Goal: Task Accomplishment & Management: Manage account settings

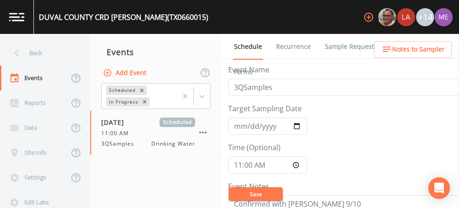
scroll to position [357, 0]
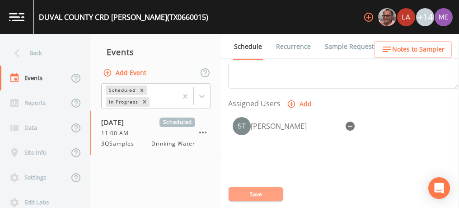
click at [263, 190] on button "Save" at bounding box center [255, 194] width 54 height 14
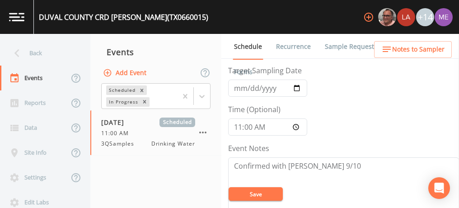
scroll to position [38, 0]
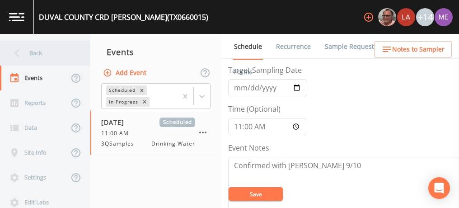
click at [35, 54] on div "Back" at bounding box center [40, 53] width 81 height 25
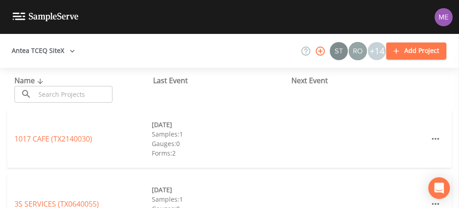
click at [42, 91] on input "text" at bounding box center [73, 94] width 77 height 17
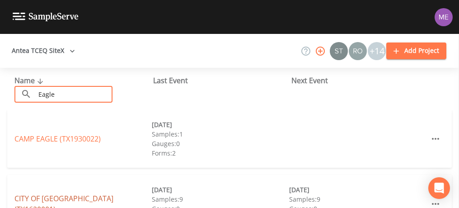
type input "Eagle"
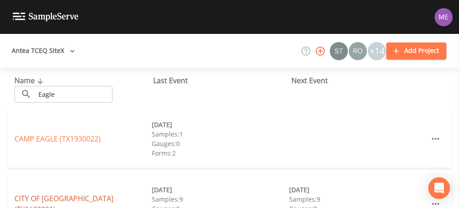
click at [52, 203] on link "CITY OF EAGLE PASS (TX1620001)" at bounding box center [63, 203] width 99 height 21
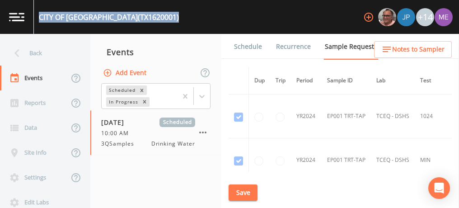
drag, startPoint x: 39, startPoint y: 16, endPoint x: 150, endPoint y: 13, distance: 111.1
click at [150, 13] on div "CITY OF EAGLE PASS (TX1620001)" at bounding box center [109, 17] width 140 height 11
copy div "CITY OF EAGLE PASS (TX1620001)"
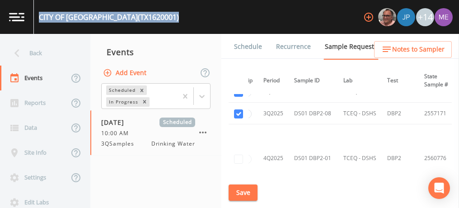
scroll to position [3142, 33]
click at [246, 191] on button "Save" at bounding box center [242, 192] width 29 height 17
click at [254, 45] on link "Schedule" at bounding box center [247, 46] width 31 height 25
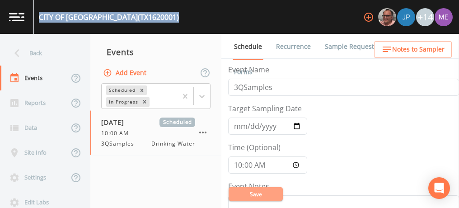
click at [266, 195] on button "Save" at bounding box center [255, 194] width 54 height 14
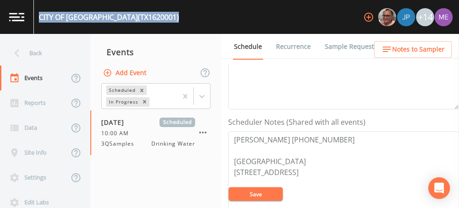
scroll to position [228, 0]
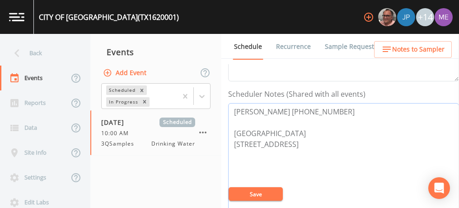
drag, startPoint x: 232, startPoint y: 108, endPoint x: 326, endPoint y: 104, distance: 93.5
click at [326, 104] on textarea "Raul Gomez 830-773-3813 Meeting Point 955 N Monroe St Eagle Pass 78852" at bounding box center [343, 160] width 231 height 115
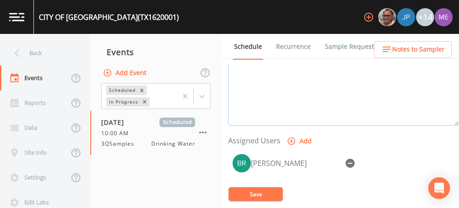
scroll to position [321, 0]
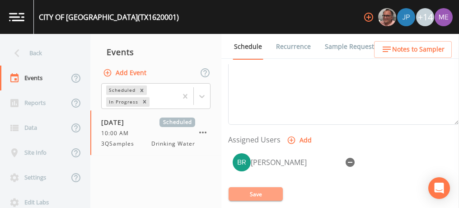
click at [271, 191] on button "Save" at bounding box center [255, 194] width 54 height 14
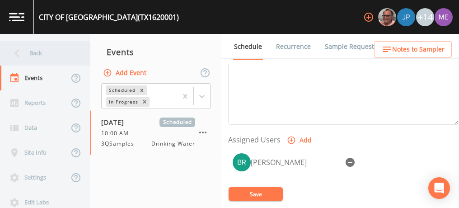
click at [32, 53] on div "Back" at bounding box center [40, 53] width 81 height 25
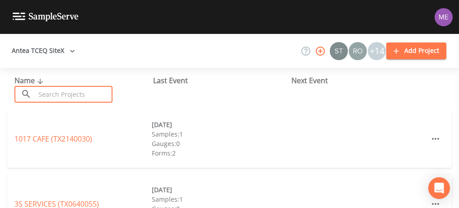
click at [51, 91] on input "text" at bounding box center [73, 94] width 77 height 17
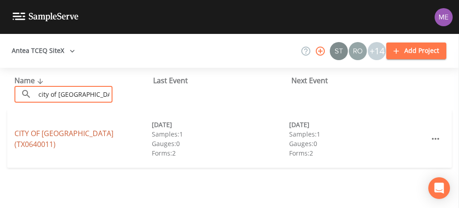
type input "city of asherton"
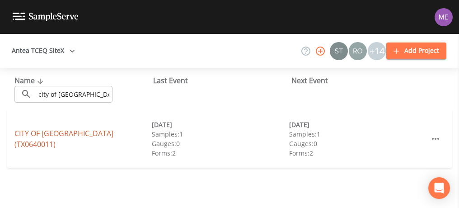
click at [67, 142] on link "CITY OF ASHERTON (TX0640011)" at bounding box center [63, 138] width 99 height 21
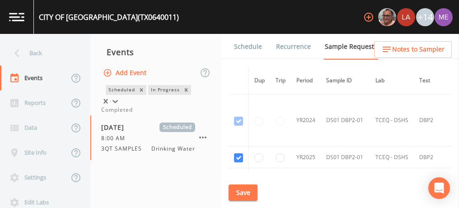
click at [120, 97] on icon at bounding box center [115, 101] width 9 height 9
click at [184, 114] on div "Completed" at bounding box center [155, 110] width 109 height 8
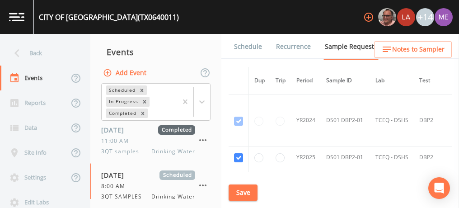
click at [184, 125] on span "Completed" at bounding box center [176, 129] width 37 height 9
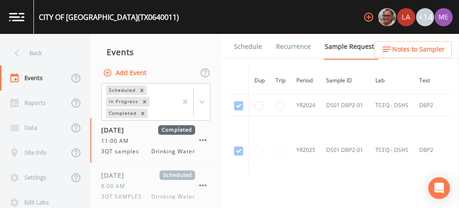
click at [254, 59] on link "Forms" at bounding box center [242, 71] width 21 height 25
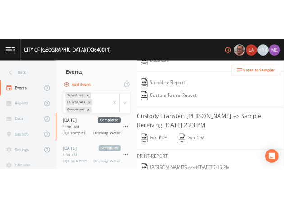
scroll to position [215, 0]
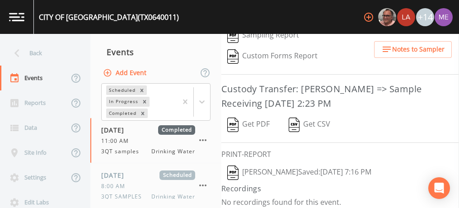
click at [284, 164] on button "Stanley Q Porter  Saved: September 11, 2024 7:16 PM" at bounding box center [299, 172] width 156 height 21
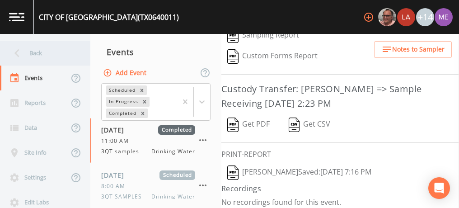
click at [38, 51] on div "Back" at bounding box center [40, 53] width 81 height 25
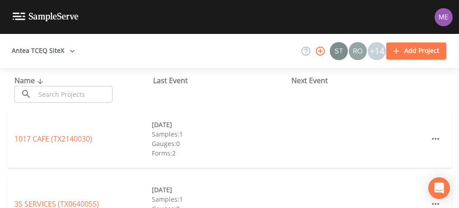
click at [38, 91] on input "text" at bounding box center [73, 94] width 77 height 17
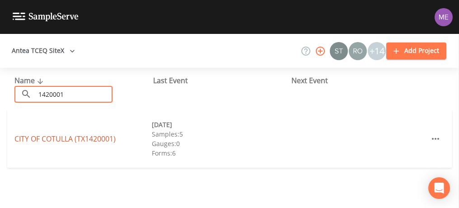
type input "1420001"
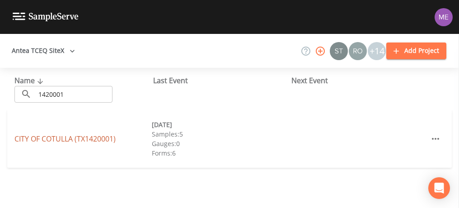
click at [48, 138] on link "CITY OF COTULLA (TX1420001)" at bounding box center [64, 139] width 101 height 10
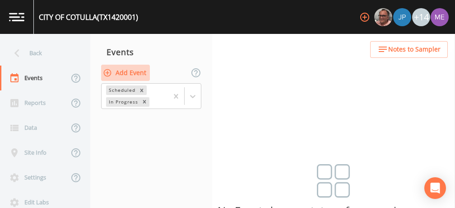
click at [130, 73] on button "Add Event" at bounding box center [125, 73] width 49 height 17
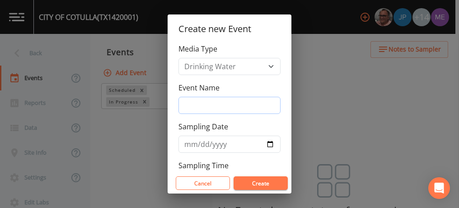
click at [194, 103] on input "Event Name" at bounding box center [229, 105] width 102 height 17
type input "3QSamples"
click at [191, 144] on input "Sampling Date" at bounding box center [229, 143] width 102 height 17
type input "[DATE]"
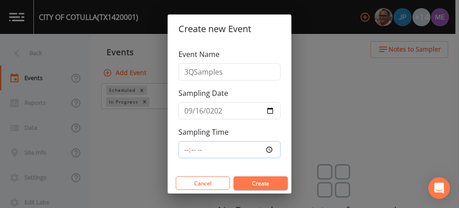
click at [185, 146] on input "Sampling Time" at bounding box center [229, 149] width 102 height 17
type input "08:00"
click at [255, 182] on button "Create" at bounding box center [260, 183] width 54 height 14
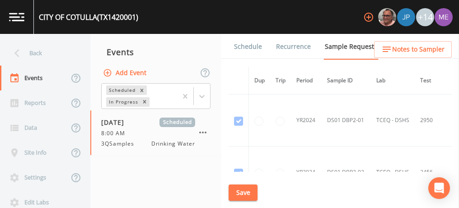
click at [246, 44] on link "Schedule" at bounding box center [247, 46] width 31 height 25
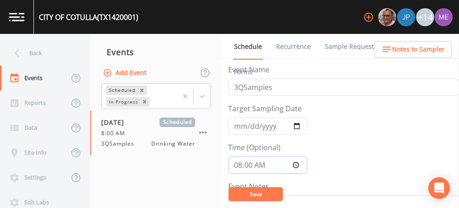
click at [239, 166] on input "08:00:00" at bounding box center [267, 164] width 79 height 17
type input "09:00"
click at [245, 192] on button "Save" at bounding box center [255, 194] width 54 height 14
click at [39, 18] on div "CITY OF COTULLA (TX1420001)" at bounding box center [88, 17] width 99 height 11
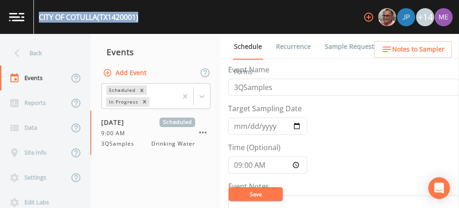
drag, startPoint x: 39, startPoint y: 18, endPoint x: 145, endPoint y: 18, distance: 106.1
click at [145, 18] on div "CITY OF COTULLA (TX1420001) +14" at bounding box center [229, 17] width 459 height 34
copy div "CITY OF COTULLA (TX1420001)"
click at [347, 45] on link "Sample Requests" at bounding box center [350, 46] width 55 height 25
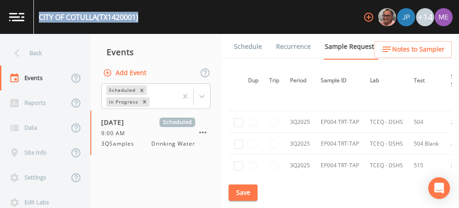
scroll to position [3009, 6]
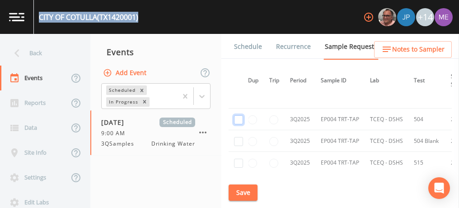
click at [238, 115] on input "checkbox" at bounding box center [238, 119] width 9 height 9
checkbox input "true"
click at [241, 137] on input "checkbox" at bounding box center [238, 141] width 9 height 9
checkbox input "true"
click at [239, 158] on input "checkbox" at bounding box center [238, 162] width 9 height 9
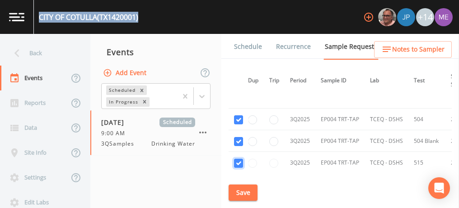
checkbox input "true"
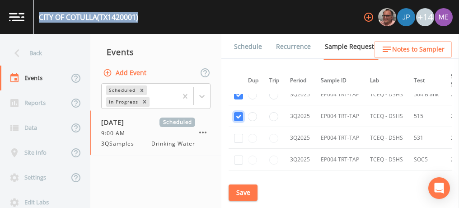
scroll to position [3059, 6]
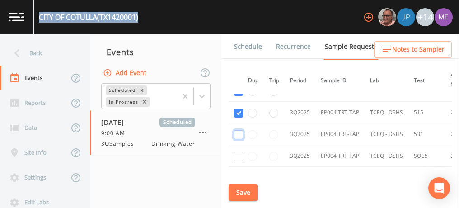
click at [237, 130] on input "checkbox" at bounding box center [238, 134] width 9 height 9
checkbox input "true"
click at [238, 152] on input "checkbox" at bounding box center [238, 156] width 9 height 9
checkbox input "true"
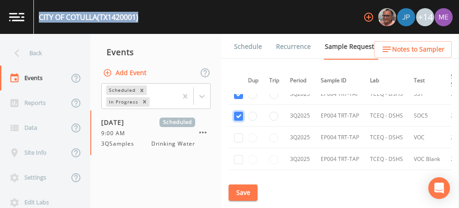
scroll to position [3102, 6]
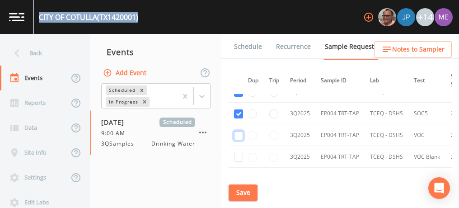
click at [238, 131] on input "checkbox" at bounding box center [238, 135] width 9 height 9
checkbox input "true"
click at [239, 153] on input "checkbox" at bounding box center [238, 157] width 9 height 9
checkbox input "true"
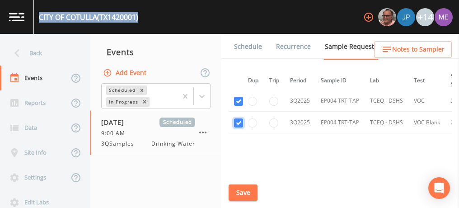
scroll to position [3137, 6]
click at [237, 191] on button "Save" at bounding box center [242, 192] width 29 height 17
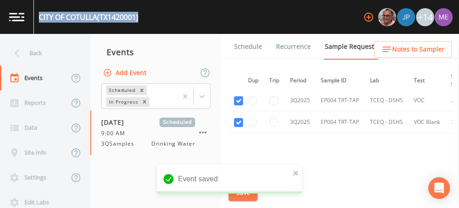
click at [252, 46] on link "Schedule" at bounding box center [247, 46] width 31 height 25
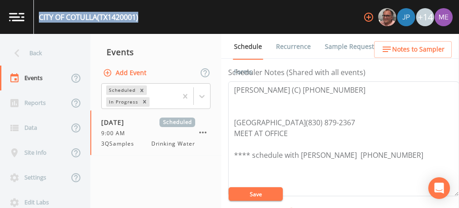
scroll to position [250, 0]
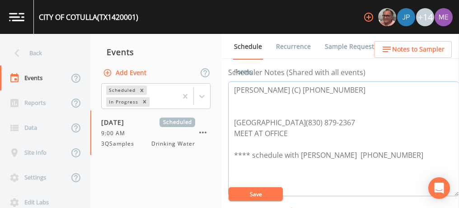
drag, startPoint x: 300, startPoint y: 153, endPoint x: 403, endPoint y: 150, distance: 103.8
click at [403, 150] on textarea "David Wright (C) 830-879-5772 CITY HALL(830) 879-2367 MEET AT OFFICE **** sched…" at bounding box center [343, 138] width 231 height 115
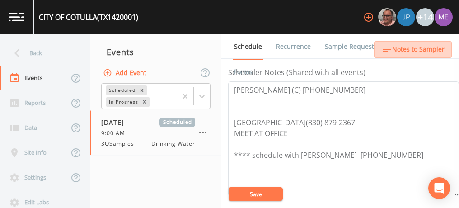
click at [434, 51] on span "Notes to Sampler" at bounding box center [418, 49] width 52 height 11
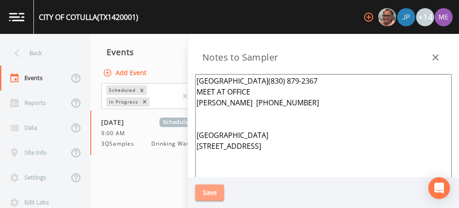
click at [198, 192] on button "Save" at bounding box center [209, 192] width 29 height 17
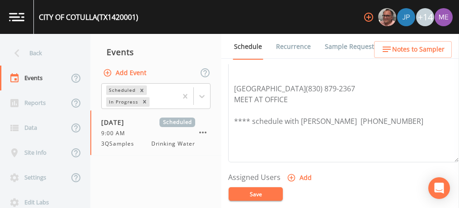
scroll to position [286, 0]
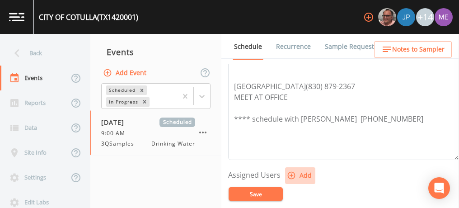
click at [289, 171] on icon "button" at bounding box center [291, 175] width 9 height 9
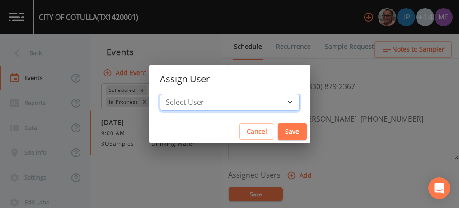
click at [275, 101] on select "Select User [PERSON_NAME] [PERSON_NAME] [PERSON_NAME] [PERSON_NAME] [PERSON_NAM…" at bounding box center [229, 101] width 139 height 17
select select "82fcd260-406f-4720-af66-0de7f1917f1c"
click at [173, 93] on select "Select User [PERSON_NAME] [PERSON_NAME] [PERSON_NAME] [PERSON_NAME] [PERSON_NAM…" at bounding box center [229, 101] width 139 height 17
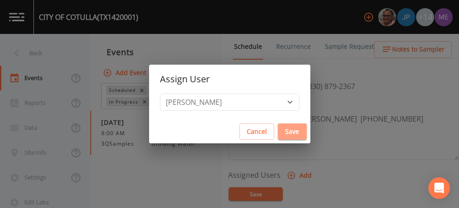
click at [283, 132] on button "Save" at bounding box center [292, 131] width 29 height 17
select select
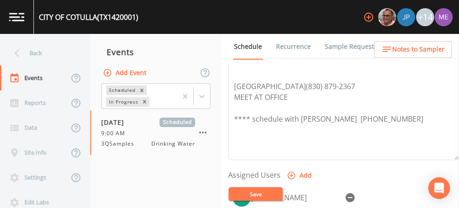
click at [260, 193] on button "Save" at bounding box center [255, 194] width 54 height 14
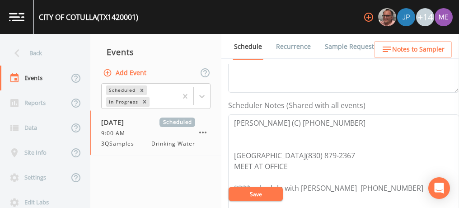
scroll to position [218, 0]
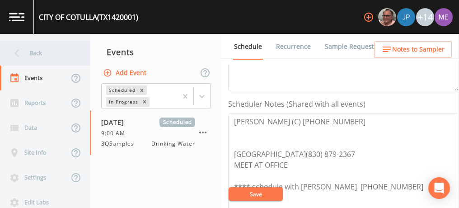
click at [30, 53] on div "Back" at bounding box center [40, 53] width 81 height 25
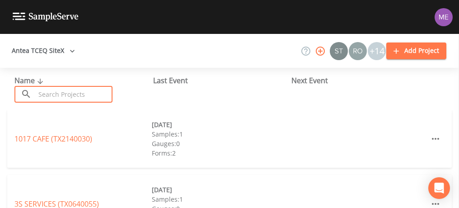
click at [45, 91] on input "text" at bounding box center [73, 94] width 77 height 17
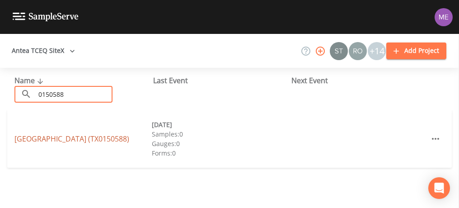
type input "0150588"
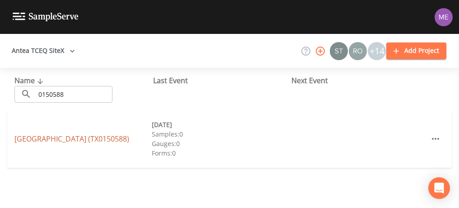
click at [54, 134] on link "SAN ANTONIO MILITARY MEDICAL CENTER (TX0150588)" at bounding box center [71, 139] width 115 height 10
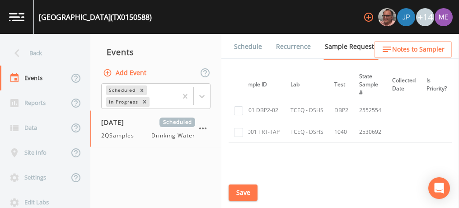
scroll to position [181, 0]
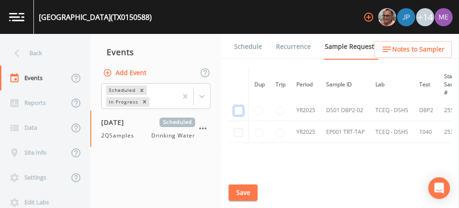
click at [238, 107] on input "checkbox" at bounding box center [238, 110] width 9 height 9
checkbox input "true"
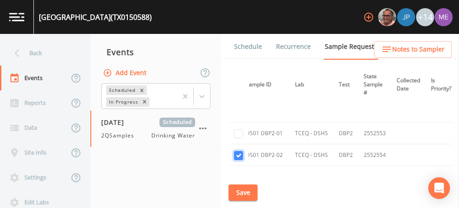
scroll to position [136, 0]
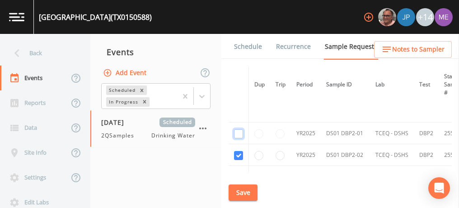
click at [238, 131] on input "checkbox" at bounding box center [238, 133] width 9 height 9
checkbox input "true"
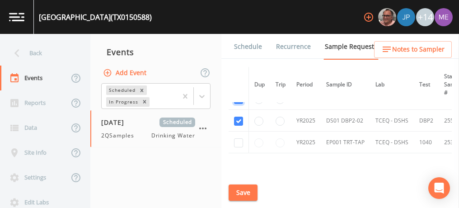
scroll to position [179, 0]
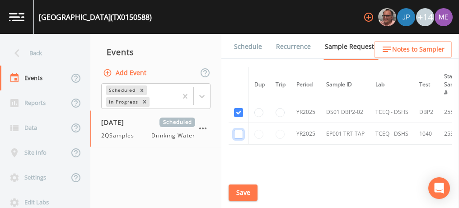
click at [238, 133] on input "checkbox" at bounding box center [238, 134] width 9 height 9
checkbox input "true"
click at [246, 189] on button "Save" at bounding box center [242, 192] width 29 height 17
click at [243, 49] on link "Schedule" at bounding box center [247, 46] width 31 height 25
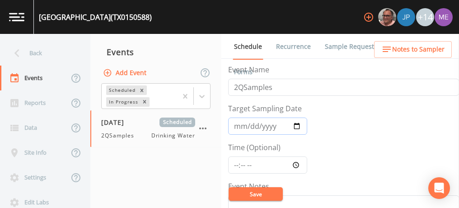
click at [239, 125] on input "2025-04-28" at bounding box center [267, 125] width 79 height 17
type input "[DATE]"
click at [237, 163] on input "Time (Optional)" at bounding box center [267, 164] width 79 height 17
type input "10:30"
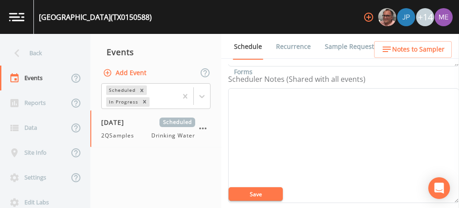
scroll to position [244, 0]
click at [276, 104] on textarea "Event Notes" at bounding box center [343, 145] width 231 height 115
paste textarea "210-916-2394 MOB - Mobile 210-917-7604"
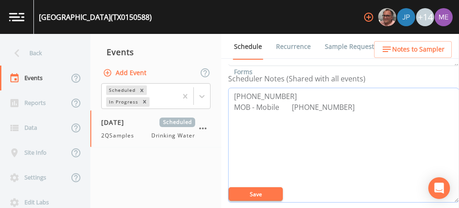
click at [280, 103] on textarea "210-916-2394 MOB - Mobile 210-917-7604" at bounding box center [343, 145] width 231 height 115
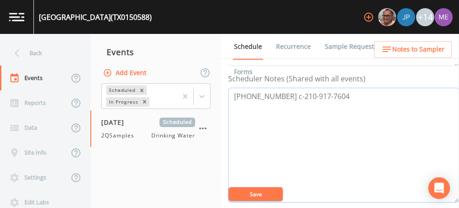
click at [232, 94] on textarea "210-916-2394 c-210-917-7604" at bounding box center [343, 145] width 231 height 115
click at [397, 93] on textarea "Michael Keyes 0-210-916-2394 c-210-917-7604" at bounding box center [343, 145] width 231 height 115
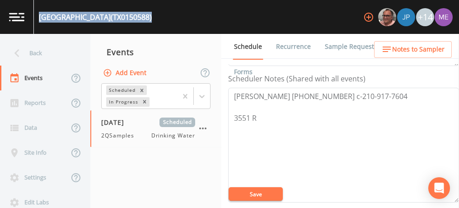
drag, startPoint x: 38, startPoint y: 15, endPoint x: 226, endPoint y: 19, distance: 187.3
click at [226, 19] on div "SAN ANTONIO MILITARY MEDICAL CENTER (TX0150588) +14" at bounding box center [229, 17] width 459 height 34
copy div "SAN ANTONIO MILITARY MEDICAL CENTER (TX0150588)"
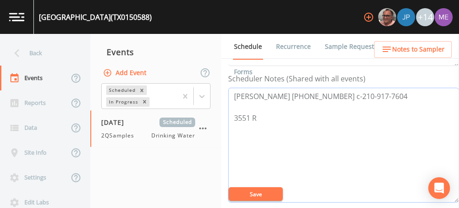
drag, startPoint x: 232, startPoint y: 93, endPoint x: 389, endPoint y: 90, distance: 157.1
click at [389, 90] on textarea "Michael Keyes 0-210-916-2394 c-210-917-7604 3551 R" at bounding box center [343, 145] width 231 height 115
click at [260, 120] on textarea "Michael Keyes 0-210-916-2394 c-210-917-7604 3551 R" at bounding box center [343, 145] width 231 height 115
drag, startPoint x: 231, startPoint y: 92, endPoint x: 377, endPoint y: 116, distance: 148.2
click at [377, 116] on textarea "Michael Keyes 0-210-916-2394 c-210-917-7604 3551 Roger Brooke Dr, Fort Sam Hous…" at bounding box center [343, 145] width 231 height 115
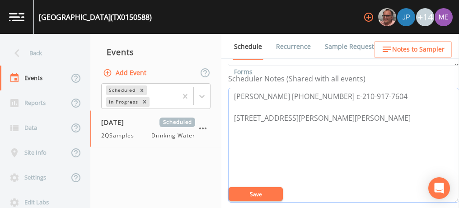
type textarea "Michael Keyes 0-210-916-2394 c-210-917-7604 3551 Roger Brooke Dr, Fort Sam Hous…"
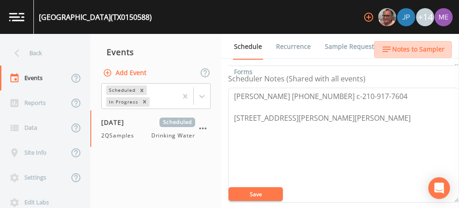
click at [419, 46] on span "Notes to Sampler" at bounding box center [418, 49] width 52 height 11
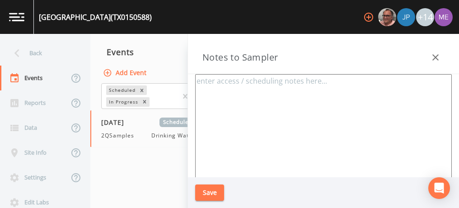
click at [319, 92] on textarea at bounding box center [323, 183] width 256 height 219
paste textarea "Michael Keyes 0-210-916-2394 c-210-917-7604 3551 Roger Brooke Dr, Fort Sam Hous…"
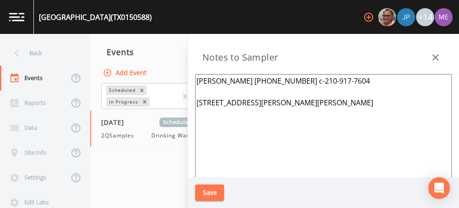
type textarea "Michael Keyes 0-210-916-2394 c-210-917-7604 3551 Roger Brooke Dr, Fort Sam Hous…"
click at [210, 192] on button "Save" at bounding box center [209, 192] width 29 height 17
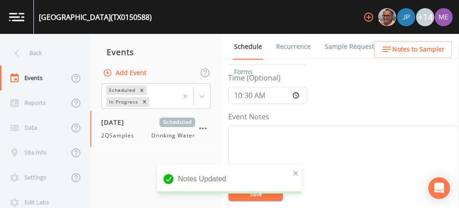
scroll to position [69, 0]
click at [270, 129] on textarea "Event Notes" at bounding box center [343, 183] width 231 height 115
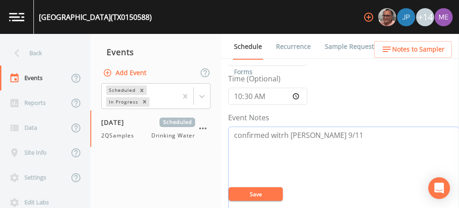
type textarea "confirmed witrh michael 9/11"
click at [266, 195] on button "Save" at bounding box center [255, 194] width 54 height 14
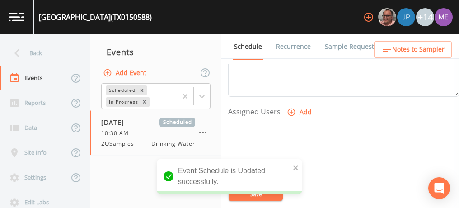
scroll to position [351, 0]
click at [288, 109] on icon "button" at bounding box center [291, 110] width 9 height 9
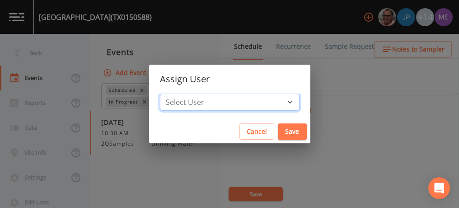
click at [274, 100] on select "Select User [PERSON_NAME] [PERSON_NAME] [PERSON_NAME] [PERSON_NAME] [PERSON_NAM…" at bounding box center [229, 101] width 139 height 17
select select "82fcd260-406f-4720-af66-0de7f1917f1c"
click at [173, 93] on select "Select User [PERSON_NAME] [PERSON_NAME] [PERSON_NAME] [PERSON_NAME] [PERSON_NAM…" at bounding box center [229, 101] width 139 height 17
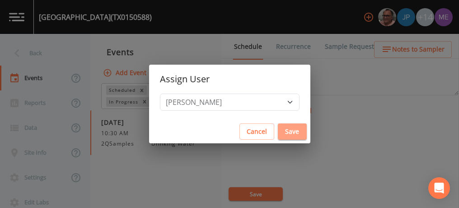
click at [278, 130] on button "Save" at bounding box center [292, 131] width 29 height 17
select select
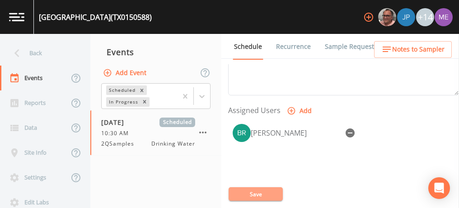
click at [256, 195] on button "Save" at bounding box center [255, 194] width 54 height 14
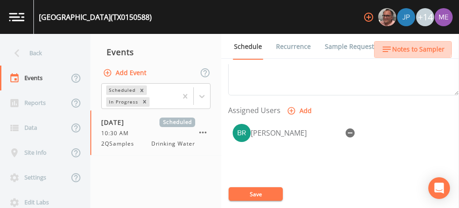
click at [407, 45] on span "Notes to Sampler" at bounding box center [418, 49] width 52 height 11
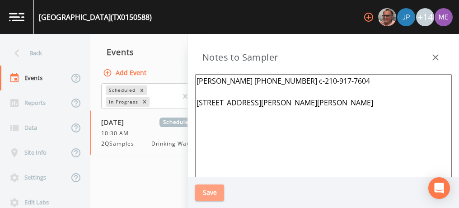
click at [210, 188] on button "Save" at bounding box center [209, 192] width 29 height 17
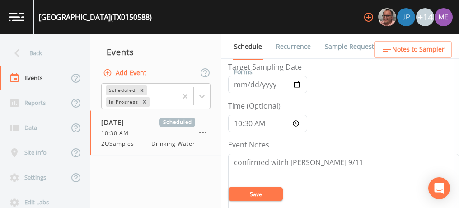
scroll to position [39, 0]
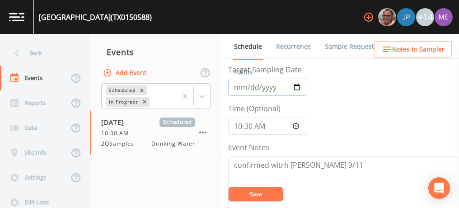
click at [251, 83] on input "2025-09-15" at bounding box center [267, 87] width 79 height 17
type input "[DATE]"
click at [239, 122] on input "10:30" at bounding box center [267, 125] width 79 height 17
type input "08:00"
click at [245, 190] on button "Save" at bounding box center [255, 194] width 54 height 14
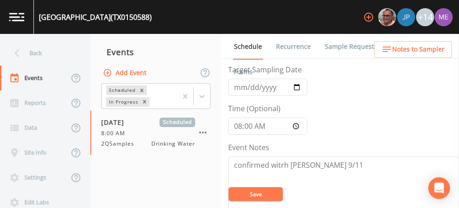
click at [267, 192] on button "Save" at bounding box center [255, 194] width 54 height 14
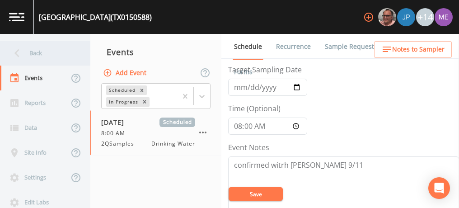
click at [37, 52] on div "Back" at bounding box center [40, 53] width 81 height 25
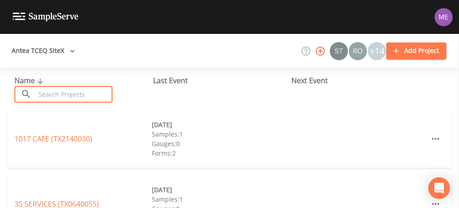
click at [51, 91] on input "text" at bounding box center [73, 94] width 77 height 17
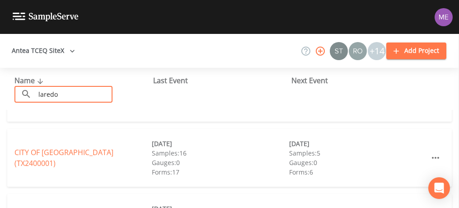
scroll to position [50, 0]
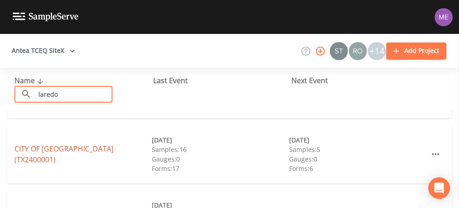
type input "laredo"
click at [63, 151] on link "CITY OF LAREDO (TX2400001)" at bounding box center [63, 154] width 99 height 21
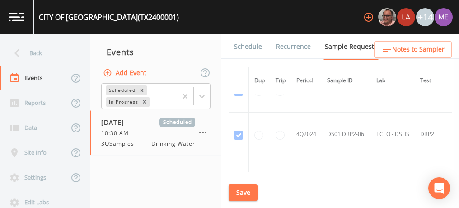
click at [320, 115] on td "4Q2024" at bounding box center [306, 134] width 31 height 44
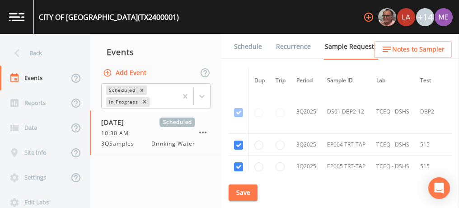
scroll to position [7486, 0]
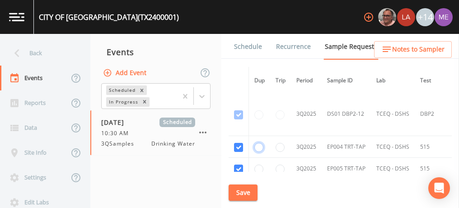
click at [257, 143] on input "radio" at bounding box center [258, 147] width 9 height 9
radio input "true"
click at [249, 196] on button "Save" at bounding box center [242, 192] width 29 height 17
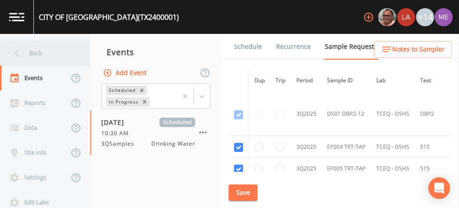
click at [37, 56] on div "Back" at bounding box center [40, 53] width 81 height 25
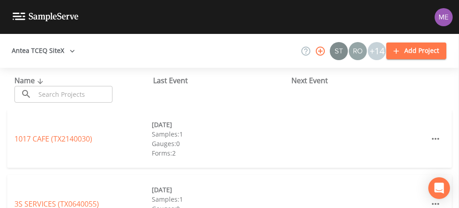
click at [45, 88] on input "text" at bounding box center [73, 94] width 77 height 17
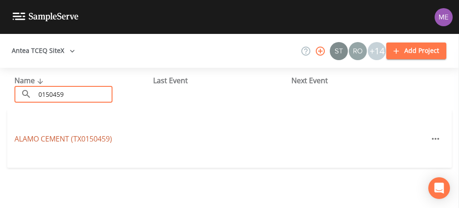
type input "0150459"
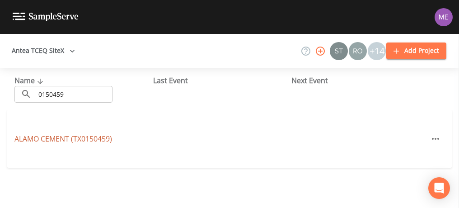
click at [51, 136] on link "ALAMO CEMENT (TX0150459)" at bounding box center [62, 139] width 97 height 10
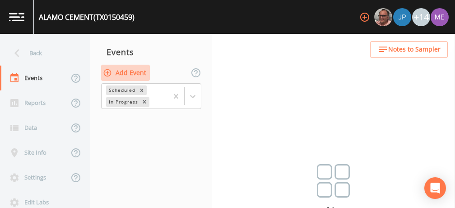
click at [124, 72] on button "Add Event" at bounding box center [125, 73] width 49 height 17
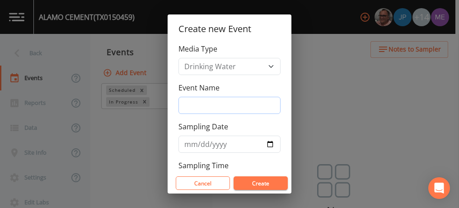
click at [184, 103] on input "Event Name" at bounding box center [229, 105] width 102 height 17
type input "3QSamples"
click at [190, 143] on input "Sampling Date" at bounding box center [229, 143] width 102 height 17
type input "[DATE]"
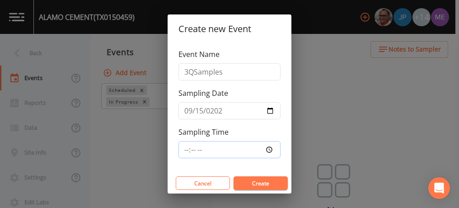
click at [188, 146] on input "Sampling Time" at bounding box center [229, 149] width 102 height 17
type input "10:30"
click at [254, 179] on button "Create" at bounding box center [260, 183] width 54 height 14
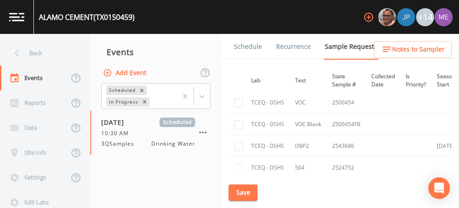
scroll to position [232, 128]
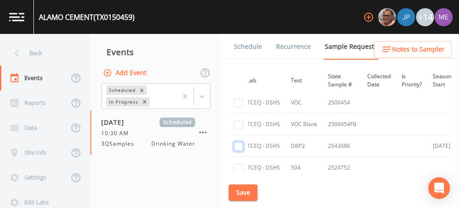
click at [241, 147] on input "checkbox" at bounding box center [238, 146] width 9 height 9
checkbox input "true"
click at [241, 193] on button "Save" at bounding box center [242, 192] width 29 height 17
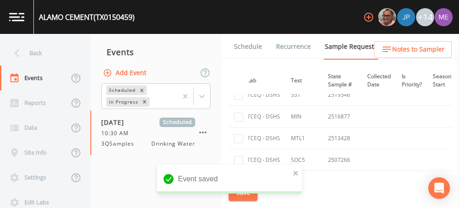
scroll to position [348, 128]
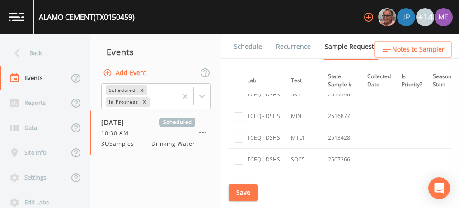
click at [244, 48] on link "Schedule" at bounding box center [247, 46] width 31 height 25
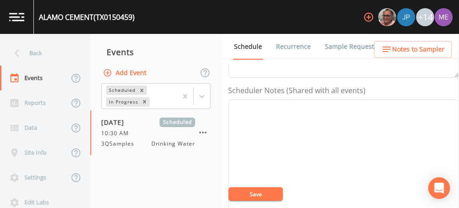
scroll to position [261, 0]
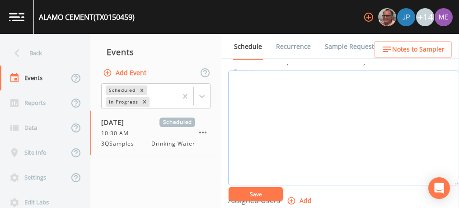
click at [277, 98] on textarea "Event Notes" at bounding box center [343, 127] width 231 height 115
paste textarea "210-208-1938"
click at [277, 98] on textarea "Samantha Ronk 210-208-1938" at bounding box center [343, 127] width 231 height 115
click at [337, 76] on textarea "Samantha Ronk 210-208-1938" at bounding box center [343, 127] width 231 height 115
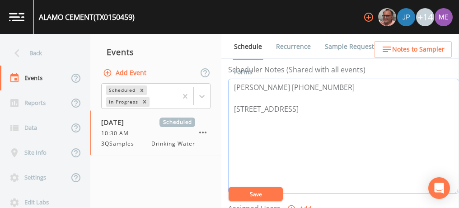
scroll to position [254, 0]
type textarea "Samantha Ronk 210-208-1938 6055 W Green Mountain, San Antonio"
click at [39, 17] on div "ALAMO CEMENT (TX0150459)" at bounding box center [87, 17] width 96 height 11
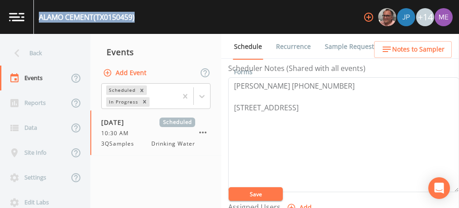
drag, startPoint x: 39, startPoint y: 17, endPoint x: 142, endPoint y: 21, distance: 103.0
click at [142, 21] on div "ALAMO CEMENT (TX0150459) +14" at bounding box center [229, 17] width 459 height 34
copy div "ALAMO CEMENT (TX0150459)"
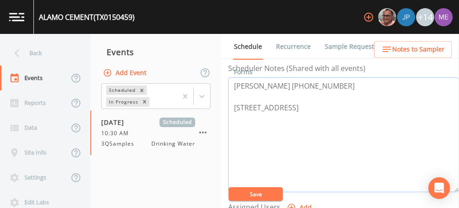
drag, startPoint x: 233, startPoint y: 84, endPoint x: 336, endPoint y: 83, distance: 102.9
click at [336, 83] on textarea "Samantha Ronk 210-208-1938 6055 W Green Mountain, San Antonio" at bounding box center [343, 134] width 231 height 115
click at [265, 193] on button "Save" at bounding box center [255, 194] width 54 height 14
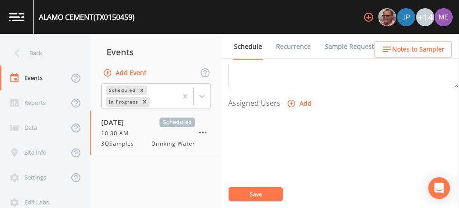
scroll to position [358, 0]
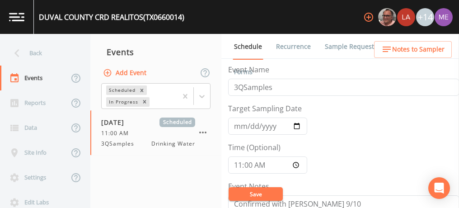
scroll to position [356, 0]
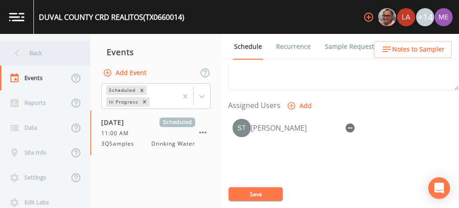
click at [37, 51] on div "Back" at bounding box center [40, 53] width 81 height 25
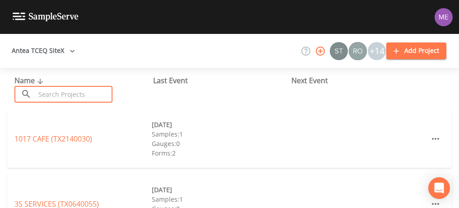
click at [48, 93] on input "text" at bounding box center [73, 94] width 77 height 17
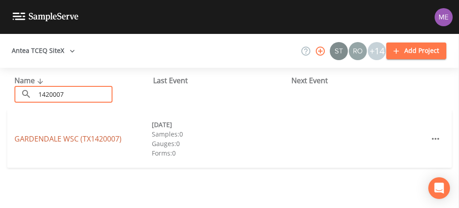
type input "1420007"
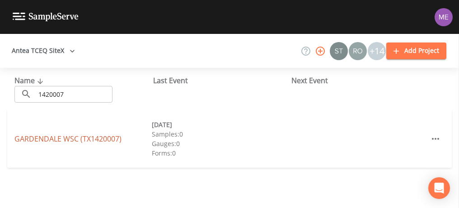
click at [63, 139] on link "GARDENDALE WSC (TX1420007)" at bounding box center [67, 139] width 107 height 10
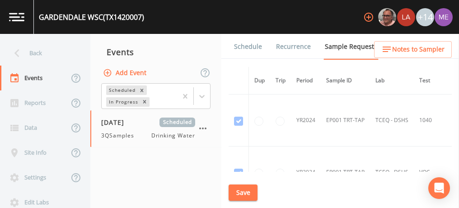
click at [255, 46] on link "Schedule" at bounding box center [247, 46] width 31 height 25
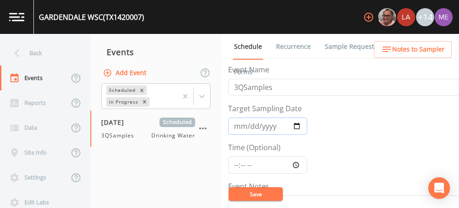
click at [250, 124] on input "2025-09-09" at bounding box center [267, 125] width 79 height 17
type input "2025-09-16"
click at [255, 192] on button "Save" at bounding box center [255, 194] width 54 height 14
click at [233, 163] on input "Time (Optional)" at bounding box center [267, 164] width 79 height 17
type input "11:45"
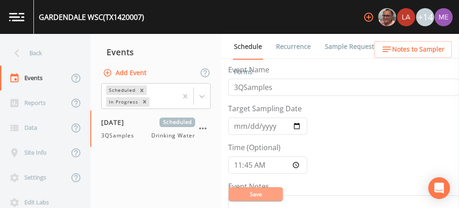
click at [238, 193] on button "Save" at bounding box center [255, 194] width 54 height 14
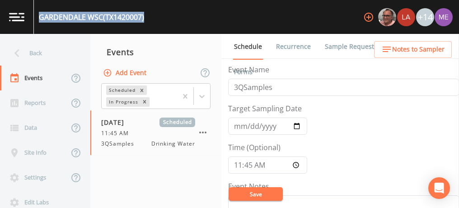
drag, startPoint x: 39, startPoint y: 16, endPoint x: 146, endPoint y: 18, distance: 107.4
click at [146, 18] on div "GARDENDALE WSC (TX1420007) +14" at bounding box center [229, 17] width 459 height 34
copy div "GARDENDALE WSC (TX1420007)"
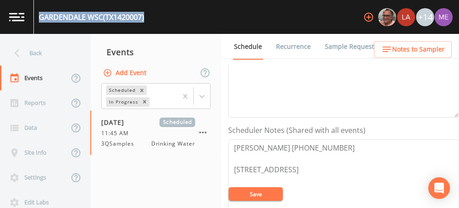
scroll to position [194, 0]
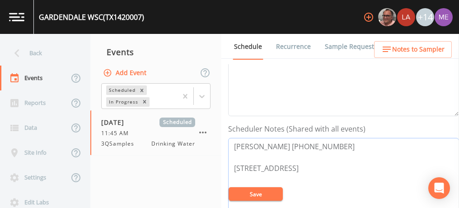
drag, startPoint x: 235, startPoint y: 144, endPoint x: 339, endPoint y: 139, distance: 104.8
click at [339, 139] on textarea "Melissa Gonzalez 830-202-0750 230 Gray Ave Cotulla 78014" at bounding box center [343, 195] width 231 height 115
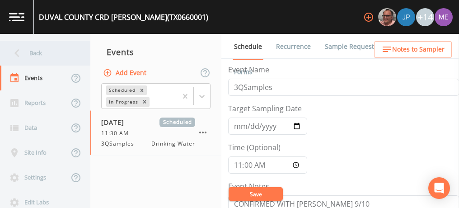
scroll to position [322, 0]
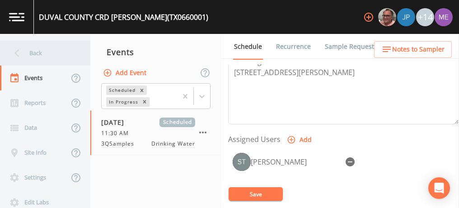
click at [42, 52] on div "Back" at bounding box center [40, 53] width 81 height 25
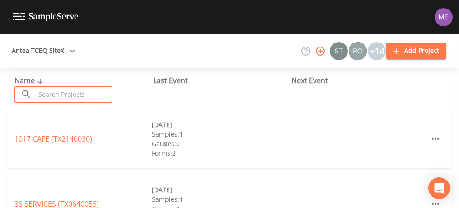
click at [67, 98] on input "text" at bounding box center [73, 94] width 77 height 17
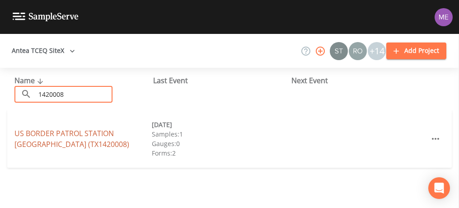
type input "1420008"
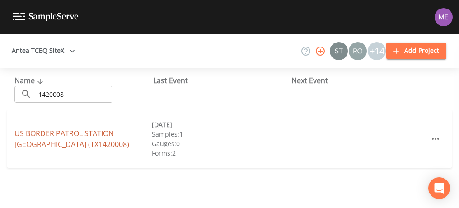
click at [77, 134] on link "US BORDER PATROL STATION COTULLA (TX1420008)" at bounding box center [71, 138] width 115 height 21
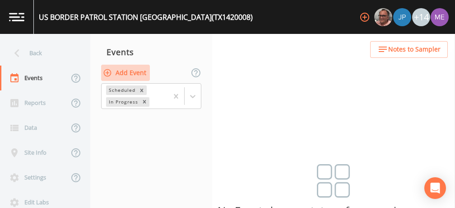
click at [136, 73] on button "Add Event" at bounding box center [125, 73] width 49 height 17
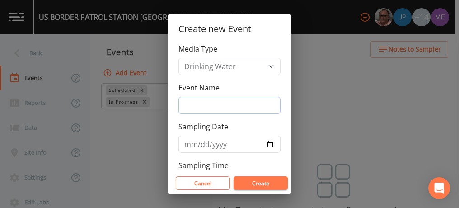
click at [192, 103] on input "Event Name" at bounding box center [229, 105] width 102 height 17
type input "3QSamples"
click at [190, 141] on input "Sampling Date" at bounding box center [229, 143] width 102 height 17
type input "[DATE]"
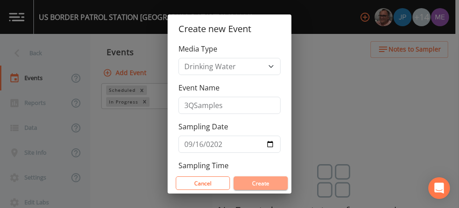
click at [255, 182] on button "Create" at bounding box center [260, 183] width 54 height 14
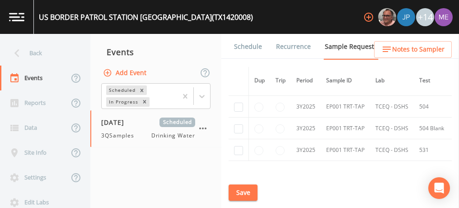
scroll to position [367, 0]
click at [245, 45] on link "Schedule" at bounding box center [247, 46] width 31 height 25
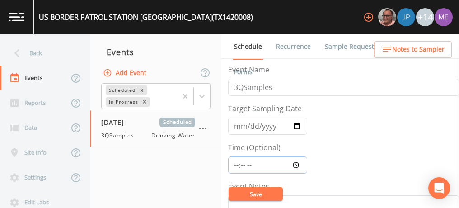
click at [235, 161] on input "Time (Optional)" at bounding box center [267, 164] width 79 height 17
click at [247, 162] on input "Time (Optional)" at bounding box center [267, 164] width 79 height 17
type input "11:00"
click at [250, 193] on button "Save" at bounding box center [255, 194] width 54 height 14
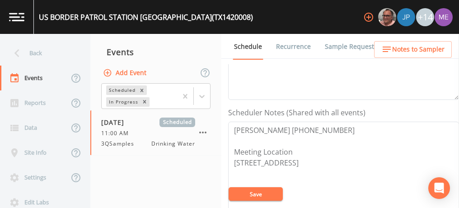
scroll to position [210, 0]
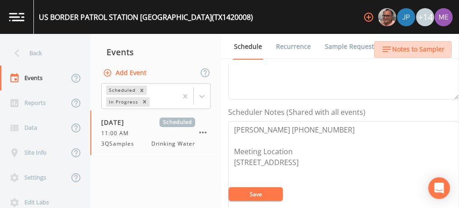
click at [399, 48] on span "Notes to Sampler" at bounding box center [418, 49] width 52 height 11
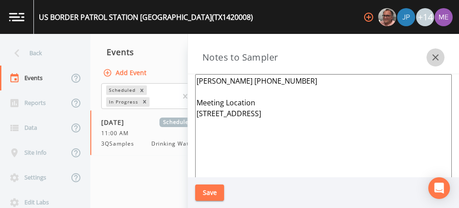
click at [431, 55] on icon "button" at bounding box center [435, 57] width 11 height 11
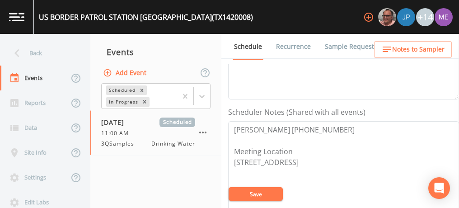
scroll to position [212, 0]
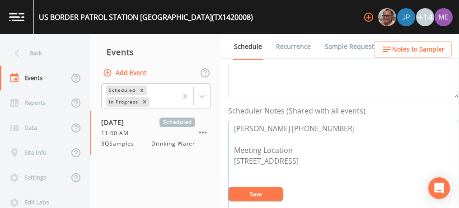
drag, startPoint x: 280, startPoint y: 126, endPoint x: 325, endPoint y: 127, distance: 45.6
click at [325, 127] on textarea "David Wright 830-879-5772 Meeting Location 3423 I-35 Cotulla 78014" at bounding box center [343, 177] width 231 height 115
paste textarea "457-4687"
type textarea "David Wright 830-457-4687 Meeting Location 3423 I-35 Cotulla 78014"
click at [414, 46] on span "Notes to Sampler" at bounding box center [418, 49] width 52 height 11
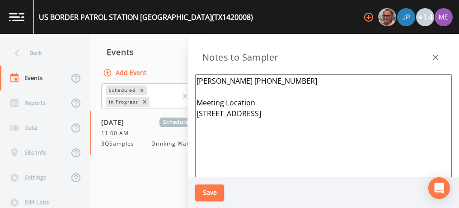
drag, startPoint x: 241, startPoint y: 79, endPoint x: 286, endPoint y: 82, distance: 45.7
click at [286, 82] on textarea "David Wright 830-879-5772 Meeting Location 3423 I-35 Cotulla 78014" at bounding box center [323, 183] width 256 height 219
paste textarea "457-4687"
type textarea "David Wright 830-457-4687 Meeting Location 3423 I-35 Cotulla 78014"
click at [216, 187] on button "Save" at bounding box center [209, 192] width 29 height 17
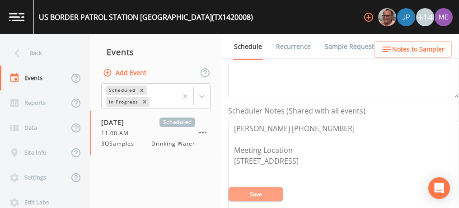
click at [241, 194] on button "Save" at bounding box center [255, 194] width 54 height 14
drag, startPoint x: 232, startPoint y: 126, endPoint x: 326, endPoint y: 123, distance: 93.5
click at [326, 123] on textarea "David Wright 830-457-4687 Meeting Location 3423 I-35 Cotulla 78014" at bounding box center [343, 177] width 231 height 115
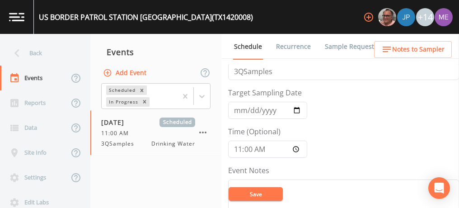
scroll to position [0, 0]
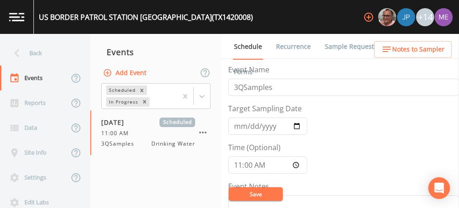
click at [329, 43] on link "Sample Requests" at bounding box center [350, 46] width 55 height 25
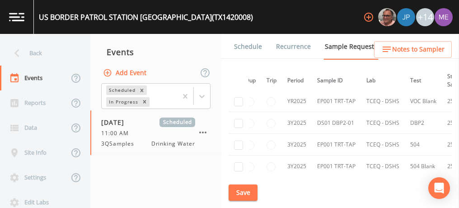
scroll to position [331, 0]
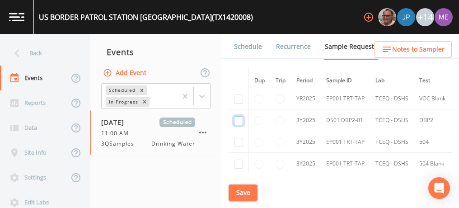
click at [239, 116] on input "checkbox" at bounding box center [238, 120] width 9 height 9
checkbox input "true"
click at [248, 190] on button "Save" at bounding box center [242, 192] width 29 height 17
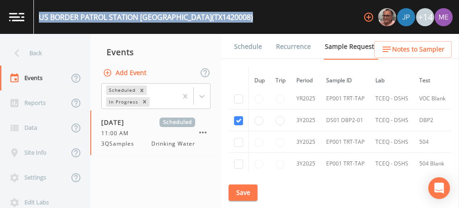
drag, startPoint x: 39, startPoint y: 16, endPoint x: 217, endPoint y: 20, distance: 177.4
click at [217, 20] on div "US BORDER PATROL STATION COTULLA (TX1420008) +14" at bounding box center [229, 17] width 459 height 34
copy div "US BORDER PATROL STATION COTULLA (TX1420008)"
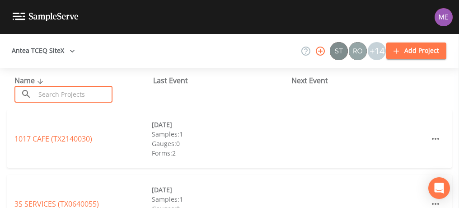
click at [98, 93] on input "text" at bounding box center [73, 94] width 77 height 17
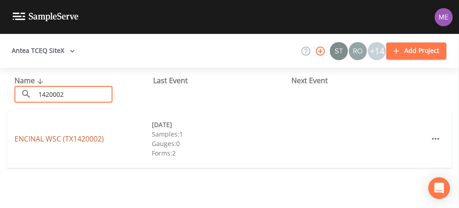
type input "1420002"
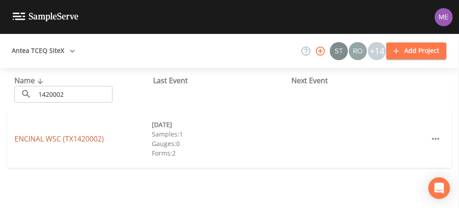
click at [79, 138] on link "ENCINAL WSC (TX1420002)" at bounding box center [58, 139] width 89 height 10
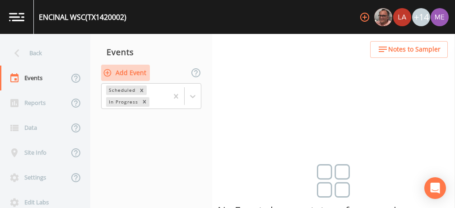
click at [137, 74] on button "Add Event" at bounding box center [125, 73] width 49 height 17
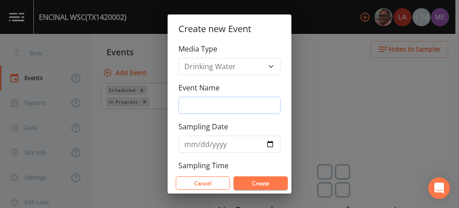
click at [198, 100] on input "Event Name" at bounding box center [229, 105] width 102 height 17
type input "3QSamples"
click at [194, 146] on input "Sampling Date" at bounding box center [229, 143] width 102 height 17
type input "[DATE]"
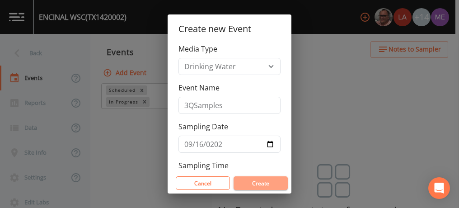
click at [250, 185] on button "Create" at bounding box center [260, 183] width 54 height 14
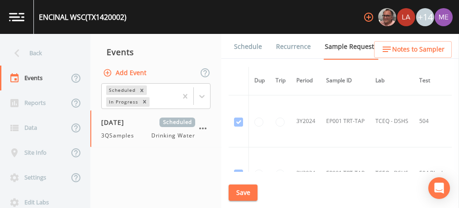
scroll to position [415, 0]
click at [38, 15] on div "ENCINAL WSC (TX1420002)" at bounding box center [80, 17] width 93 height 34
drag, startPoint x: 38, startPoint y: 15, endPoint x: 129, endPoint y: 15, distance: 90.7
click at [129, 15] on div "ENCINAL WSC (TX1420002) +14" at bounding box center [229, 17] width 459 height 34
copy div "ENCINAL WSC (TX1420002)"
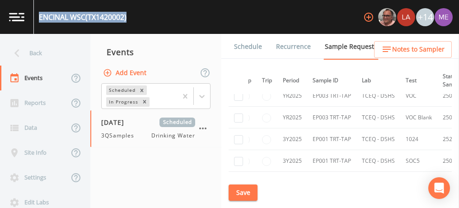
scroll to position [1370, 14]
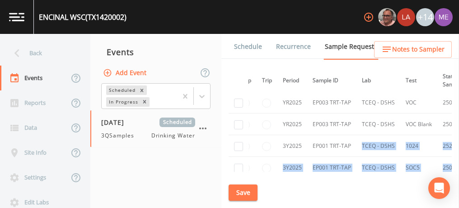
drag, startPoint x: 294, startPoint y: 191, endPoint x: 356, endPoint y: 136, distance: 82.8
click at [356, 136] on div "Schedule Recurrence Sample Requests COC Details Forms Dup Trip Period Sample ID…" at bounding box center [339, 121] width 237 height 174
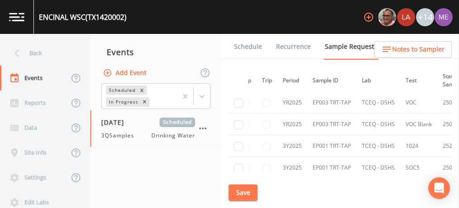
drag, startPoint x: 356, startPoint y: 136, endPoint x: 307, endPoint y: 142, distance: 48.7
click at [307, 142] on td "EP001 TRT-TAP" at bounding box center [331, 146] width 49 height 22
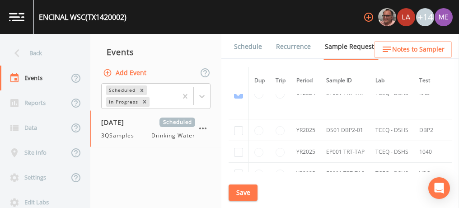
scroll to position [1168, 0]
click at [239, 126] on input "checkbox" at bounding box center [238, 130] width 9 height 9
checkbox input "true"
click at [237, 193] on button "Save" at bounding box center [242, 192] width 29 height 17
click at [255, 44] on link "Schedule" at bounding box center [247, 46] width 31 height 25
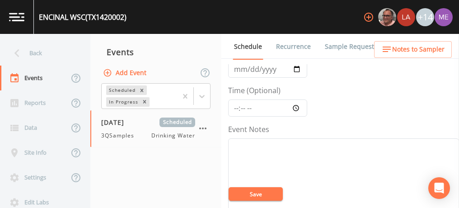
scroll to position [60, 0]
click at [236, 102] on input "Time (Optional)" at bounding box center [267, 105] width 79 height 17
type input "08:00"
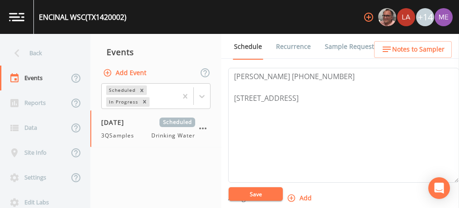
scroll to position [264, 0]
drag, startPoint x: 233, startPoint y: 74, endPoint x: 303, endPoint y: 72, distance: 70.0
click at [303, 72] on textarea "Victor 830-483-1379 402 N Grande Ave Encinal 78019" at bounding box center [343, 124] width 231 height 115
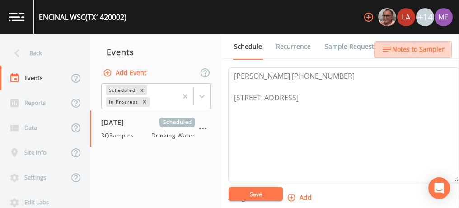
click at [401, 51] on span "Notes to Sampler" at bounding box center [418, 49] width 52 height 11
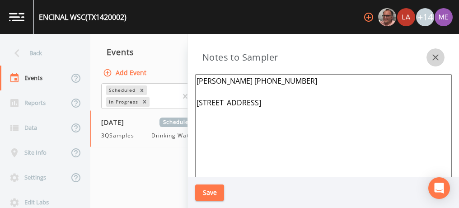
click at [434, 56] on icon "button" at bounding box center [435, 57] width 6 height 6
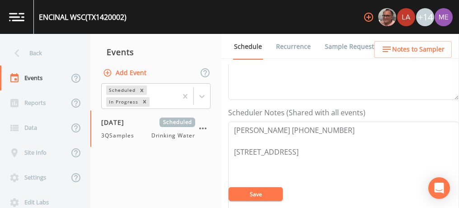
scroll to position [209, 0]
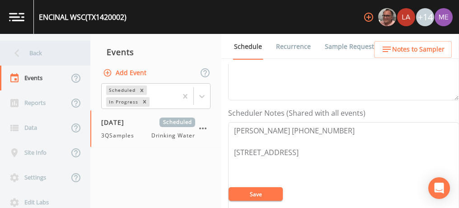
click at [29, 52] on div "Back" at bounding box center [40, 53] width 81 height 25
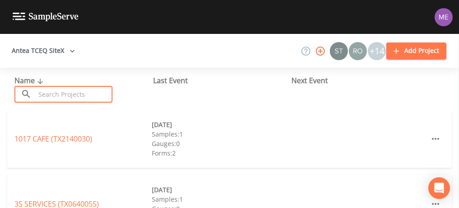
click at [43, 93] on input "text" at bounding box center [73, 94] width 77 height 17
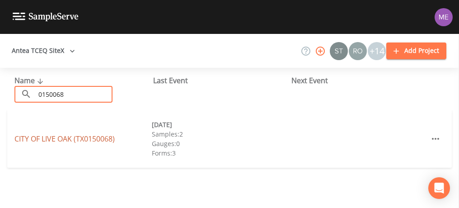
type input "0150068"
click at [56, 139] on link "CITY OF LIVE OAK (TX0150068)" at bounding box center [64, 139] width 100 height 10
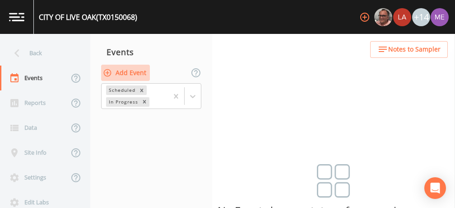
click at [139, 72] on button "Add Event" at bounding box center [125, 73] width 49 height 17
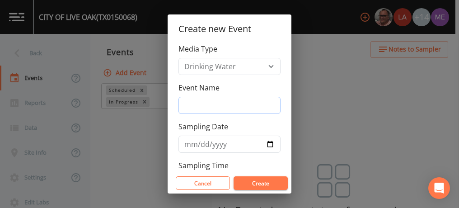
click at [195, 108] on input "Event Name" at bounding box center [229, 105] width 102 height 17
type input "3QSamples"
click at [190, 142] on input "Sampling Date" at bounding box center [229, 143] width 102 height 17
type input "[DATE]"
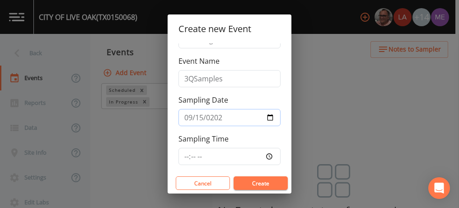
scroll to position [33, 0]
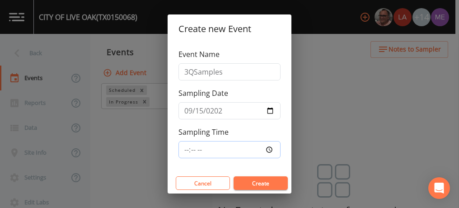
click at [185, 147] on input "Sampling Time" at bounding box center [229, 149] width 102 height 17
type input "09:00"
click at [241, 181] on button "Create" at bounding box center [260, 183] width 54 height 14
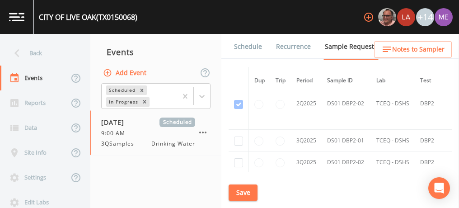
scroll to position [2095, 0]
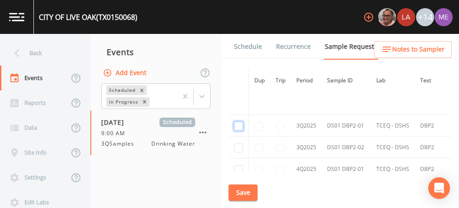
click at [237, 121] on input "checkbox" at bounding box center [238, 125] width 9 height 9
checkbox input "true"
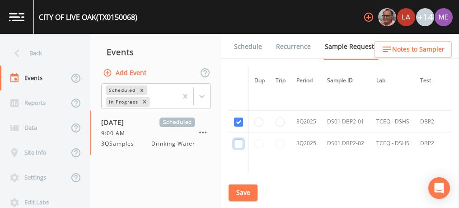
click at [238, 139] on input "checkbox" at bounding box center [238, 143] width 9 height 9
checkbox input "true"
click at [242, 189] on button "Save" at bounding box center [242, 192] width 29 height 17
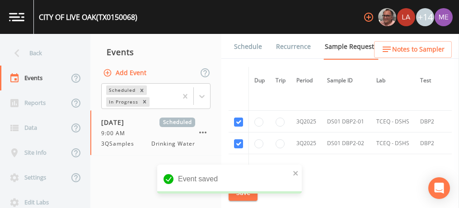
click at [241, 43] on link "Schedule" at bounding box center [247, 46] width 31 height 25
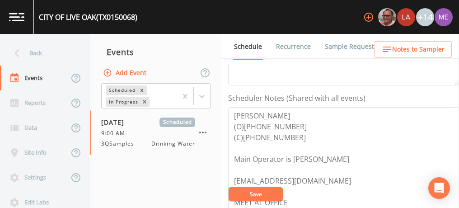
scroll to position [225, 0]
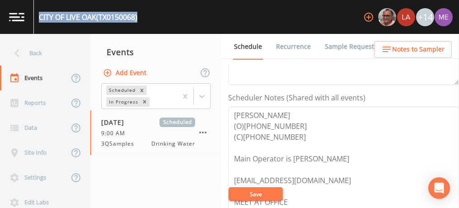
drag, startPoint x: 39, startPoint y: 17, endPoint x: 140, endPoint y: 17, distance: 101.5
click at [140, 17] on div "CITY OF LIVE OAK (TX0150068) +14" at bounding box center [229, 17] width 459 height 34
copy div "CITY OF LIVE OAK (TX0150068)"
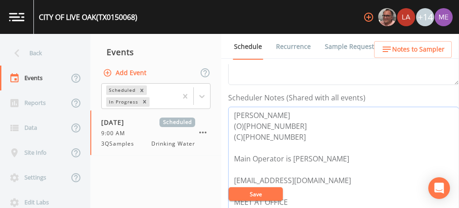
drag, startPoint x: 233, startPoint y: 113, endPoint x: 289, endPoint y: 136, distance: 60.5
click at [289, 136] on textarea "Jim Neeley (O)210-653-9140 (C)210-792-3289 Main Operator is Dan Kilinski jneele…" at bounding box center [343, 164] width 231 height 115
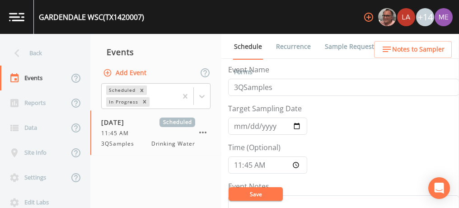
scroll to position [194, 0]
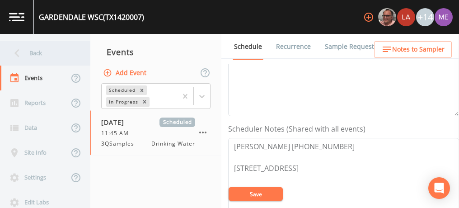
click at [40, 54] on div "Back" at bounding box center [40, 53] width 81 height 25
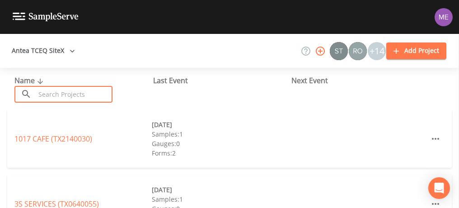
click at [67, 97] on input "text" at bounding box center [73, 94] width 77 height 17
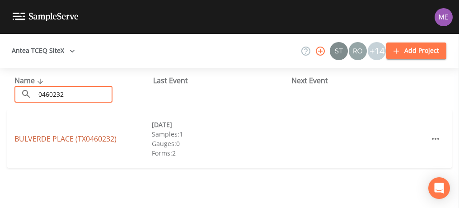
type input "0460232"
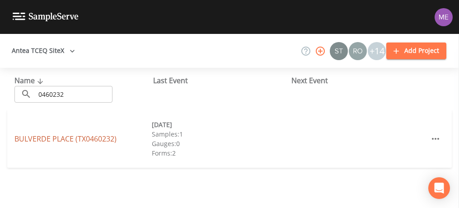
click at [67, 136] on link "[GEOGRAPHIC_DATA] (TX0460232)" at bounding box center [65, 139] width 102 height 10
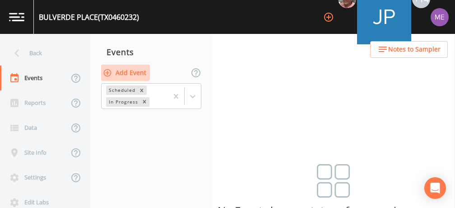
click at [138, 73] on button "Add Event" at bounding box center [125, 73] width 49 height 17
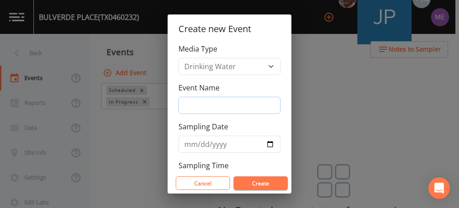
click at [194, 103] on input "Event Name" at bounding box center [229, 105] width 102 height 17
type input "3QSamples"
click at [187, 144] on input "Sampling Date" at bounding box center [229, 143] width 102 height 17
type input "[DATE]"
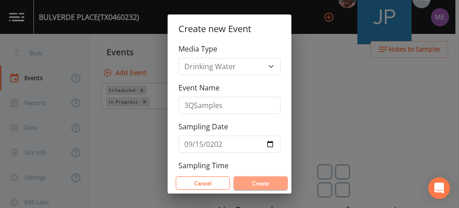
click at [256, 181] on button "Create" at bounding box center [260, 183] width 54 height 14
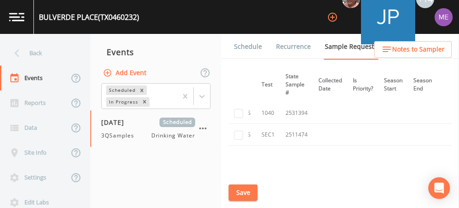
scroll to position [52, 0]
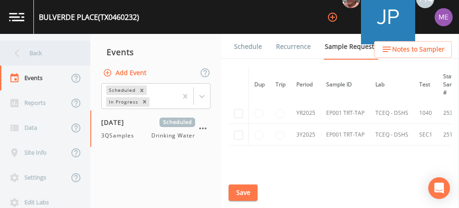
click at [32, 52] on div "Back" at bounding box center [40, 53] width 81 height 25
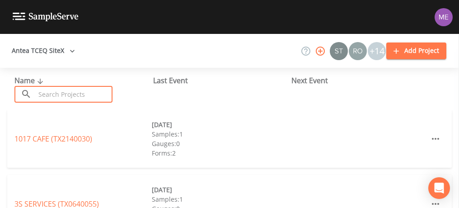
click at [82, 97] on input "text" at bounding box center [73, 94] width 77 height 17
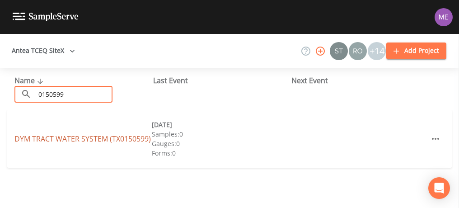
type input "0150599"
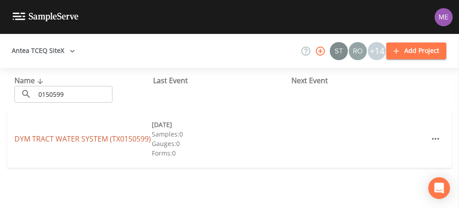
click at [84, 134] on link "DYM TRACT WATER SYSTEM (TX0150599)" at bounding box center [82, 139] width 136 height 10
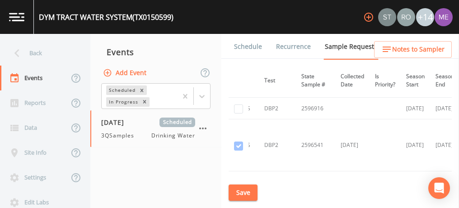
scroll to position [49, 158]
click at [238, 107] on input "checkbox" at bounding box center [238, 108] width 9 height 9
checkbox input "true"
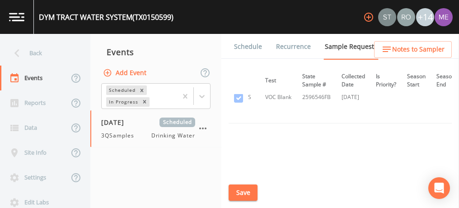
scroll to position [1155, 158]
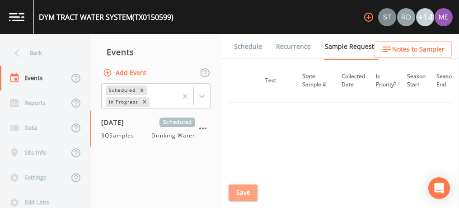
click at [242, 189] on button "Save" at bounding box center [242, 192] width 29 height 17
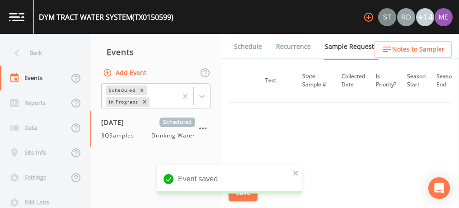
click at [243, 44] on link "Schedule" at bounding box center [247, 46] width 31 height 25
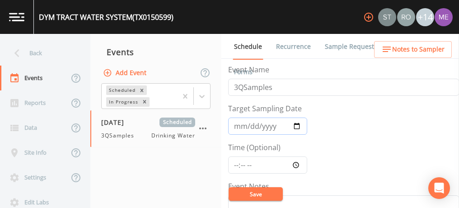
click at [238, 125] on input "[DATE]" at bounding box center [267, 125] width 79 height 17
type input "[DATE]"
click at [236, 162] on input "Time (Optional)" at bounding box center [267, 164] width 79 height 17
type input "11:30"
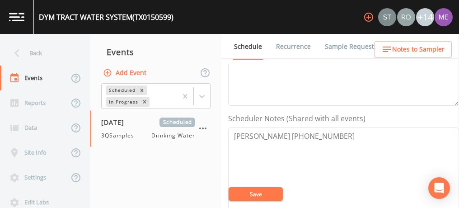
scroll to position [205, 0]
click at [401, 52] on span "Notes to Sampler" at bounding box center [418, 49] width 52 height 11
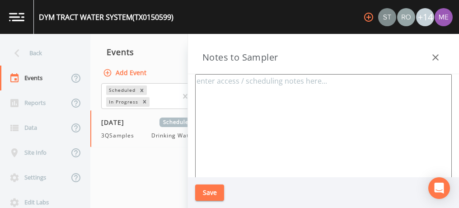
type textarea "[PERSON_NAME] [PHONE_NUMBER] [STREET_ADDRESS][US_STATE]"
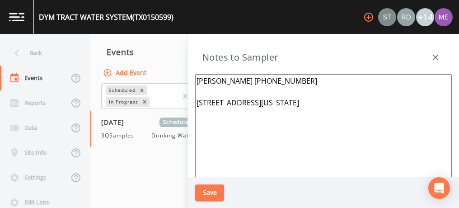
click at [434, 55] on icon "button" at bounding box center [435, 57] width 11 height 11
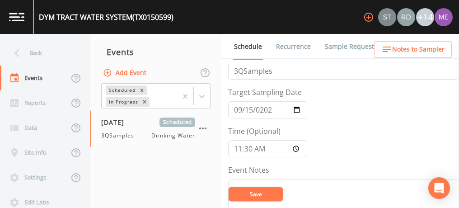
scroll to position [16, 0]
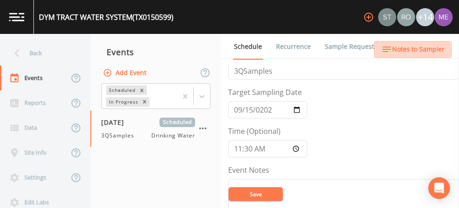
click at [403, 50] on span "Notes to Sampler" at bounding box center [418, 49] width 52 height 11
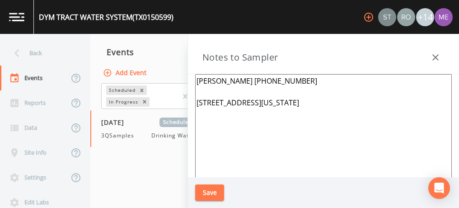
click at [299, 112] on textarea "[PERSON_NAME] [PHONE_NUMBER] [STREET_ADDRESS][US_STATE]" at bounding box center [323, 183] width 256 height 219
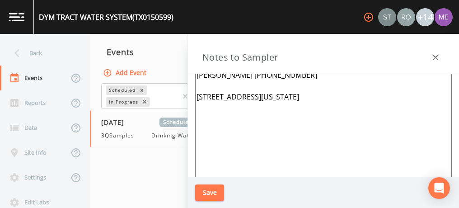
click at [295, 103] on textarea "Ronnie Collins 210-422-7555 1326 S MAIN ST BOERNE, Texas 78006-2822" at bounding box center [323, 177] width 256 height 219
click at [196, 107] on textarea "Ronnie Collins 210-422-7555 27390 Crazy Horse Drive 78260" at bounding box center [323, 177] width 256 height 219
type textarea "Ronnie Collins 210-422-7555 27390 Crazy Horse Drive San Antonio TX 78260"
click at [206, 193] on button "Save" at bounding box center [209, 192] width 29 height 17
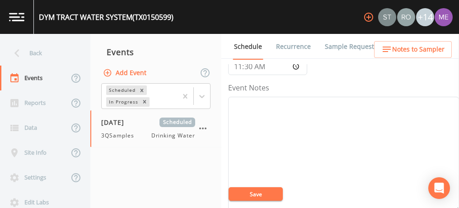
scroll to position [98, 0]
click at [334, 124] on textarea "Event Notes" at bounding box center [343, 154] width 231 height 115
type textarea "Confirmed with Ronnie 9/11"
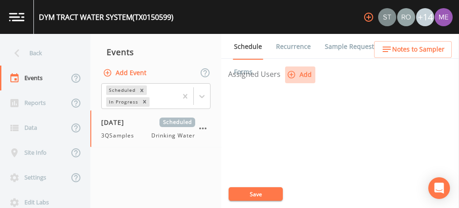
click at [292, 70] on icon "button" at bounding box center [291, 74] width 9 height 9
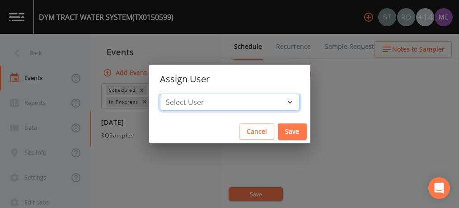
click at [275, 101] on select "Select User Stan Porter Rodolfo Ramirez Melissa Coleman Lauren Saenz Charles Me…" at bounding box center [229, 101] width 139 height 17
select select "0023e953-f3f1-45db-ad64-8e5cfc113843"
click at [173, 93] on select "Select User Stan Porter Rodolfo Ramirez Melissa Coleman Lauren Saenz Charles Me…" at bounding box center [229, 101] width 139 height 17
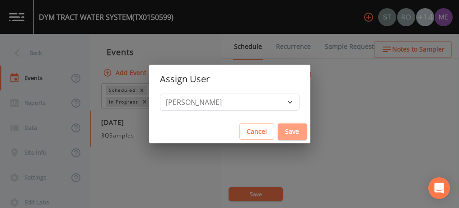
click at [278, 130] on button "Save" at bounding box center [292, 131] width 29 height 17
select select
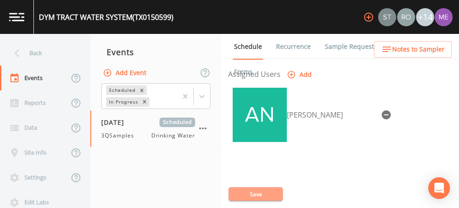
click at [258, 192] on button "Save" at bounding box center [255, 194] width 54 height 14
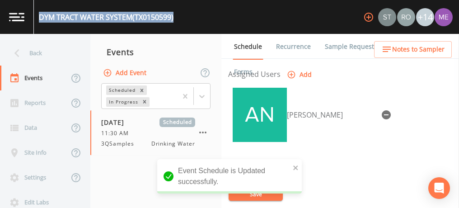
drag, startPoint x: 39, startPoint y: 19, endPoint x: 177, endPoint y: 22, distance: 137.7
click at [177, 22] on div "DYM TRACT WATER SYSTEM (TX0150599) +14" at bounding box center [229, 17] width 459 height 34
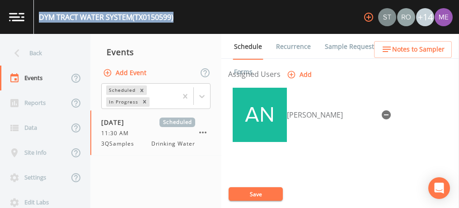
copy div "DYM TRACT WATER SYSTEM (TX0150599)"
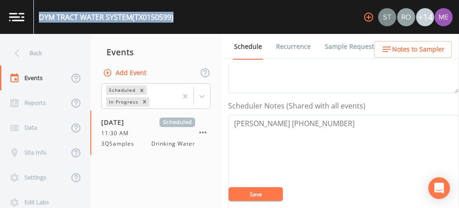
scroll to position [215, 0]
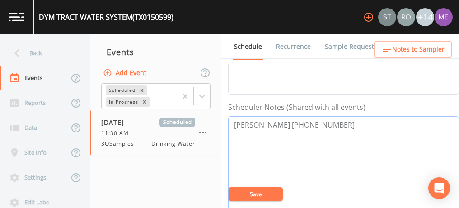
drag, startPoint x: 283, startPoint y: 121, endPoint x: 329, endPoint y: 120, distance: 46.1
click at [329, 120] on textarea "Ronnie Collins 210-422-7555" at bounding box center [343, 173] width 231 height 115
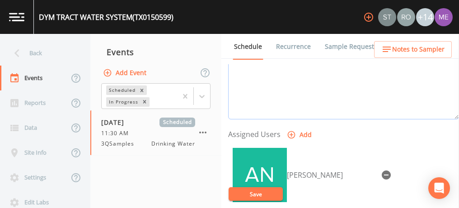
scroll to position [328, 0]
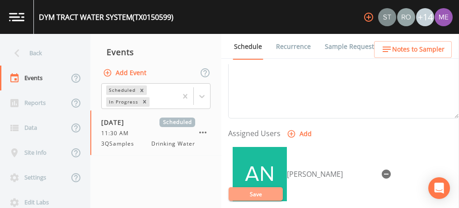
click at [252, 197] on button "Save" at bounding box center [255, 194] width 54 height 14
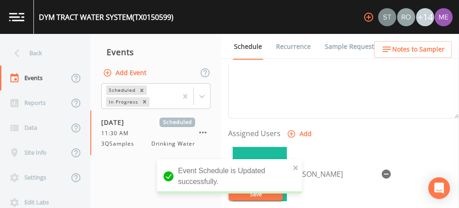
click at [338, 45] on link "Sample Requests" at bounding box center [350, 46] width 55 height 25
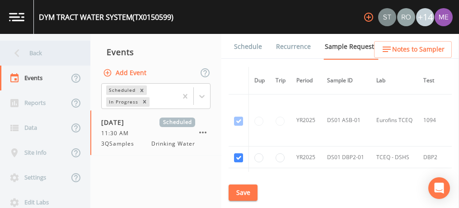
click at [40, 55] on div "Back" at bounding box center [40, 53] width 81 height 25
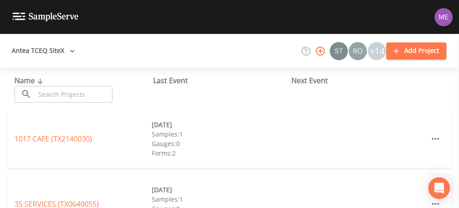
click at [57, 96] on input "text" at bounding box center [73, 94] width 77 height 17
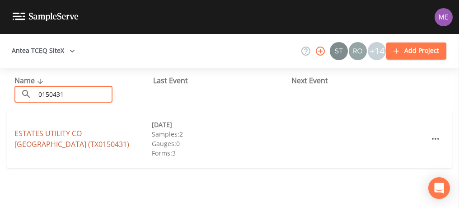
type input "0150431"
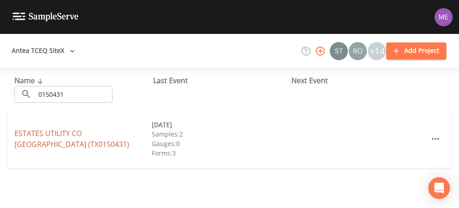
click at [60, 134] on link "ESTATES UTILITY CO STONEGATE (TX0150431)" at bounding box center [71, 138] width 115 height 21
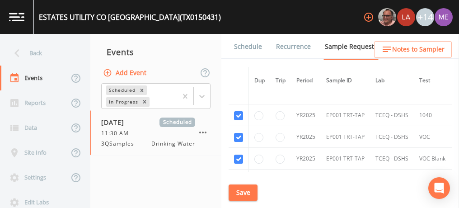
scroll to position [544, 0]
click at [236, 111] on input "checkbox" at bounding box center [238, 115] width 9 height 9
checkbox input "false"
click at [237, 132] on input "checkbox" at bounding box center [238, 136] width 9 height 9
checkbox input "false"
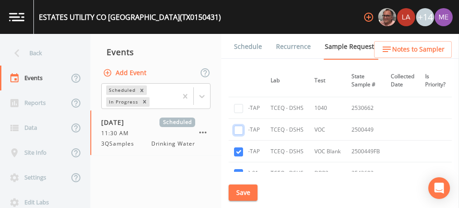
scroll to position [551, 103]
click at [237, 147] on input "checkbox" at bounding box center [238, 151] width 9 height 9
checkbox input "false"
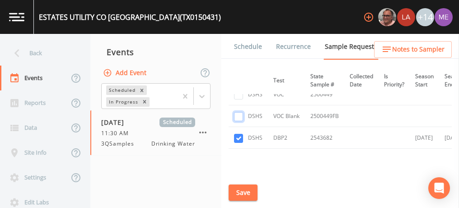
scroll to position [609, 148]
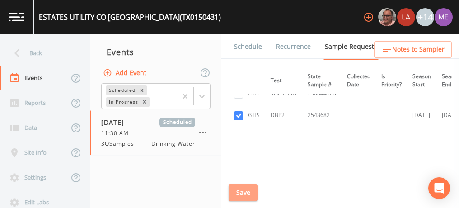
click at [238, 188] on button "Save" at bounding box center [242, 192] width 29 height 17
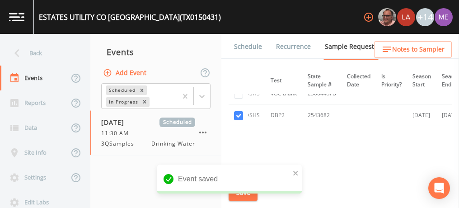
click at [245, 46] on link "Schedule" at bounding box center [247, 46] width 31 height 25
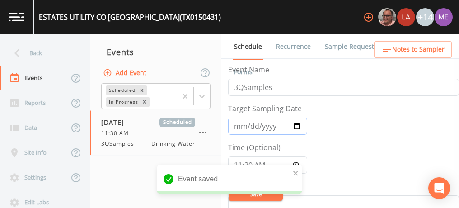
click at [235, 126] on input "2025-07-29" at bounding box center [267, 125] width 79 height 17
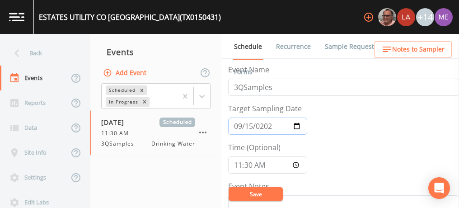
type input "[DATE]"
click at [239, 162] on input "11:30:00" at bounding box center [267, 164] width 79 height 17
type input "12:15"
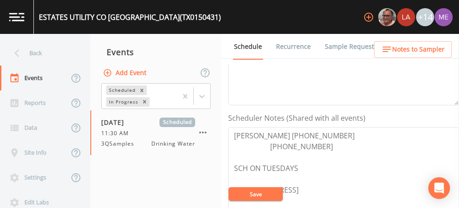
scroll to position [206, 0]
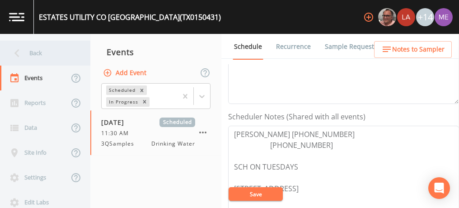
click at [41, 47] on div "Back" at bounding box center [40, 53] width 81 height 25
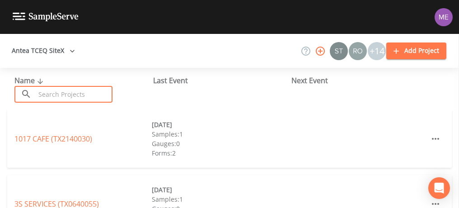
click at [50, 91] on input "text" at bounding box center [73, 94] width 77 height 17
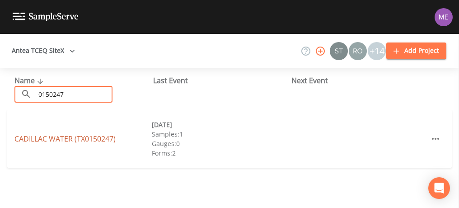
type input "0150247"
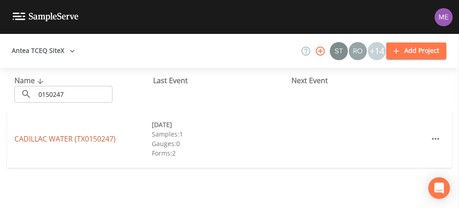
click at [58, 137] on link "CADILLAC WATER (TX0150247)" at bounding box center [64, 139] width 101 height 10
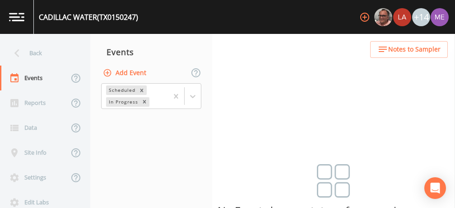
click at [120, 72] on button "Add Event" at bounding box center [125, 73] width 49 height 17
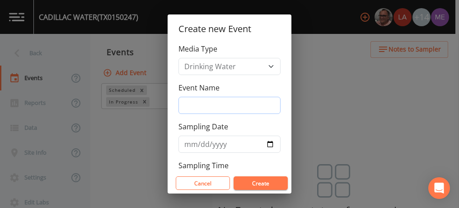
click at [188, 109] on input "Event Name" at bounding box center [229, 105] width 102 height 17
type input "3QSamples"
click at [188, 142] on input "Sampling Date" at bounding box center [229, 143] width 102 height 17
type input "[DATE]"
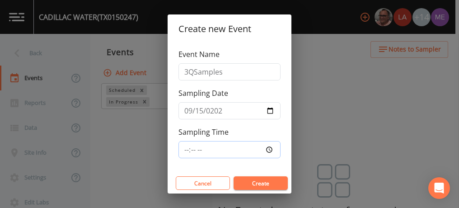
click at [185, 147] on input "Sampling Time" at bounding box center [229, 149] width 102 height 17
type input "12:30"
click at [253, 181] on button "Create" at bounding box center [260, 183] width 54 height 14
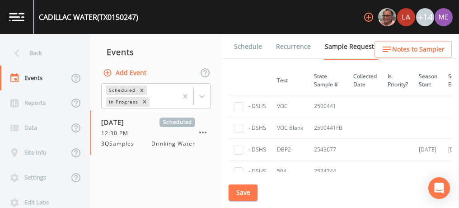
scroll to position [207, 142]
click at [237, 147] on input "checkbox" at bounding box center [238, 149] width 9 height 9
checkbox input "true"
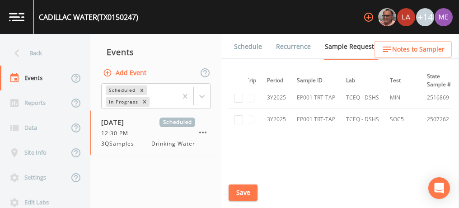
scroll to position [367, 29]
click at [238, 190] on button "Save" at bounding box center [242, 192] width 29 height 17
click at [252, 47] on link "Schedule" at bounding box center [247, 46] width 31 height 25
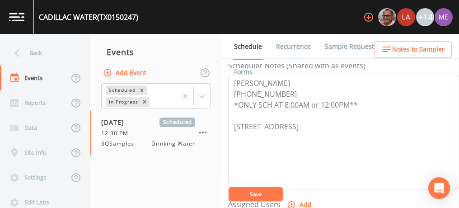
scroll to position [302, 0]
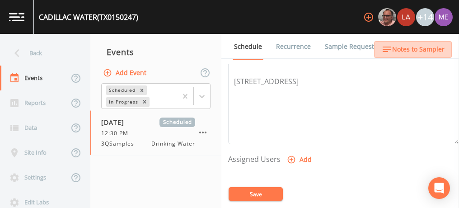
click at [410, 51] on span "Notes to Sampler" at bounding box center [418, 49] width 52 height 11
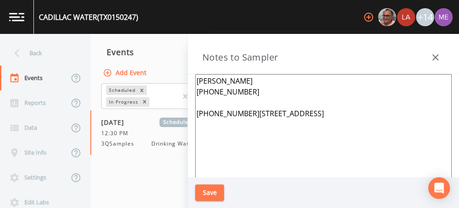
click at [434, 57] on icon "button" at bounding box center [435, 57] width 11 height 11
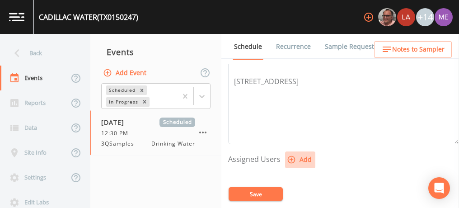
click at [287, 155] on icon "button" at bounding box center [291, 159] width 9 height 9
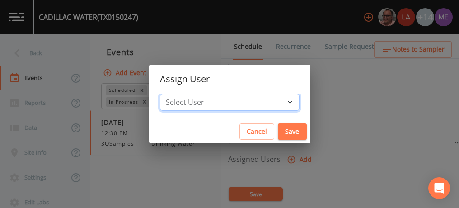
click at [276, 102] on select "Select User Mike Franklin Lauren Saenz Joshua gere Paul David Weber Zachary Eva…" at bounding box center [229, 101] width 139 height 17
select select "0023e953-f3f1-45db-ad64-8e5cfc113843"
click at [173, 93] on select "Select User Mike Franklin Lauren Saenz Joshua gere Paul David Weber Zachary Eva…" at bounding box center [229, 101] width 139 height 17
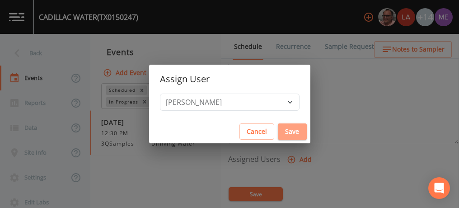
click at [278, 131] on button "Save" at bounding box center [292, 131] width 29 height 17
select select
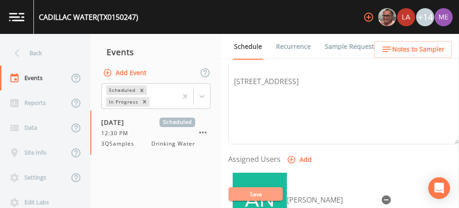
click at [252, 195] on button "Save" at bounding box center [255, 194] width 54 height 14
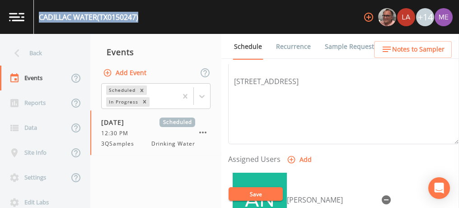
drag, startPoint x: 41, startPoint y: 17, endPoint x: 146, endPoint y: 19, distance: 105.2
click at [146, 19] on div "CADILLAC WATER (TX0150247) +14" at bounding box center [229, 17] width 459 height 34
copy div "CADILLAC WATER (TX0150247)"
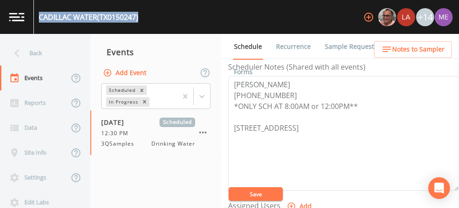
scroll to position [254, 0]
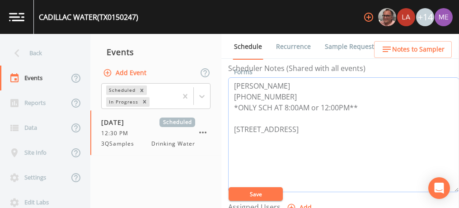
drag, startPoint x: 233, startPoint y: 83, endPoint x: 284, endPoint y: 93, distance: 51.9
click at [284, 93] on textarea "IRAEL GUERRA 210-748-0429 *ONLY SCH AT 8:00AM or 12:00PM** 14203 FAIRWAY BASIN …" at bounding box center [343, 134] width 231 height 115
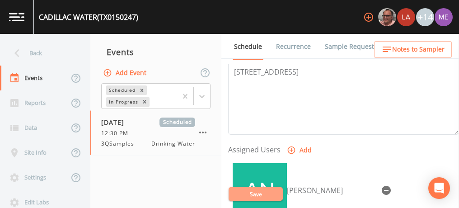
click at [257, 192] on button "Save" at bounding box center [255, 194] width 54 height 14
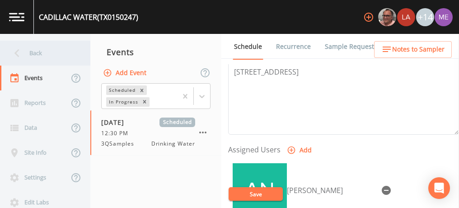
click at [32, 51] on div "Back" at bounding box center [40, 53] width 81 height 25
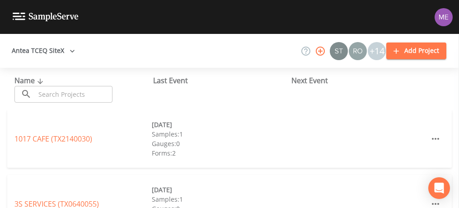
click at [56, 88] on input "text" at bounding box center [73, 94] width 77 height 17
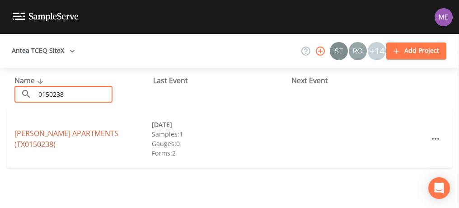
type input "0150238"
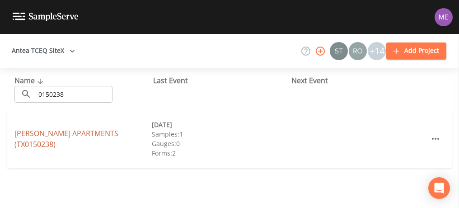
click at [36, 139] on link "EVETTS APARTMENTS (TX0150238)" at bounding box center [66, 138] width 104 height 21
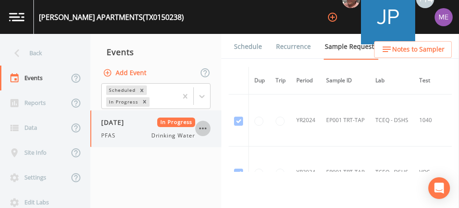
click at [205, 128] on icon "button" at bounding box center [202, 128] width 7 height 2
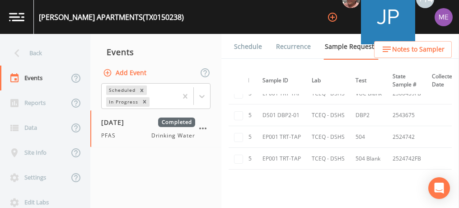
scroll to position [276, 0]
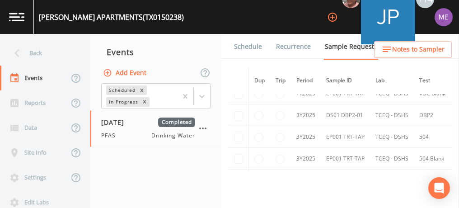
click at [236, 111] on td at bounding box center [238, 115] width 20 height 22
click at [139, 73] on button "Add Event" at bounding box center [125, 73] width 49 height 17
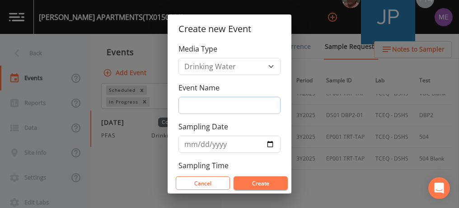
click at [204, 110] on input "Event Name" at bounding box center [229, 105] width 102 height 17
type input "3QSamples"
click at [185, 141] on input "Sampling Date" at bounding box center [229, 143] width 102 height 17
type input "[DATE]"
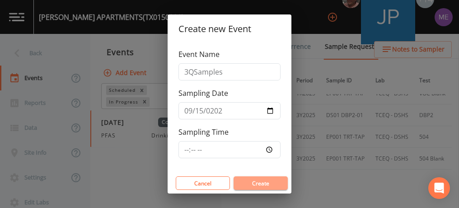
click at [246, 180] on button "Create" at bounding box center [260, 183] width 54 height 14
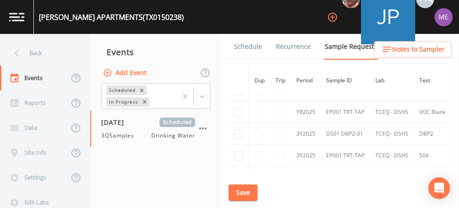
scroll to position [444, 0]
click at [236, 131] on input "checkbox" at bounding box center [238, 133] width 9 height 9
checkbox input "true"
click at [246, 191] on button "Save" at bounding box center [242, 192] width 29 height 17
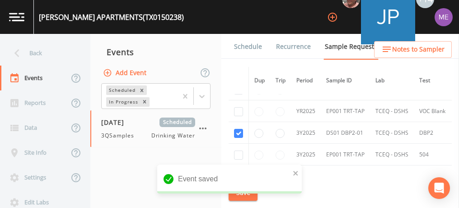
click at [246, 49] on link "Schedule" at bounding box center [247, 46] width 31 height 25
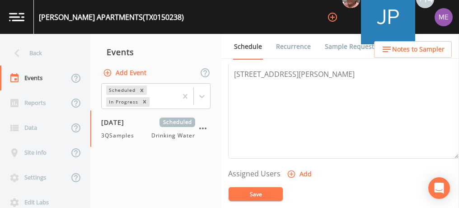
scroll to position [291, 0]
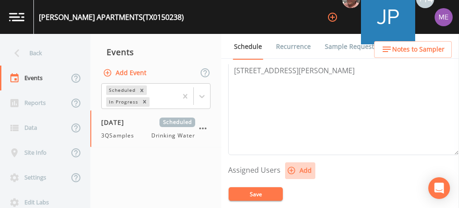
click at [291, 166] on icon "button" at bounding box center [291, 170] width 9 height 9
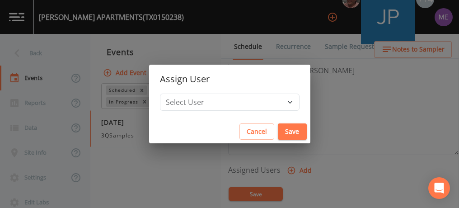
click at [357, 94] on div "Assign User Select User [PERSON_NAME] [PERSON_NAME] [PERSON_NAME] [PERSON_NAME]…" at bounding box center [229, 104] width 459 height 208
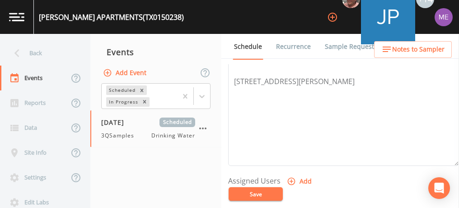
scroll to position [280, 0]
click at [292, 178] on icon "button" at bounding box center [291, 181] width 9 height 9
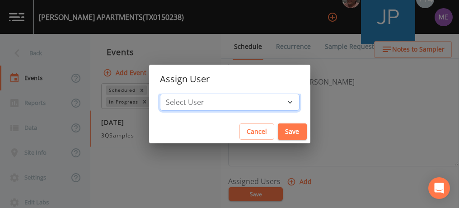
click at [275, 104] on select "Select User [PERSON_NAME] [PERSON_NAME] [PERSON_NAME] [PERSON_NAME] [PERSON_NAM…" at bounding box center [229, 101] width 139 height 17
select select "0023e953-f3f1-45db-ad64-8e5cfc113843"
click at [173, 93] on select "Select User [PERSON_NAME] [PERSON_NAME] [PERSON_NAME] [PERSON_NAME] [PERSON_NAM…" at bounding box center [229, 101] width 139 height 17
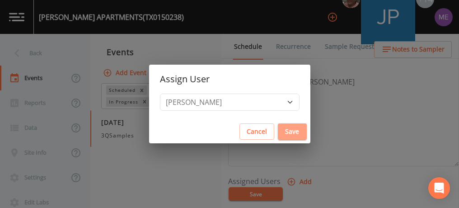
click at [280, 132] on button "Save" at bounding box center [292, 131] width 29 height 17
select select
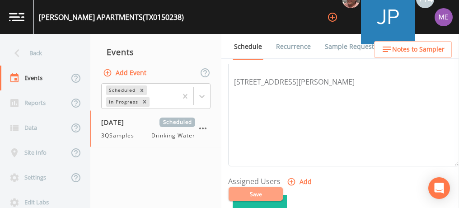
click at [269, 189] on button "Save" at bounding box center [255, 194] width 54 height 14
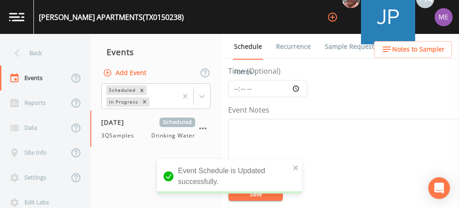
scroll to position [71, 0]
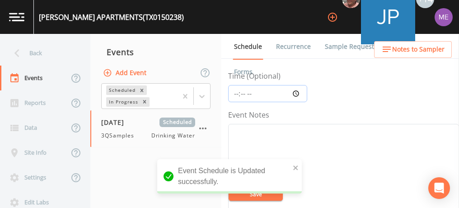
click at [233, 92] on input "Time (Optional)" at bounding box center [267, 93] width 79 height 17
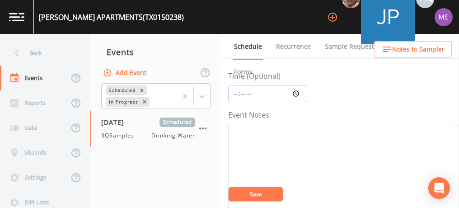
type input "13:15"
click at [257, 191] on button "Save" at bounding box center [255, 194] width 54 height 14
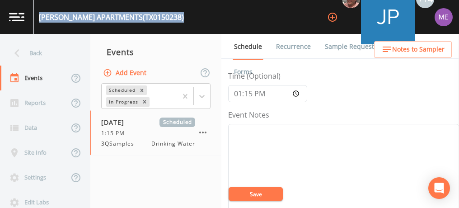
drag, startPoint x: 39, startPoint y: 16, endPoint x: 153, endPoint y: 20, distance: 114.7
click at [153, 20] on div "EVETTS APARTMENTS (TX0150238)" at bounding box center [111, 17] width 145 height 11
copy div "EVETTS APARTMENTS (TX0150238)"
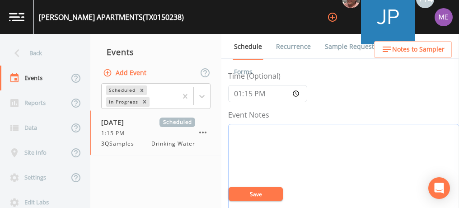
click at [268, 135] on textarea "Event Notes" at bounding box center [343, 181] width 231 height 115
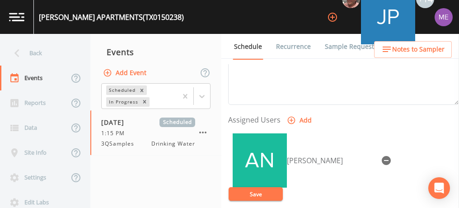
scroll to position [343, 0]
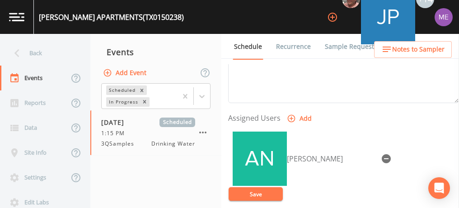
type textarea "confirmed with oscar 9/11"
click at [260, 190] on button "Save" at bounding box center [255, 194] width 54 height 14
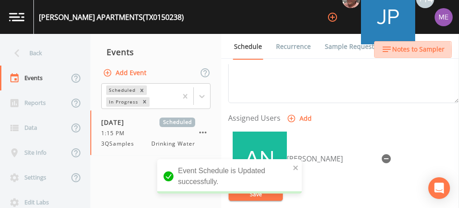
click at [400, 51] on span "Notes to Sampler" at bounding box center [418, 49] width 52 height 11
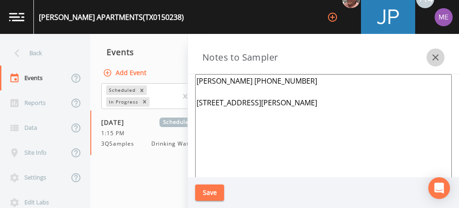
click at [434, 60] on icon "button" at bounding box center [435, 57] width 11 height 11
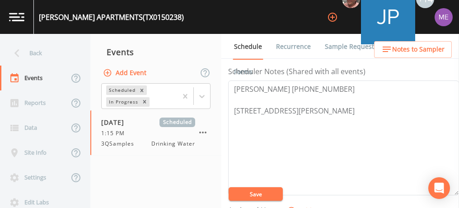
scroll to position [250, 0]
drag, startPoint x: 232, startPoint y: 88, endPoint x: 333, endPoint y: 92, distance: 100.7
click at [333, 92] on textarea "Oscar Guerrero 210-687-3907 11400 S Hausman Rd SA 78249" at bounding box center [343, 138] width 231 height 115
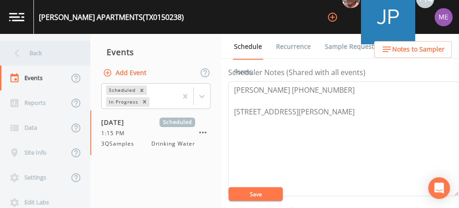
click at [38, 49] on div "Back" at bounding box center [40, 53] width 81 height 25
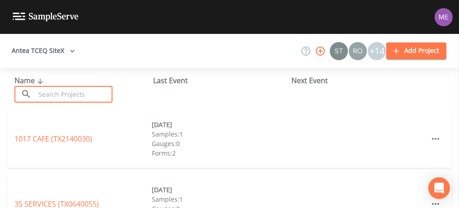
click at [57, 94] on input "text" at bounding box center [73, 94] width 77 height 17
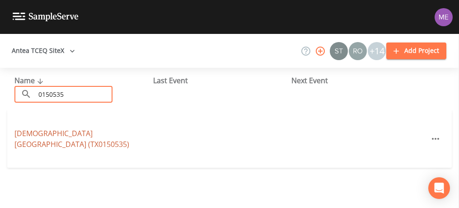
type input "0150535"
click at [70, 130] on link "METHODIST SPECIALTY HOSPITAL (TX0150535)" at bounding box center [71, 138] width 115 height 21
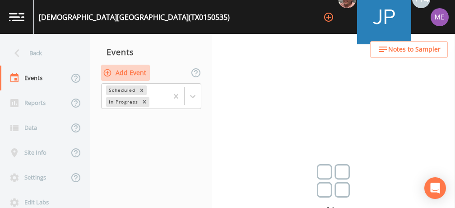
click at [130, 72] on button "Add Event" at bounding box center [125, 73] width 49 height 17
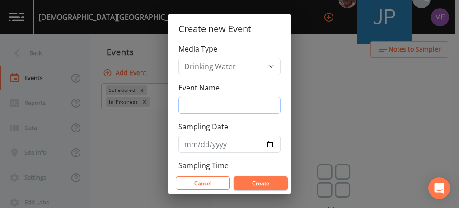
click at [199, 103] on input "Event Name" at bounding box center [229, 105] width 102 height 17
type input "3QSamples"
click at [191, 143] on input "Sampling Date" at bounding box center [229, 143] width 102 height 17
type input "[DATE]"
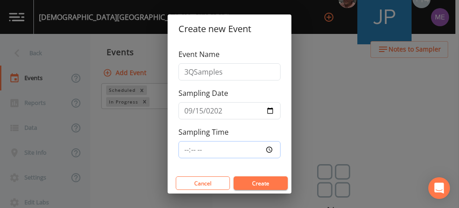
click at [186, 148] on input "Sampling Time" at bounding box center [229, 149] width 102 height 17
type input "14:30"
click at [253, 182] on button "Create" at bounding box center [260, 183] width 54 height 14
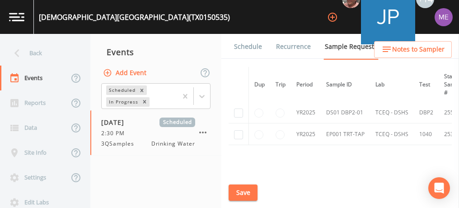
scroll to position [104, 0]
click at [238, 111] on input "checkbox" at bounding box center [238, 113] width 9 height 9
checkbox input "true"
click at [241, 135] on input "checkbox" at bounding box center [238, 135] width 9 height 9
checkbox input "true"
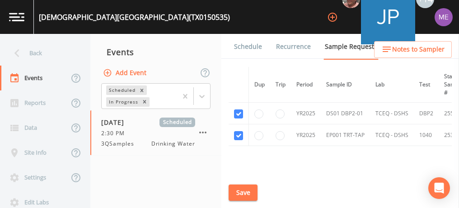
click at [247, 190] on button "Save" at bounding box center [242, 192] width 29 height 17
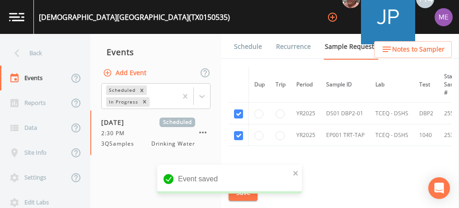
click at [244, 42] on link "Schedule" at bounding box center [247, 46] width 31 height 25
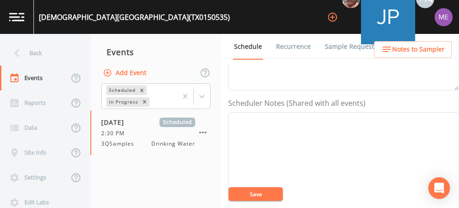
scroll to position [220, 0]
click at [263, 128] on textarea "Event Notes" at bounding box center [343, 168] width 231 height 115
paste textarea "210-575-8129 MOB - Mobile 210-254-7940"
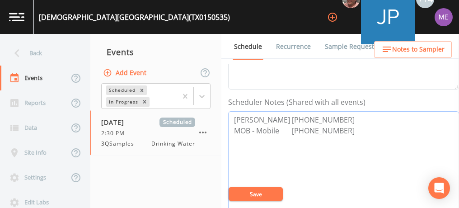
click at [293, 127] on textarea "Jacqueline Marroquin 210-575-8129 MOB - Mobile 210-254-7940" at bounding box center [343, 168] width 231 height 115
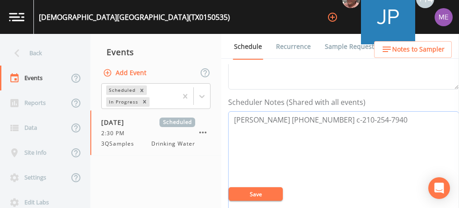
type textarea "Jacqueline Marroquin 210-575-8129 c-210-254-7940"
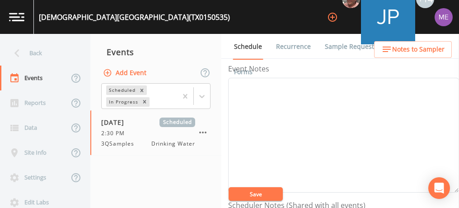
scroll to position [174, 0]
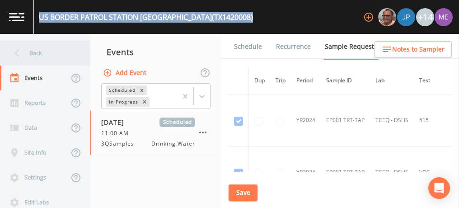
scroll to position [331, 0]
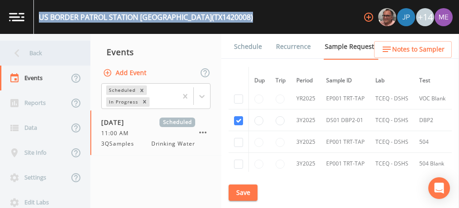
click at [37, 48] on div "Back" at bounding box center [40, 53] width 81 height 25
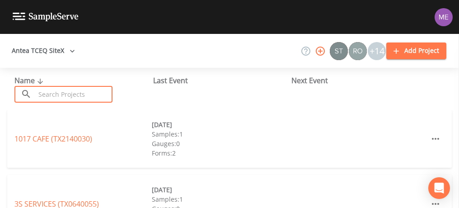
click at [60, 95] on input "text" at bounding box center [73, 94] width 77 height 17
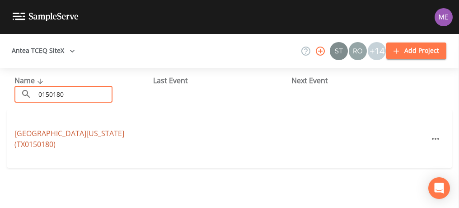
type input "0150180"
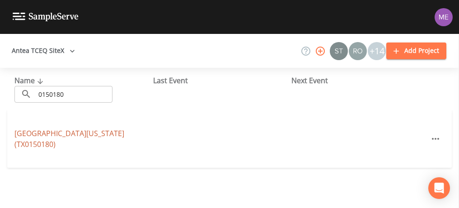
click at [37, 136] on link "[GEOGRAPHIC_DATA][US_STATE] (TX0150180)" at bounding box center [69, 138] width 110 height 21
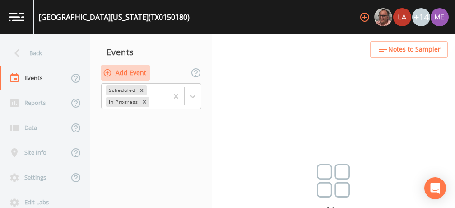
click at [122, 73] on button "Add Event" at bounding box center [125, 73] width 49 height 17
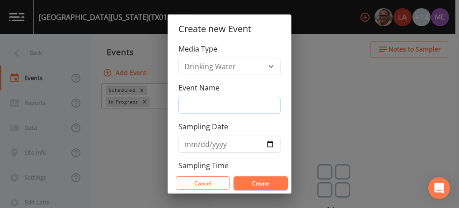
click at [193, 102] on input "Event Name" at bounding box center [229, 105] width 102 height 17
type input "3QSamples"
click at [192, 144] on input "Sampling Date" at bounding box center [229, 143] width 102 height 17
type input "[DATE]"
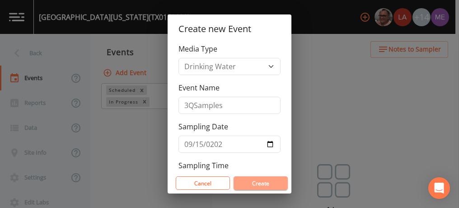
click at [259, 182] on button "Create" at bounding box center [260, 183] width 54 height 14
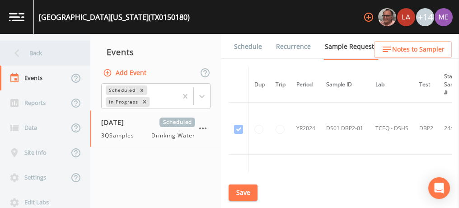
click at [35, 52] on div "Back" at bounding box center [40, 53] width 81 height 25
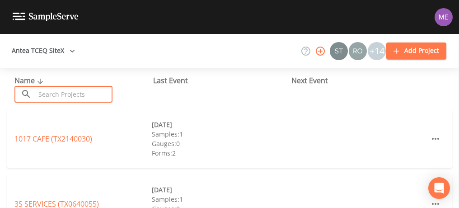
click at [67, 90] on input "text" at bounding box center [73, 94] width 77 height 17
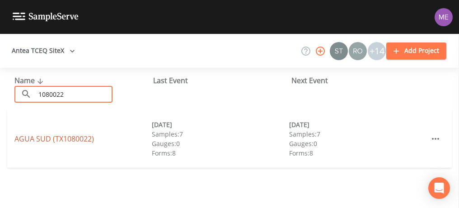
type input "1080022"
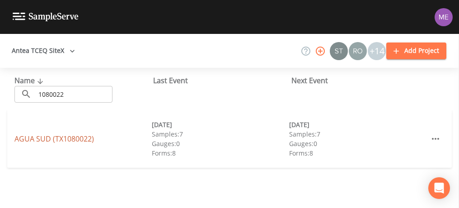
click at [57, 139] on link "AGUA SUD (TX1080022)" at bounding box center [53, 139] width 79 height 10
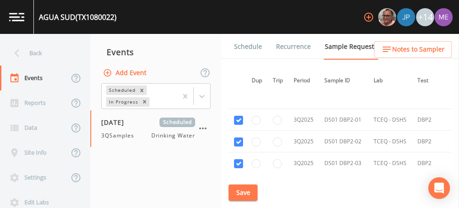
scroll to position [3035, 3]
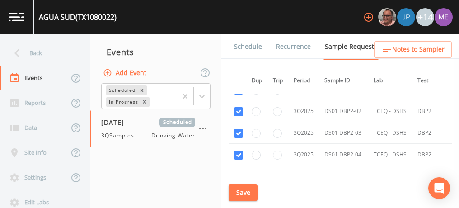
click at [248, 46] on link "Schedule" at bounding box center [247, 46] width 31 height 25
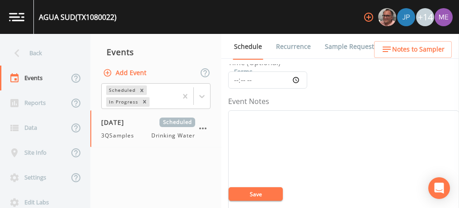
scroll to position [85, 0]
click at [233, 76] on input "Time (Optional)" at bounding box center [267, 79] width 79 height 17
click at [246, 80] on input "Time (Optional)" at bounding box center [267, 79] width 79 height 17
type input "11:30"
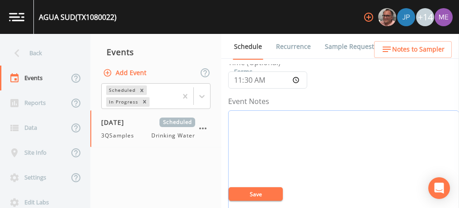
click at [257, 134] on textarea "Event Notes" at bounding box center [343, 167] width 231 height 115
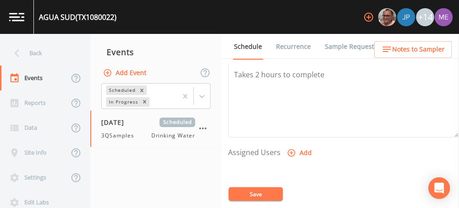
scroll to position [309, 0]
type textarea "cofirmed with aaron 9/11"
click at [293, 151] on icon "button" at bounding box center [291, 152] width 9 height 9
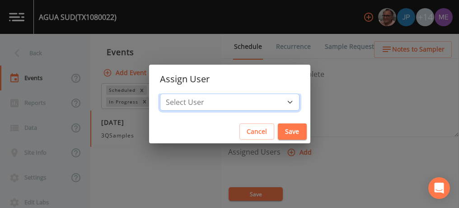
click at [275, 97] on select "Select User Mike Franklin Joshua gere Paul Lauren Saenz David Weber Zachary Eva…" at bounding box center [229, 101] width 139 height 17
select select "6518b6a0-c5fa-4d0f-8e3d-fc6e8623860b"
click at [173, 93] on select "Select User Mike Franklin Joshua gere Paul Lauren Saenz David Weber Zachary Eva…" at bounding box center [229, 101] width 139 height 17
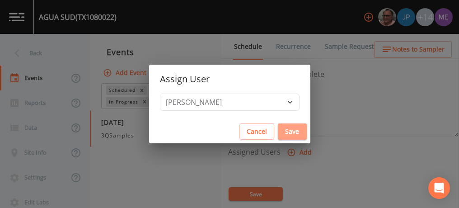
click at [278, 127] on button "Save" at bounding box center [292, 131] width 29 height 17
select select
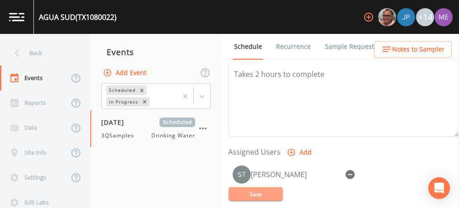
click at [272, 195] on button "Save" at bounding box center [255, 194] width 54 height 14
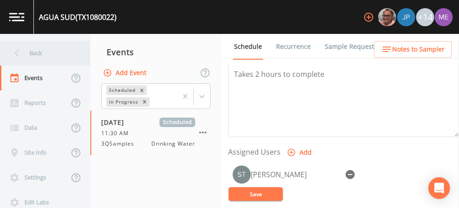
click at [18, 51] on icon at bounding box center [17, 53] width 16 height 16
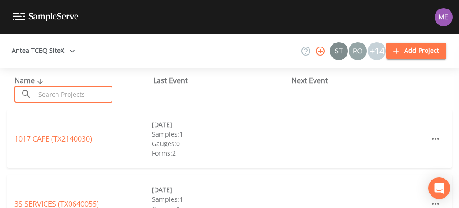
click at [50, 93] on input "text" at bounding box center [73, 94] width 77 height 17
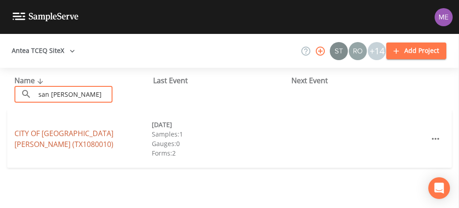
type input "san juan"
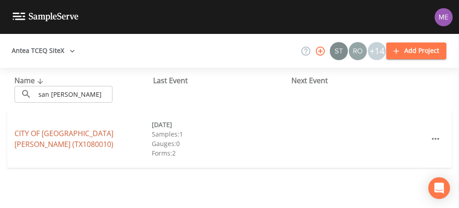
click at [62, 137] on link "CITY OF SAN JUAN (TX1080010)" at bounding box center [63, 138] width 99 height 21
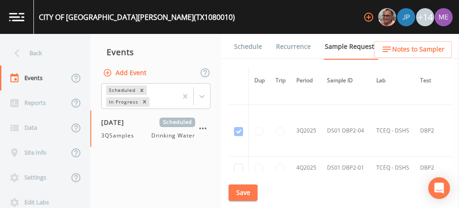
scroll to position [3026, 0]
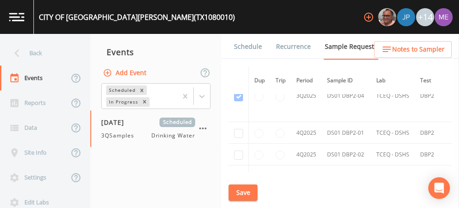
click at [237, 47] on link "Schedule" at bounding box center [247, 46] width 31 height 25
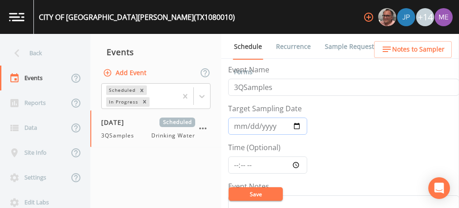
click at [239, 124] on input "2025-08-19" at bounding box center [267, 125] width 79 height 17
type input "[DATE]"
click at [236, 162] on input "Time (Optional)" at bounding box center [267, 164] width 79 height 17
type input "09:00"
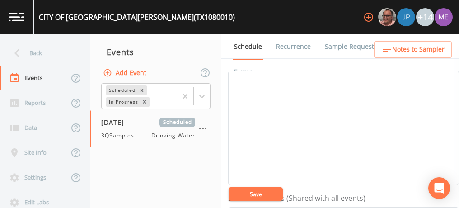
scroll to position [88, 0]
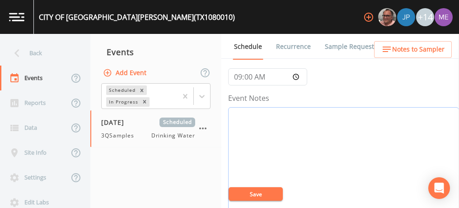
click at [247, 128] on textarea "Event Notes" at bounding box center [343, 164] width 231 height 115
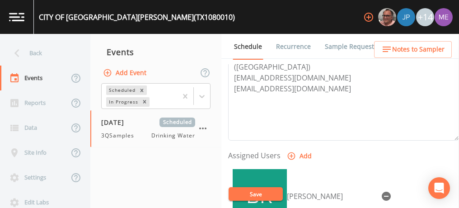
scroll to position [305, 0]
type textarea "confirmed with alfredo 9/11"
click at [381, 192] on icon "button" at bounding box center [385, 196] width 9 height 9
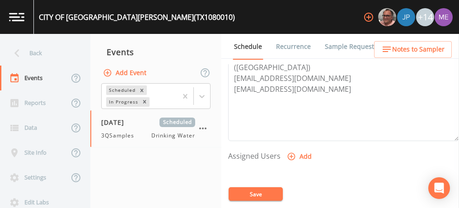
click at [290, 153] on icon "button" at bounding box center [291, 157] width 8 height 8
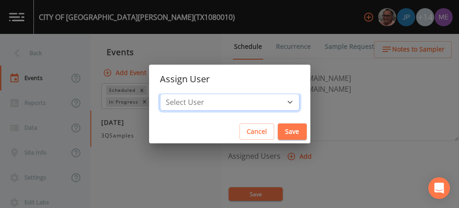
click at [274, 104] on select "Select User Mike Franklin Joshua gere Paul Lauren Saenz David Weber Zachary Eva…" at bounding box center [229, 101] width 139 height 17
select select "6518b6a0-c5fa-4d0f-8e3d-fc6e8623860b"
click at [173, 93] on select "Select User Mike Franklin Joshua gere Paul Lauren Saenz David Weber Zachary Eva…" at bounding box center [229, 101] width 139 height 17
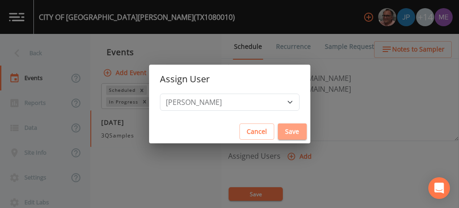
click at [278, 131] on button "Save" at bounding box center [292, 131] width 29 height 17
select select
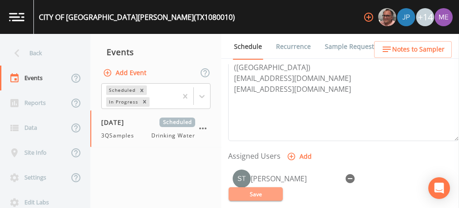
click at [264, 195] on button "Save" at bounding box center [255, 194] width 54 height 14
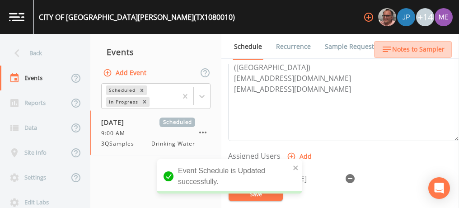
click at [397, 46] on span "Notes to Sampler" at bounding box center [418, 49] width 52 height 11
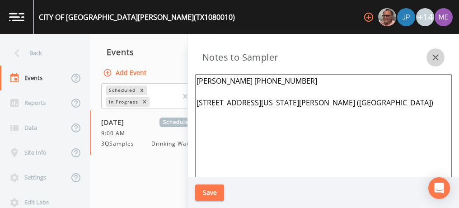
click at [437, 55] on icon "button" at bounding box center [435, 57] width 6 height 6
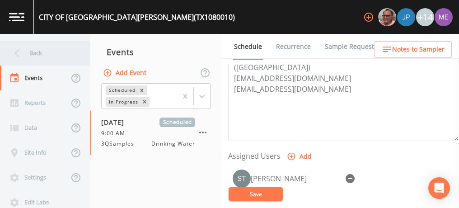
click at [39, 49] on div "Back" at bounding box center [40, 53] width 81 height 25
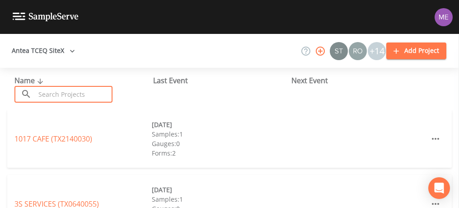
click at [46, 94] on input "text" at bounding box center [73, 94] width 77 height 17
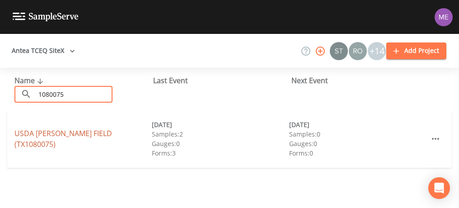
type input "1080075"
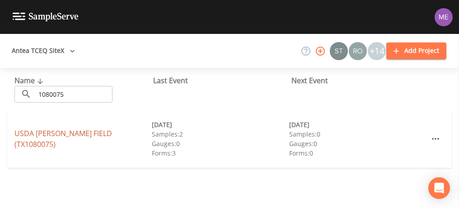
click at [53, 136] on link "USDA MOORE FIELD (TX1080075)" at bounding box center [62, 138] width 97 height 21
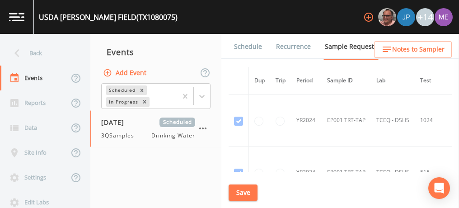
click at [251, 48] on link "Schedule" at bounding box center [247, 46] width 31 height 25
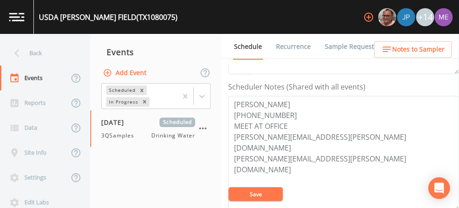
scroll to position [237, 0]
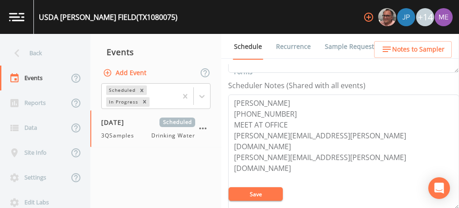
click at [396, 51] on span "Notes to Sampler" at bounding box center [418, 49] width 52 height 11
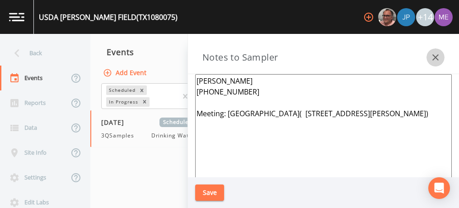
click at [438, 60] on icon "button" at bounding box center [435, 57] width 11 height 11
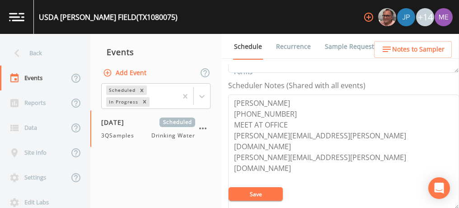
click at [340, 42] on link "Sample Requests" at bounding box center [350, 46] width 55 height 25
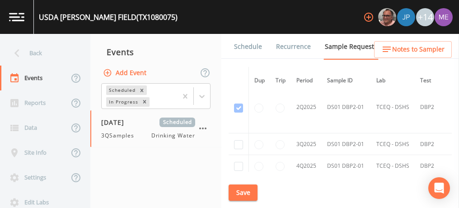
scroll to position [1185, 0]
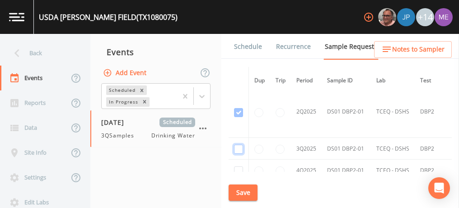
click at [239, 144] on input "checkbox" at bounding box center [238, 148] width 9 height 9
checkbox input "true"
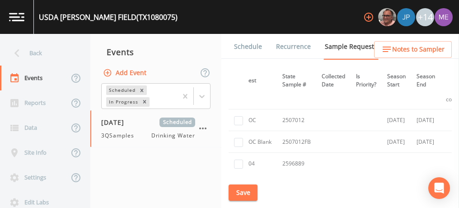
scroll to position [729, 0]
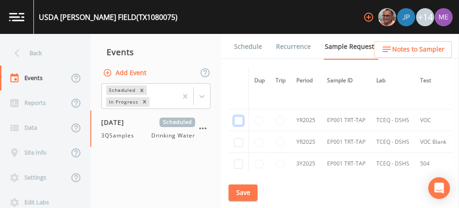
click at [237, 118] on input "checkbox" at bounding box center [238, 120] width 9 height 9
checkbox input "true"
click at [238, 139] on input "checkbox" at bounding box center [238, 142] width 9 height 9
checkbox input "true"
click at [248, 194] on button "Save" at bounding box center [242, 192] width 29 height 17
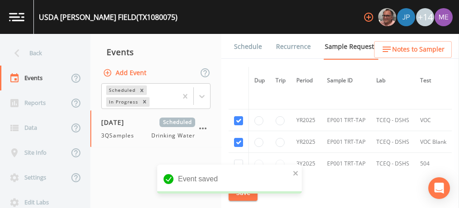
click at [244, 46] on link "Schedule" at bounding box center [247, 46] width 31 height 25
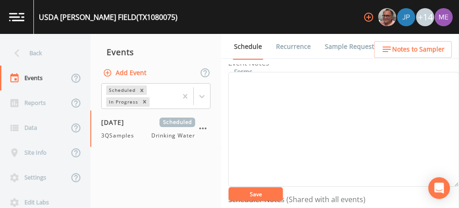
scroll to position [124, 0]
click at [236, 79] on textarea "Event Notes" at bounding box center [343, 128] width 231 height 115
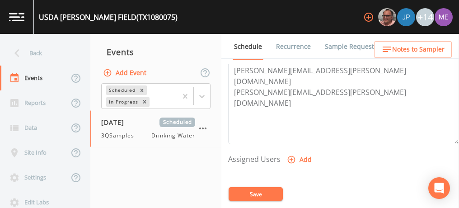
scroll to position [302, 0]
type textarea "confirmed with jose 9/11"
click at [292, 155] on icon "button" at bounding box center [291, 159] width 8 height 8
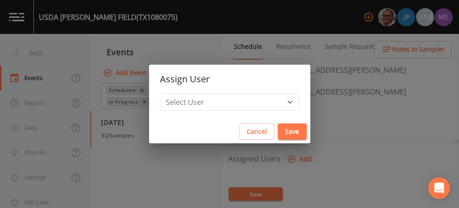
click at [347, 110] on div "Assign User Select User Mike Franklin Joshua gere Paul Lauren Saenz David Weber…" at bounding box center [229, 104] width 459 height 208
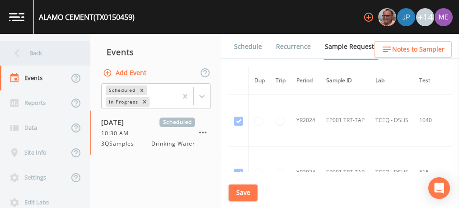
click at [33, 55] on div "Back" at bounding box center [40, 53] width 81 height 25
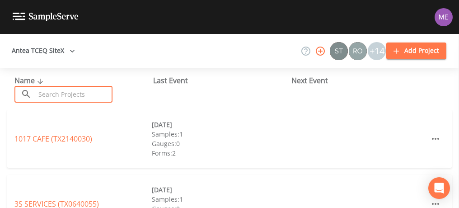
click at [49, 90] on input "text" at bounding box center [73, 94] width 77 height 17
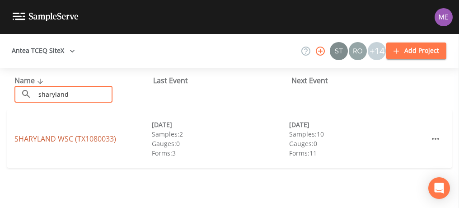
type input "sharyland"
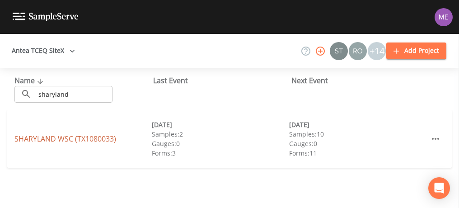
click at [64, 137] on link "SHARYLAND WSC (TX1080033)" at bounding box center [65, 139] width 102 height 10
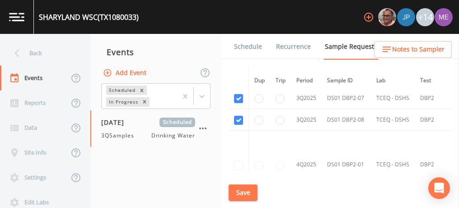
scroll to position [4421, 0]
click at [255, 46] on link "Schedule" at bounding box center [247, 46] width 31 height 25
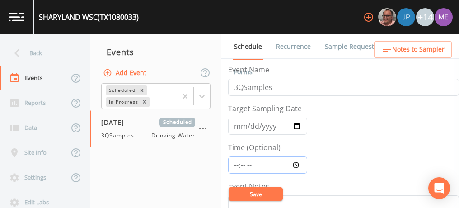
click at [235, 163] on input "Time (Optional)" at bounding box center [267, 164] width 79 height 17
type input "11:00"
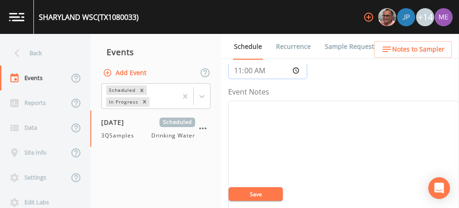
scroll to position [93, 0]
click at [253, 125] on textarea "Event Notes" at bounding box center [343, 159] width 231 height 115
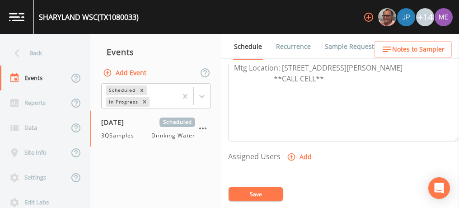
scroll to position [305, 0]
type textarea "confirmed with [PERSON_NAME] 9/11"
click at [289, 153] on icon "button" at bounding box center [291, 157] width 8 height 8
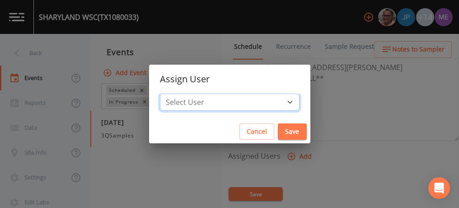
click at [276, 99] on select "Select User [PERSON_NAME] [PERSON_NAME] [PERSON_NAME] [PERSON_NAME] [PERSON_NAM…" at bounding box center [229, 101] width 139 height 17
select select "6518b6a0-c5fa-4d0f-8e3d-fc6e8623860b"
click at [173, 93] on select "Select User [PERSON_NAME] [PERSON_NAME] [PERSON_NAME] [PERSON_NAME] [PERSON_NAM…" at bounding box center [229, 101] width 139 height 17
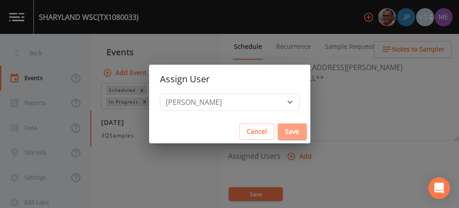
click at [278, 129] on button "Save" at bounding box center [292, 131] width 29 height 17
select select
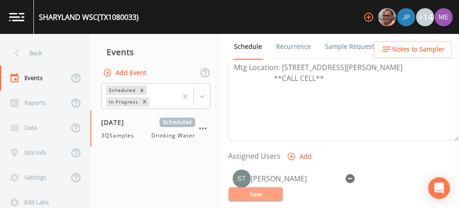
click at [266, 191] on button "Save" at bounding box center [255, 194] width 54 height 14
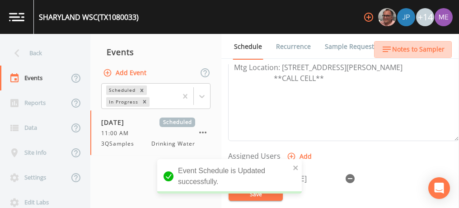
click at [414, 53] on span "Notes to Sampler" at bounding box center [418, 49] width 52 height 11
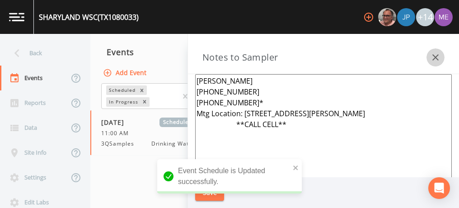
click at [436, 52] on icon "button" at bounding box center [435, 57] width 11 height 11
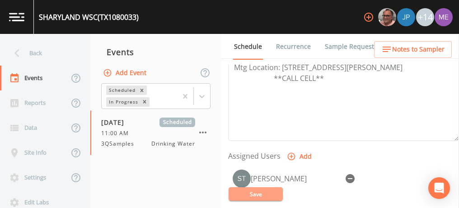
click at [266, 190] on button "Save" at bounding box center [255, 194] width 54 height 14
click at [261, 190] on button "Save" at bounding box center [255, 194] width 54 height 14
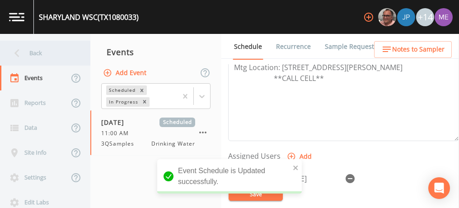
click at [34, 51] on div "Back" at bounding box center [40, 53] width 81 height 25
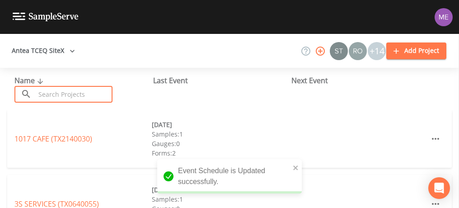
click at [59, 92] on input "text" at bounding box center [73, 94] width 77 height 17
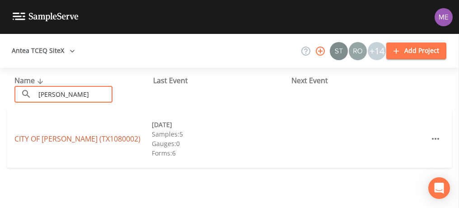
type input "[PERSON_NAME]"
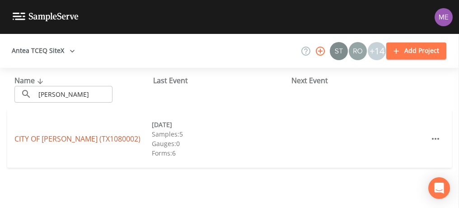
click at [58, 137] on link "CITY OF [PERSON_NAME] (TX1080002)" at bounding box center [77, 139] width 126 height 10
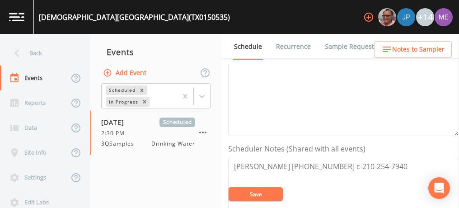
scroll to position [212, 0]
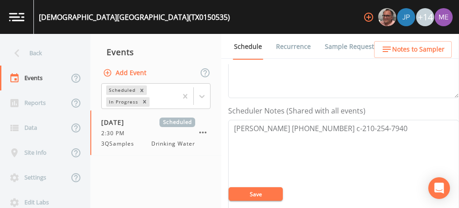
click at [410, 126] on textarea "[PERSON_NAME] [PHONE_NUMBER] c-210-254-7940" at bounding box center [343, 177] width 231 height 115
click at [233, 158] on textarea "[PERSON_NAME] [PHONE_NUMBER] c-210-254-7940 8026 [PERSON_NAME] Dr [PHONE_NUMBER]" at bounding box center [343, 177] width 231 height 115
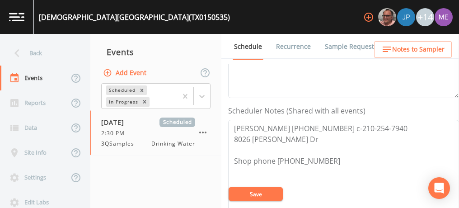
click at [301, 137] on textarea "[PERSON_NAME] [PHONE_NUMBER] c-210-254-7940 8026 [PERSON_NAME] Dr Shop phone [P…" at bounding box center [343, 177] width 231 height 115
drag, startPoint x: 234, startPoint y: 136, endPoint x: 331, endPoint y: 162, distance: 100.5
click at [331, 162] on textarea "[PERSON_NAME] [PHONE_NUMBER] c-210-254-7940 8026 [PERSON_NAME][GEOGRAPHIC_DATA]…" at bounding box center [343, 177] width 231 height 115
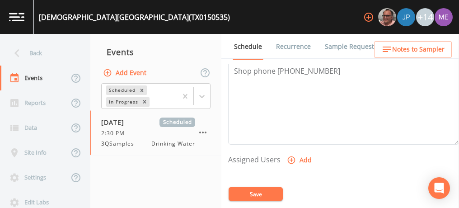
scroll to position [303, 0]
type textarea "[PERSON_NAME] [PHONE_NUMBER] c-210-254-7940 8026 [PERSON_NAME][GEOGRAPHIC_DATA]…"
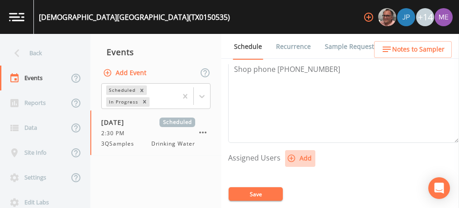
click at [290, 157] on icon "button" at bounding box center [291, 158] width 8 height 8
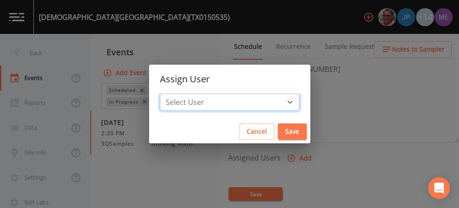
click at [274, 101] on select "Select User [PERSON_NAME] [PERSON_NAME] [PERSON_NAME] [PERSON_NAME] [PERSON_NAM…" at bounding box center [229, 101] width 139 height 17
select select "0023e953-f3f1-45db-ad64-8e5cfc113843"
click at [173, 93] on select "Select User [PERSON_NAME] [PERSON_NAME] [PERSON_NAME] [PERSON_NAME] [PERSON_NAM…" at bounding box center [229, 101] width 139 height 17
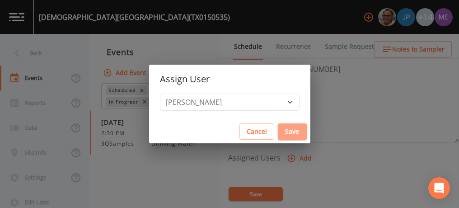
click at [282, 130] on button "Save" at bounding box center [292, 131] width 29 height 17
select select
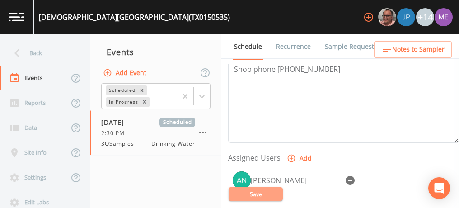
click at [264, 195] on button "Save" at bounding box center [255, 194] width 54 height 14
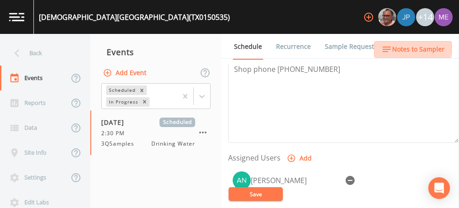
click at [410, 47] on span "Notes to Sampler" at bounding box center [418, 49] width 52 height 11
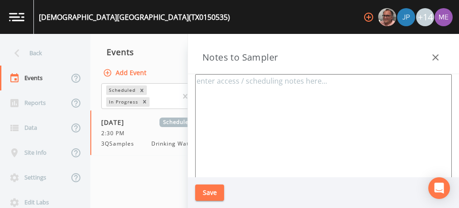
click at [223, 83] on textarea at bounding box center [323, 183] width 256 height 219
paste textarea "[STREET_ADDRESS][PERSON_NAME] Shop phone [PHONE_NUMBER]"
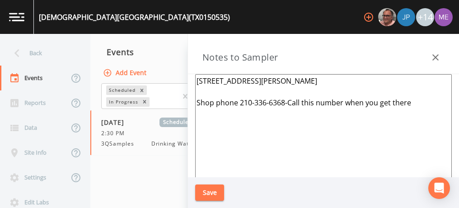
click at [196, 101] on textarea "[STREET_ADDRESS][PERSON_NAME] Shop phone 210-336-6368-Call this number when you…" at bounding box center [323, 183] width 256 height 219
type textarea "[STREET_ADDRESS][PERSON_NAME] ***Shop phone 210-336-6368-Call this number when …"
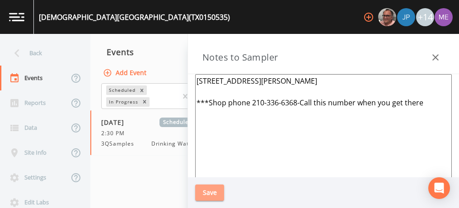
click at [204, 188] on button "Save" at bounding box center [209, 192] width 29 height 17
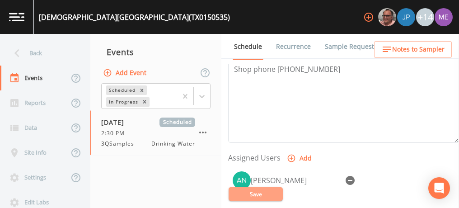
click at [272, 196] on button "Save" at bounding box center [255, 194] width 54 height 14
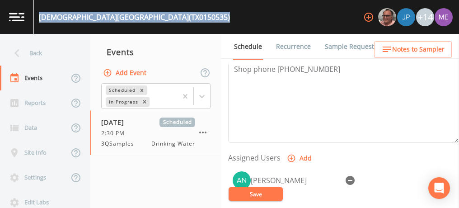
drag, startPoint x: 40, startPoint y: 15, endPoint x: 197, endPoint y: 16, distance: 157.5
click at [197, 16] on div "[DEMOGRAPHIC_DATA][GEOGRAPHIC_DATA] (TX0150535) +14" at bounding box center [229, 17] width 459 height 34
copy div "[DEMOGRAPHIC_DATA][GEOGRAPHIC_DATA] (TX0150535)"
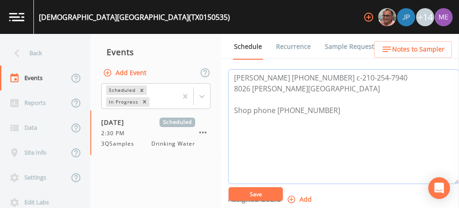
drag, startPoint x: 232, startPoint y: 74, endPoint x: 411, endPoint y: 72, distance: 179.2
click at [411, 72] on textarea "[PERSON_NAME] [PHONE_NUMBER] c-210-254-7940 8026 [PERSON_NAME][GEOGRAPHIC_DATA]…" at bounding box center [343, 126] width 231 height 115
click at [324, 44] on link "Sample Requests" at bounding box center [350, 46] width 55 height 25
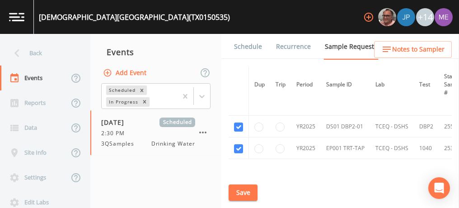
scroll to position [93, 0]
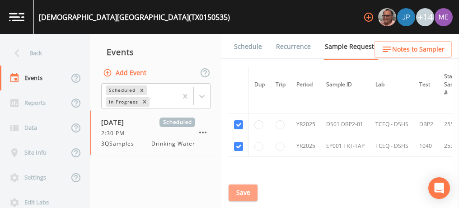
click at [242, 193] on button "Save" at bounding box center [242, 192] width 29 height 17
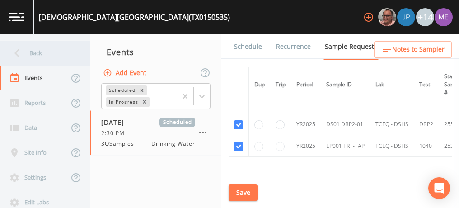
click at [31, 50] on div "Back" at bounding box center [40, 53] width 81 height 25
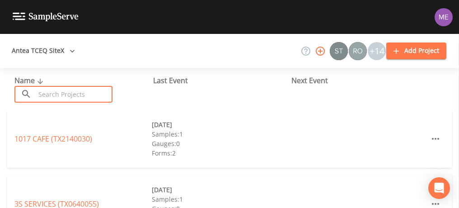
click at [57, 93] on input "text" at bounding box center [73, 94] width 77 height 17
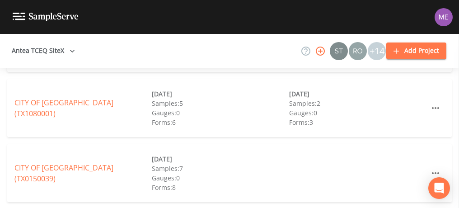
scroll to position [355, 0]
type input "alamo"
click at [76, 107] on link "[GEOGRAPHIC_DATA] (TX1080001)" at bounding box center [63, 108] width 99 height 21
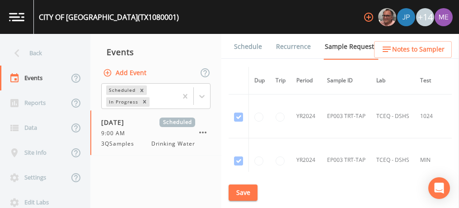
click at [255, 43] on link "Schedule" at bounding box center [247, 46] width 31 height 25
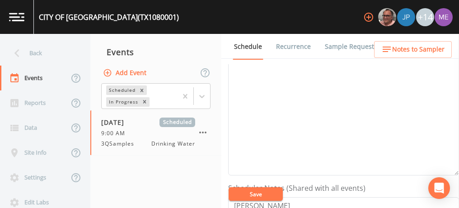
scroll to position [131, 0]
click at [327, 132] on textarea "Event Notes" at bounding box center [343, 121] width 231 height 115
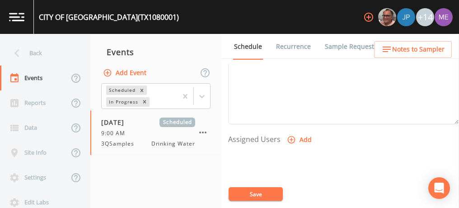
scroll to position [322, 0]
type textarea "confirmed with [PERSON_NAME] 9/11"
click at [293, 135] on icon "button" at bounding box center [291, 139] width 8 height 8
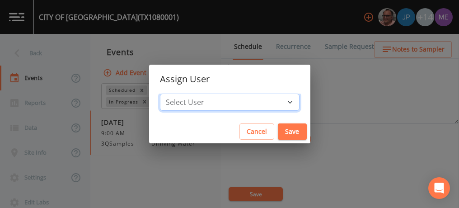
click at [276, 102] on select "Select User [PERSON_NAME] [PERSON_NAME] [PERSON_NAME] [PERSON_NAME] [PERSON_NAM…" at bounding box center [229, 101] width 139 height 17
select select "6518b6a0-c5fa-4d0f-8e3d-fc6e8623860b"
click at [173, 93] on select "Select User [PERSON_NAME] [PERSON_NAME] [PERSON_NAME] [PERSON_NAME] [PERSON_NAM…" at bounding box center [229, 101] width 139 height 17
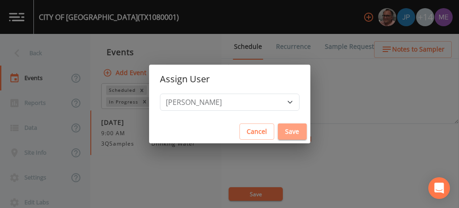
click at [278, 130] on button "Save" at bounding box center [292, 131] width 29 height 17
select select
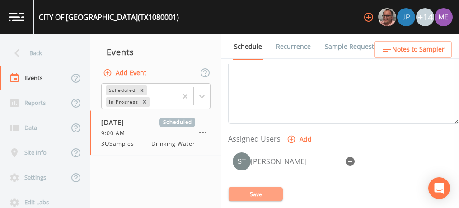
click at [264, 190] on button "Save" at bounding box center [255, 194] width 54 height 14
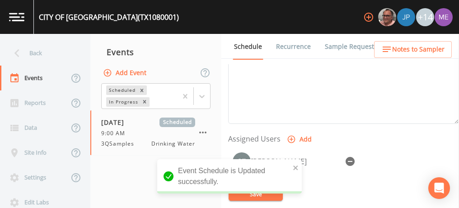
click at [407, 51] on span "Notes to Sampler" at bounding box center [418, 49] width 52 height 11
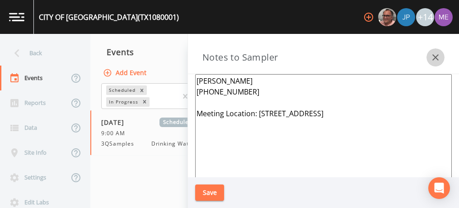
click at [432, 58] on icon "button" at bounding box center [435, 57] width 11 height 11
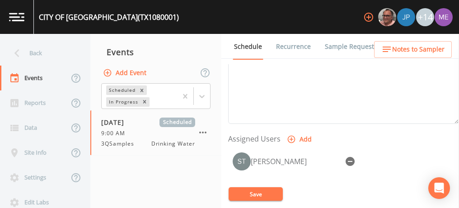
click at [333, 45] on link "Sample Requests" at bounding box center [350, 46] width 55 height 25
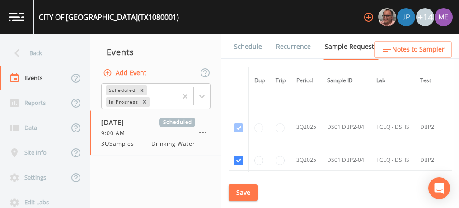
scroll to position [1944, 0]
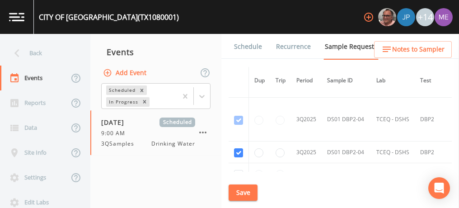
click at [257, 47] on link "Schedule" at bounding box center [247, 46] width 31 height 25
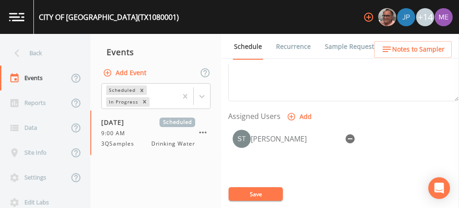
scroll to position [345, 0]
click at [250, 191] on button "Save" at bounding box center [255, 194] width 54 height 14
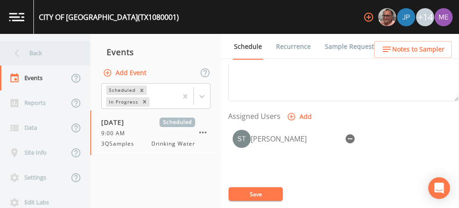
click at [41, 51] on div "Back" at bounding box center [40, 53] width 81 height 25
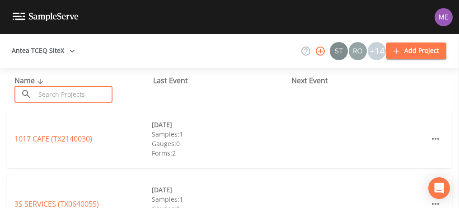
click at [50, 94] on input "text" at bounding box center [73, 94] width 77 height 17
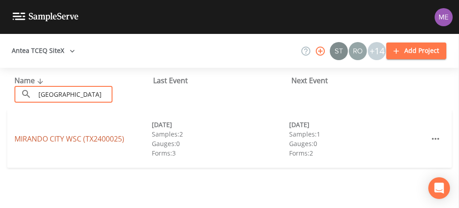
type input "[GEOGRAPHIC_DATA]"
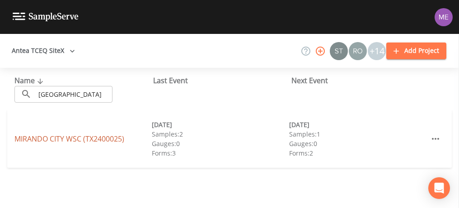
click at [58, 138] on link "[GEOGRAPHIC_DATA] (TX2400025)" at bounding box center [69, 139] width 110 height 10
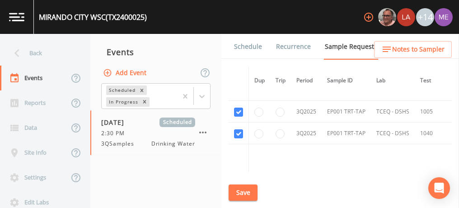
scroll to position [1001, 0]
click at [248, 186] on button "Save" at bounding box center [242, 192] width 29 height 17
click at [237, 190] on button "Save" at bounding box center [242, 192] width 29 height 17
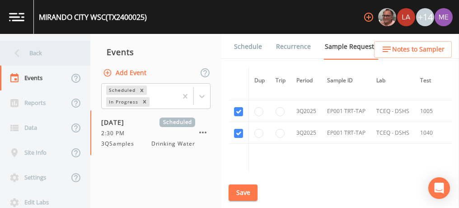
click at [33, 51] on div "Back" at bounding box center [40, 53] width 81 height 25
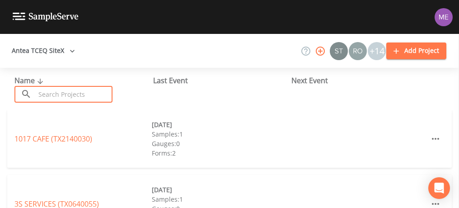
click at [50, 97] on input "text" at bounding box center [73, 94] width 77 height 17
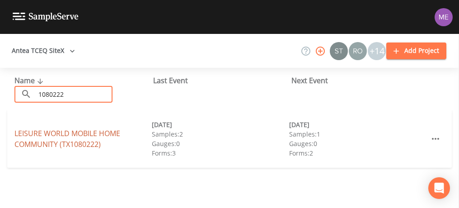
type input "1080222"
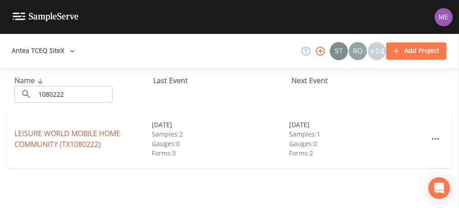
click at [55, 136] on link "LEISURE WORLD MOBILE HOME COMMUNITY (TX1080222)" at bounding box center [67, 138] width 106 height 21
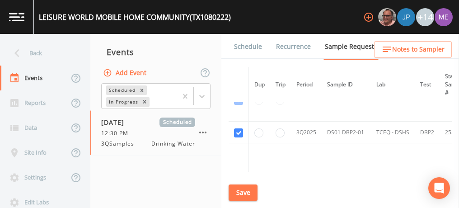
scroll to position [333, 0]
click at [241, 46] on link "Schedule" at bounding box center [247, 46] width 31 height 25
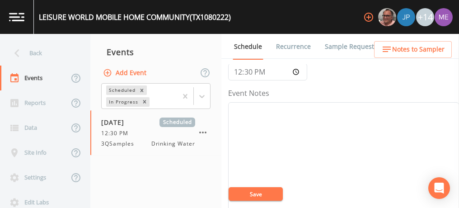
scroll to position [94, 0]
click at [321, 119] on textarea "Event Notes" at bounding box center [343, 158] width 231 height 115
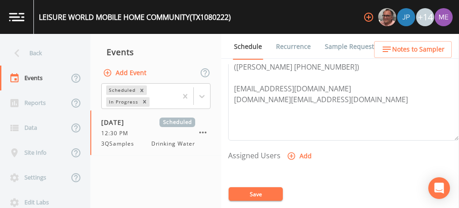
scroll to position [324, 0]
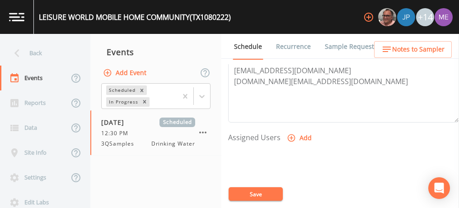
type textarea "confirmed with [PERSON_NAME] 9/11"
click at [291, 134] on icon "button" at bounding box center [291, 137] width 9 height 9
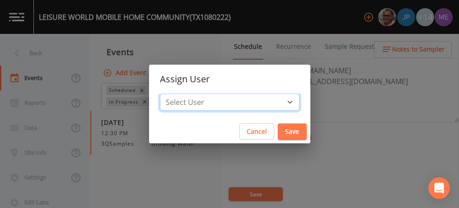
click at [275, 98] on select "Select User [PERSON_NAME] [PERSON_NAME] [PERSON_NAME] [PERSON_NAME] [PERSON_NAM…" at bounding box center [229, 101] width 139 height 17
select select "6518b6a0-c5fa-4d0f-8e3d-fc6e8623860b"
click at [173, 93] on select "Select User [PERSON_NAME] [PERSON_NAME] [PERSON_NAME] [PERSON_NAME] [PERSON_NAM…" at bounding box center [229, 101] width 139 height 17
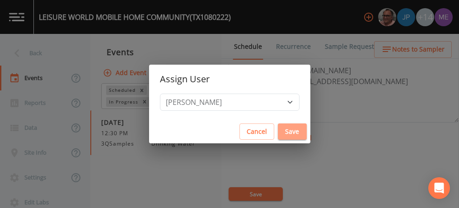
click at [278, 129] on button "Save" at bounding box center [292, 131] width 29 height 17
select select
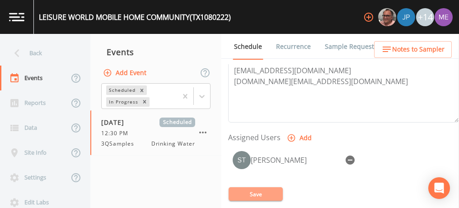
click at [250, 193] on button "Save" at bounding box center [255, 194] width 54 height 14
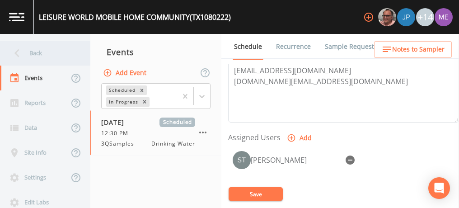
click at [37, 50] on div "Back" at bounding box center [40, 53] width 81 height 25
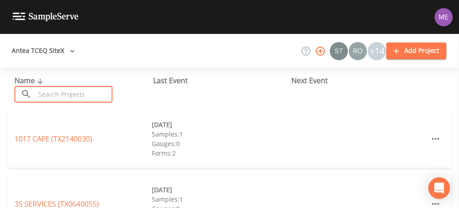
click at [71, 98] on input "text" at bounding box center [73, 94] width 77 height 17
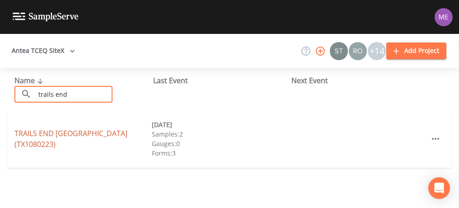
type input "trails end"
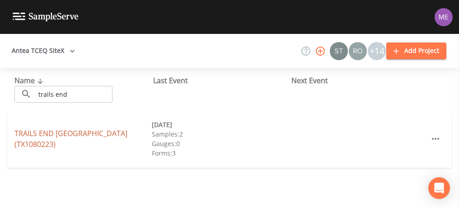
click at [68, 133] on link "TRAILS END [GEOGRAPHIC_DATA] (TX1080223)" at bounding box center [70, 138] width 113 height 21
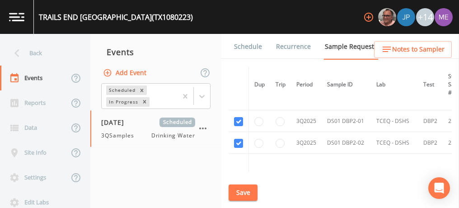
scroll to position [652, 0]
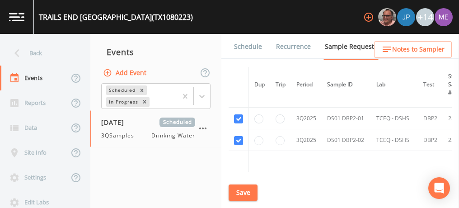
click at [252, 44] on link "Schedule" at bounding box center [247, 46] width 31 height 25
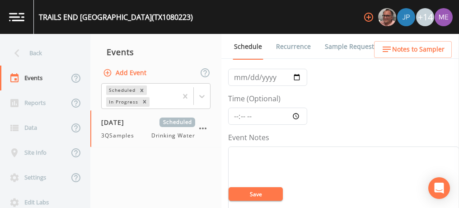
scroll to position [52, 0]
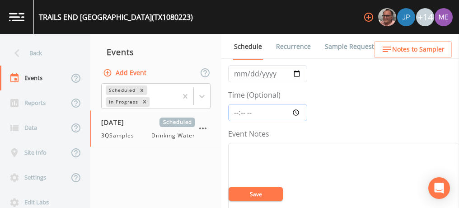
click at [234, 112] on input "Time (Optional)" at bounding box center [267, 112] width 79 height 17
type input "12:00"
click at [239, 70] on input "[DATE]" at bounding box center [267, 73] width 79 height 17
type input "[DATE]"
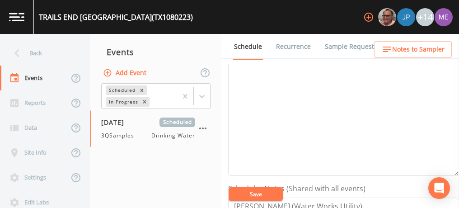
scroll to position [116, 0]
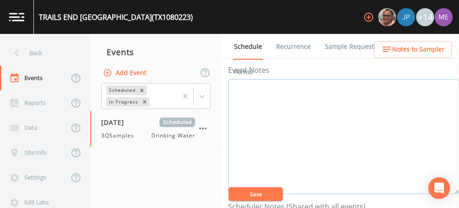
click at [269, 130] on textarea "Event Notes" at bounding box center [343, 136] width 231 height 115
type textarea "confirmed with [PERSON_NAME] 9/11"
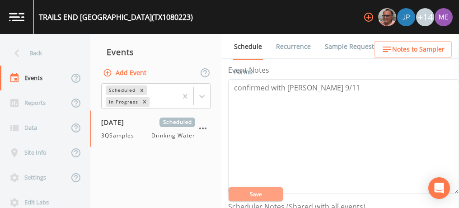
click at [260, 195] on button "Save" at bounding box center [255, 194] width 54 height 14
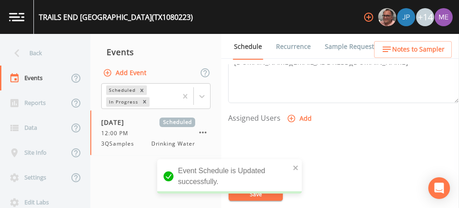
scroll to position [344, 0]
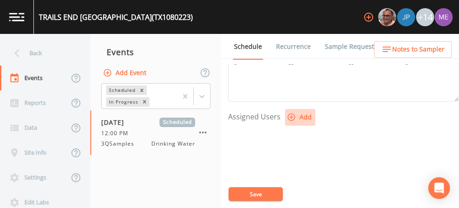
click at [291, 112] on icon "button" at bounding box center [291, 116] width 9 height 9
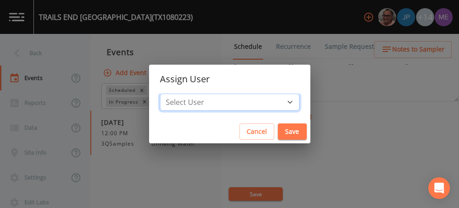
click at [275, 104] on select "Select User [PERSON_NAME] [PERSON_NAME] [PERSON_NAME] [PERSON_NAME] [PERSON_NAM…" at bounding box center [229, 101] width 139 height 17
select select "6518b6a0-c5fa-4d0f-8e3d-fc6e8623860b"
click at [173, 93] on select "Select User [PERSON_NAME] [PERSON_NAME] [PERSON_NAME] [PERSON_NAME] [PERSON_NAM…" at bounding box center [229, 101] width 139 height 17
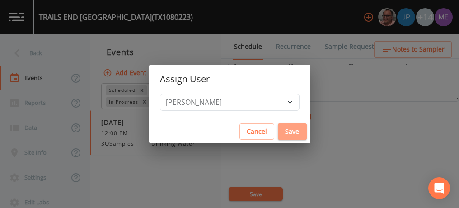
click at [278, 129] on button "Save" at bounding box center [292, 131] width 29 height 17
select select
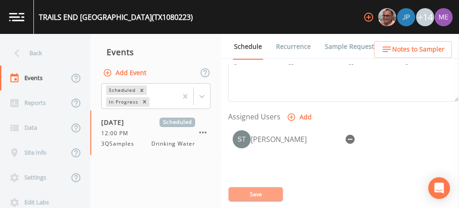
click at [241, 192] on button "Save" at bounding box center [255, 194] width 54 height 14
click at [258, 190] on button "Save" at bounding box center [255, 194] width 54 height 14
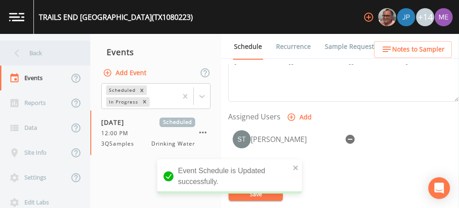
click at [39, 51] on div "Back" at bounding box center [40, 53] width 81 height 25
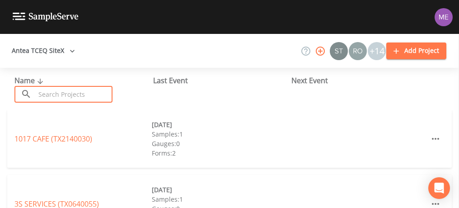
click at [65, 95] on input "text" at bounding box center [73, 94] width 77 height 17
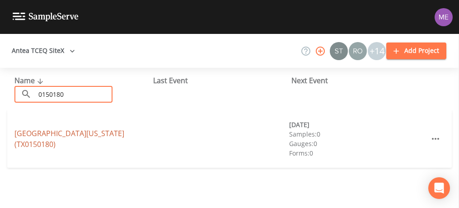
type input "0150180"
click at [59, 134] on link "[GEOGRAPHIC_DATA][US_STATE] (TX0150180)" at bounding box center [69, 138] width 110 height 21
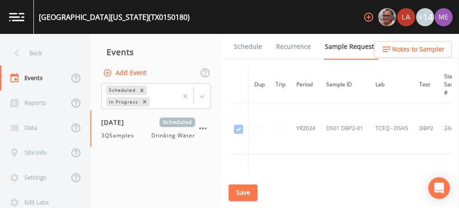
click at [245, 46] on link "Schedule" at bounding box center [247, 46] width 31 height 25
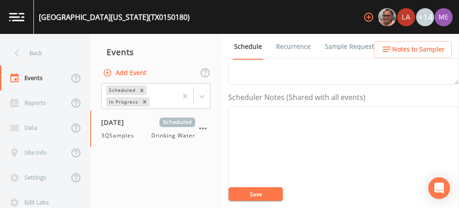
scroll to position [226, 0]
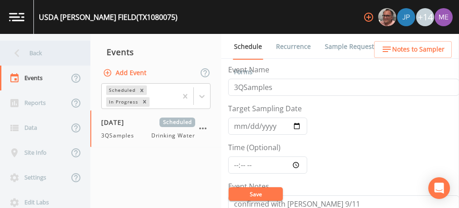
scroll to position [302, 0]
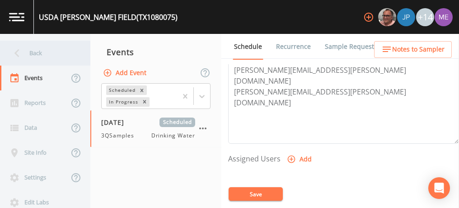
click at [38, 51] on div "Back" at bounding box center [40, 53] width 81 height 25
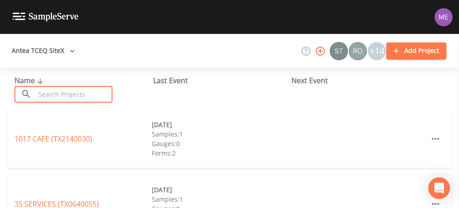
click at [57, 91] on input "text" at bounding box center [73, 94] width 77 height 17
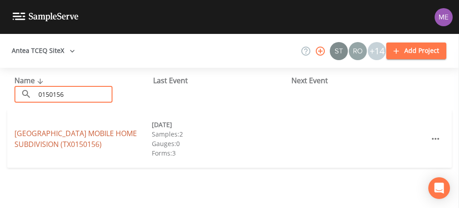
type input "0150156"
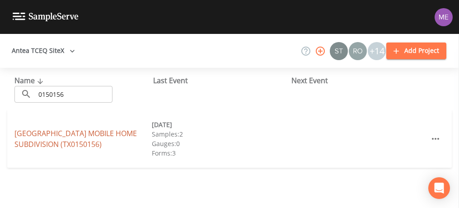
click at [52, 131] on link "OAK HILL ACRES MOBILE HOME SUBDIVISION (TX0150156)" at bounding box center [75, 138] width 122 height 21
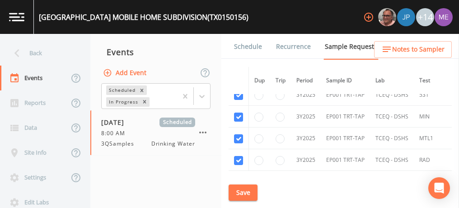
scroll to position [681, 0]
click at [238, 156] on input "checkbox" at bounding box center [238, 160] width 9 height 9
checkbox input "false"
click at [236, 134] on input "checkbox" at bounding box center [238, 138] width 9 height 9
checkbox input "false"
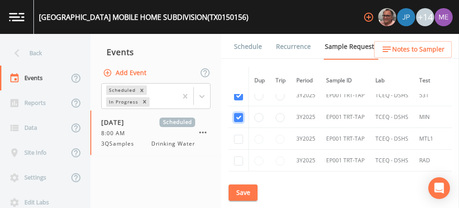
click at [238, 113] on input "checkbox" at bounding box center [238, 117] width 9 height 9
checkbox input "false"
click at [238, 157] on input "checkbox" at bounding box center [238, 161] width 9 height 9
checkbox input "false"
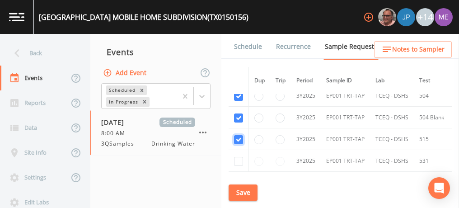
click at [237, 136] on input "checkbox" at bounding box center [238, 139] width 9 height 9
checkbox input "false"
click at [236, 115] on input "checkbox" at bounding box center [238, 117] width 9 height 9
checkbox input "false"
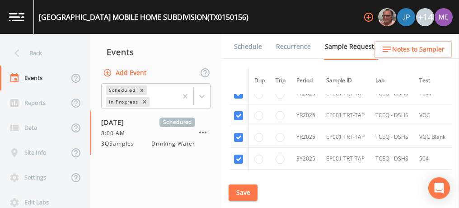
scroll to position [552, 0]
click at [240, 155] on input "checkbox" at bounding box center [238, 159] width 9 height 9
checkbox input "false"
click at [239, 134] on input "checkbox" at bounding box center [238, 138] width 9 height 9
checkbox input "false"
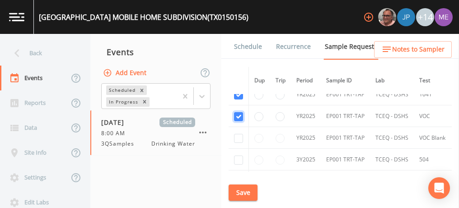
click at [237, 112] on input "checkbox" at bounding box center [238, 116] width 9 height 9
checkbox input "false"
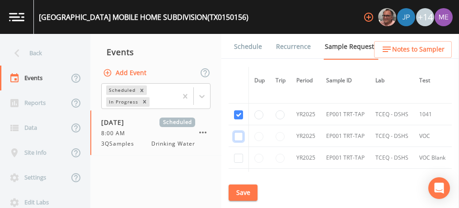
scroll to position [524, 0]
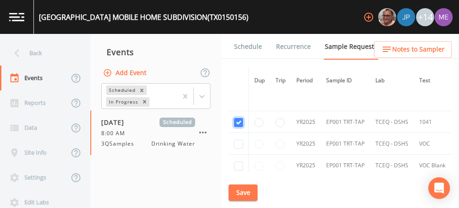
click at [238, 120] on input "checkbox" at bounding box center [238, 122] width 9 height 9
checkbox input "false"
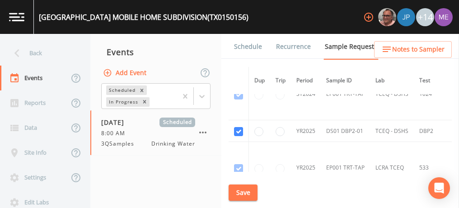
scroll to position [283, 0]
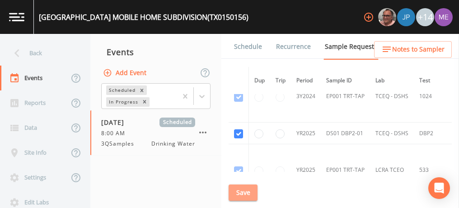
click at [238, 190] on button "Save" at bounding box center [242, 192] width 29 height 17
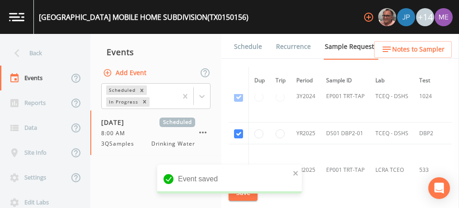
click at [252, 45] on link "Schedule" at bounding box center [247, 46] width 31 height 25
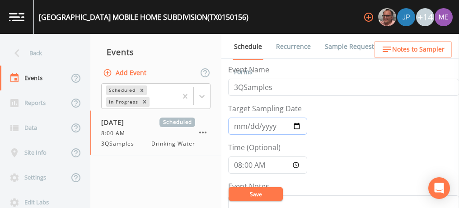
click at [239, 125] on input "2025-08-01" at bounding box center [267, 125] width 79 height 17
type input "2025-09-16"
click at [239, 164] on input "08:00:00" at bounding box center [267, 164] width 79 height 17
type input "08:45"
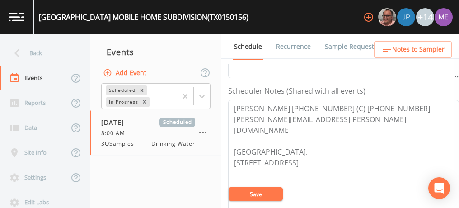
scroll to position [233, 0]
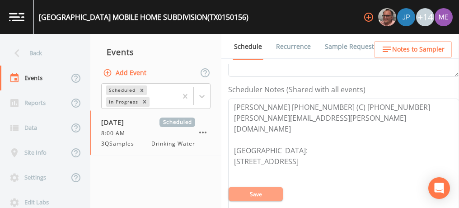
click at [249, 192] on button "Save" at bounding box center [255, 194] width 54 height 14
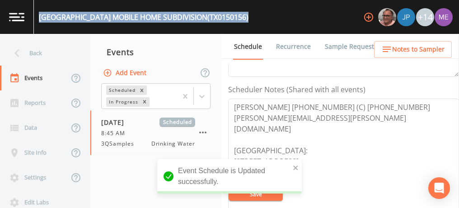
drag, startPoint x: 40, startPoint y: 17, endPoint x: 235, endPoint y: 18, distance: 195.0
click at [235, 18] on div "OAK HILL ACRES MOBILE HOME SUBDIVISION (TX0150156) +14" at bounding box center [229, 17] width 459 height 34
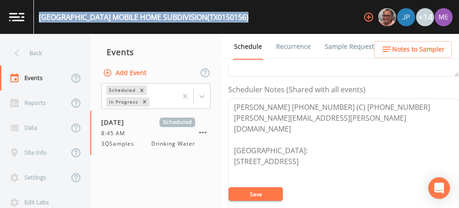
copy div "OAK HILL ACRES MOBILE HOME SUBDIVISION (TX0150156)"
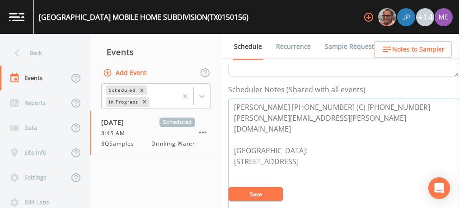
drag, startPoint x: 234, startPoint y: 104, endPoint x: 406, endPoint y: 104, distance: 172.4
click at [406, 104] on textarea "Christopher Martin 713-882-3165 (C) 713-367-1077 chris.martin@newwaterenterpris…" at bounding box center [343, 155] width 231 height 115
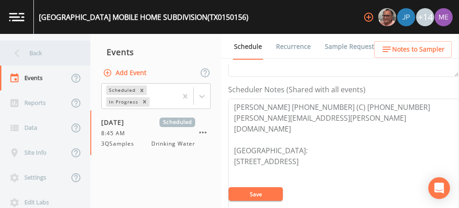
click at [38, 56] on div "Back" at bounding box center [40, 53] width 81 height 25
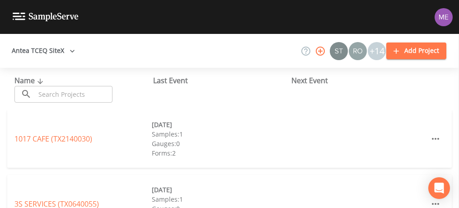
click at [161, 133] on div "Samples: 1" at bounding box center [220, 133] width 137 height 9
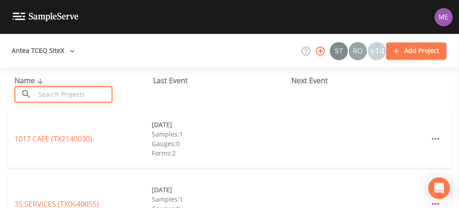
click at [81, 91] on input "text" at bounding box center [73, 94] width 77 height 17
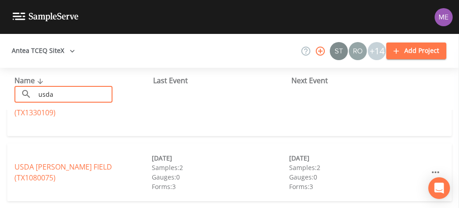
scroll to position [31, 0]
type input "usda"
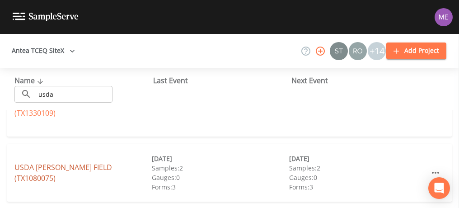
click at [71, 172] on link "USDA MOORE FIELD (TX1080075)" at bounding box center [62, 172] width 97 height 21
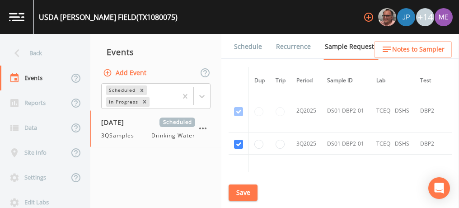
scroll to position [1011, 0]
click at [250, 48] on link "Schedule" at bounding box center [247, 46] width 31 height 25
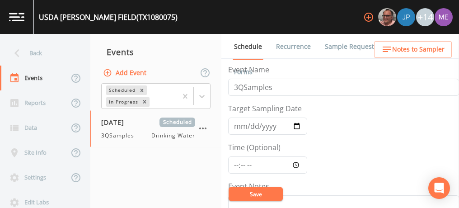
scroll to position [63, 0]
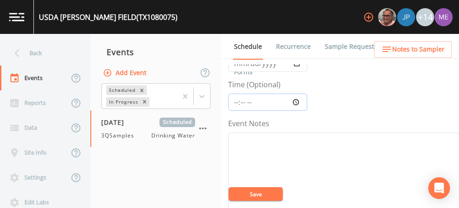
click at [237, 100] on input "Time (Optional)" at bounding box center [267, 101] width 79 height 17
type input "10:00"
click at [284, 142] on textarea "Event Notes" at bounding box center [343, 189] width 231 height 115
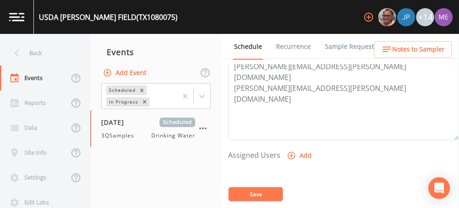
scroll to position [307, 0]
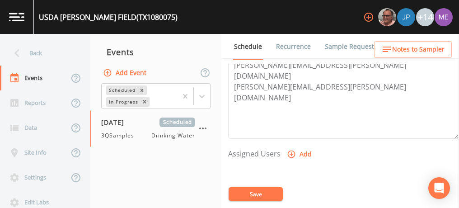
type textarea "confirmed with hector 9/11"
click at [292, 152] on icon "button" at bounding box center [291, 153] width 9 height 9
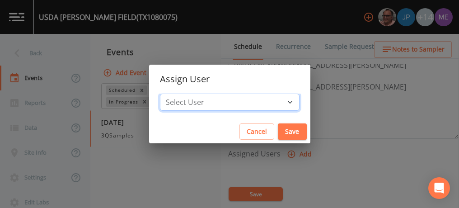
click at [274, 101] on select "Select User Mike Franklin Joshua gere Paul Lauren Saenz David Weber Zachary Eva…" at bounding box center [229, 101] width 139 height 17
select select "6518b6a0-c5fa-4d0f-8e3d-fc6e8623860b"
click at [173, 93] on select "Select User Mike Franklin Joshua gere Paul Lauren Saenz David Weber Zachary Eva…" at bounding box center [229, 101] width 139 height 17
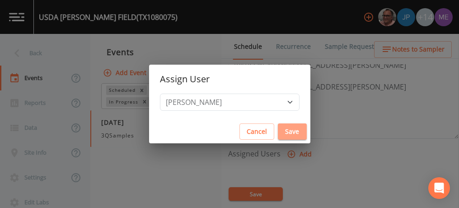
click at [278, 130] on button "Save" at bounding box center [292, 131] width 29 height 17
select select
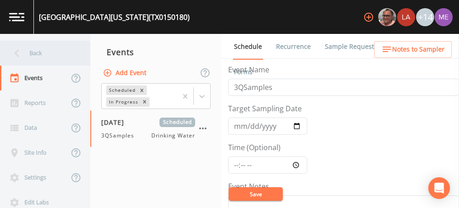
scroll to position [226, 0]
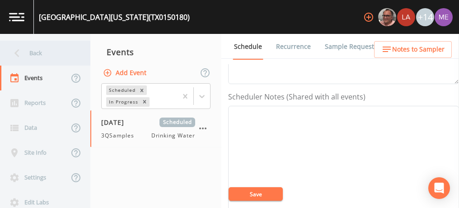
click at [32, 56] on div "Back" at bounding box center [40, 53] width 81 height 25
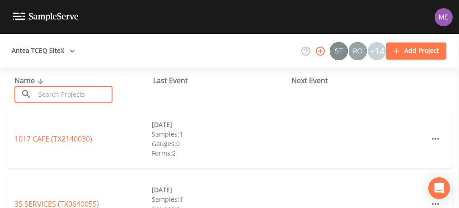
click at [61, 91] on input "text" at bounding box center [73, 94] width 77 height 17
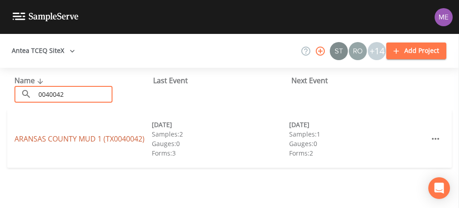
type input "0040042"
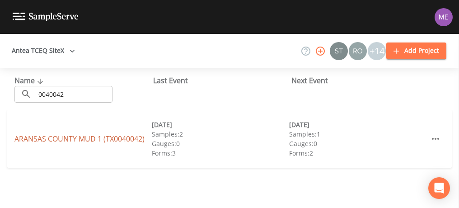
click at [47, 140] on link "[GEOGRAPHIC_DATA] 1 (TX0040042)" at bounding box center [79, 139] width 130 height 10
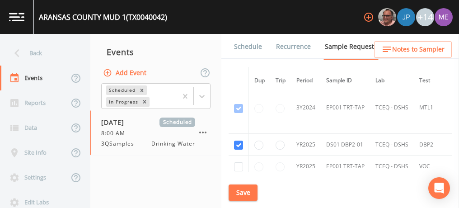
scroll to position [427, 0]
click at [254, 46] on link "Schedule" at bounding box center [247, 46] width 31 height 25
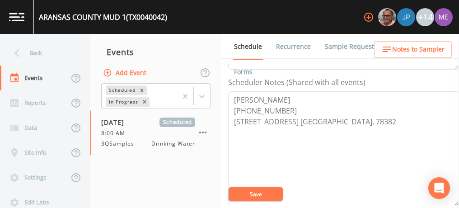
scroll to position [241, 0]
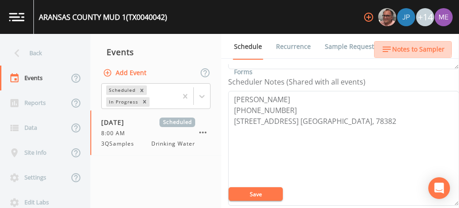
click at [408, 47] on span "Notes to Sampler" at bounding box center [418, 49] width 52 height 11
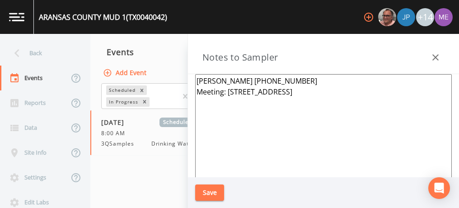
click at [311, 89] on textarea "[PERSON_NAME] [PHONE_NUMBER] Meeting: [STREET_ADDRESS]" at bounding box center [323, 183] width 256 height 219
type textarea "[PERSON_NAME] [PHONE_NUMBER] Meeting:"
click at [209, 189] on button "Save" at bounding box center [209, 192] width 29 height 17
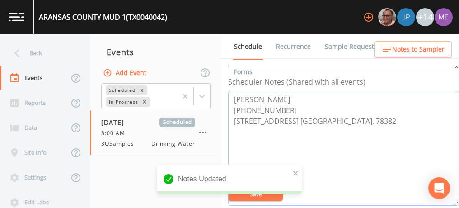
drag, startPoint x: 233, startPoint y: 119, endPoint x: 342, endPoint y: 116, distance: 108.8
click at [342, 116] on textarea "[PERSON_NAME] [PHONE_NUMBER] [STREET_ADDRESS] [GEOGRAPHIC_DATA], 78382" at bounding box center [343, 148] width 231 height 115
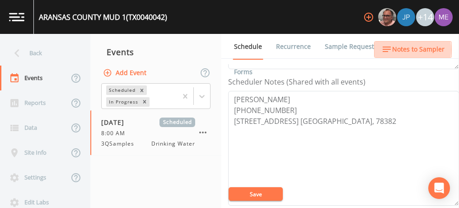
click at [411, 50] on span "Notes to Sampler" at bounding box center [418, 49] width 52 height 11
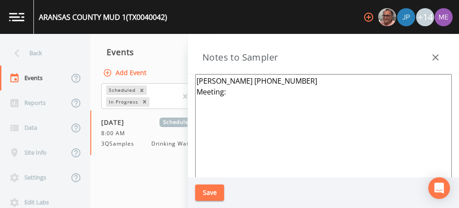
click at [250, 92] on textarea "[PERSON_NAME] [PHONE_NUMBER] Meeting:" at bounding box center [323, 183] width 256 height 219
paste textarea "[STREET_ADDRESS] [GEOGRAPHIC_DATA], 78382"
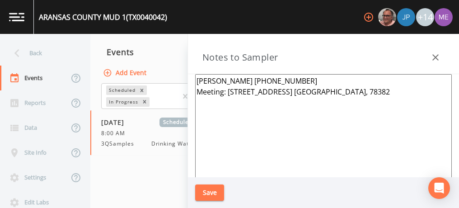
type textarea "[PERSON_NAME] [PHONE_NUMBER] Meeting: [STREET_ADDRESS] [GEOGRAPHIC_DATA], 78382"
click at [208, 191] on button "Save" at bounding box center [209, 192] width 29 height 17
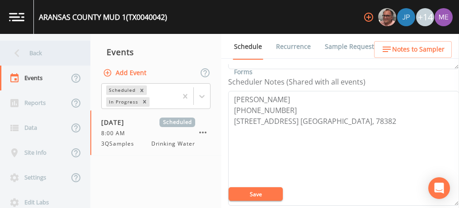
click at [35, 48] on div "Back" at bounding box center [40, 53] width 81 height 25
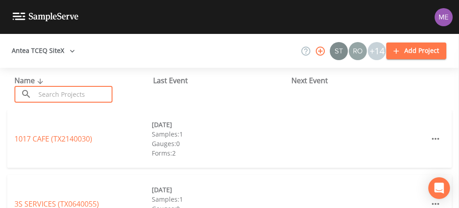
click at [56, 93] on input "text" at bounding box center [73, 94] width 77 height 17
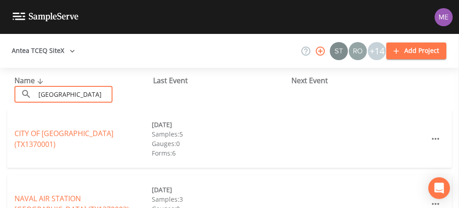
scroll to position [12, 0]
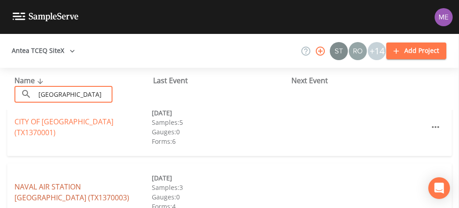
type input "[GEOGRAPHIC_DATA]"
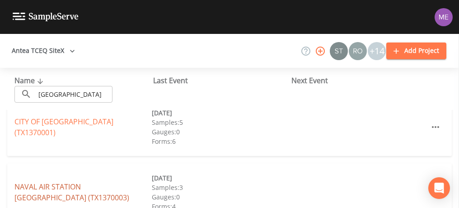
click at [61, 187] on link "[GEOGRAPHIC_DATA] (TX1370003)" at bounding box center [71, 191] width 115 height 21
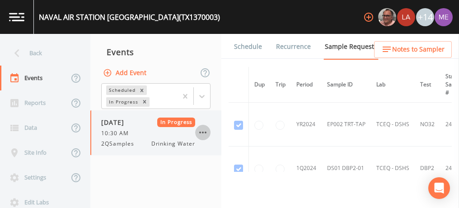
click at [201, 131] on icon "button" at bounding box center [202, 132] width 11 height 11
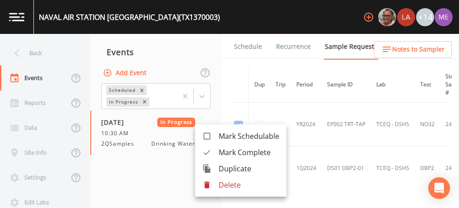
click at [222, 150] on span "Mark Complete" at bounding box center [248, 152] width 60 height 11
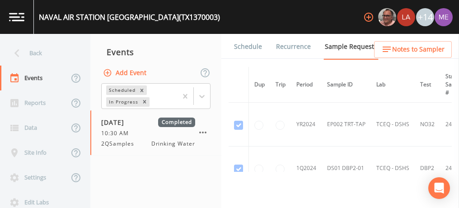
click at [238, 47] on link "Schedule" at bounding box center [247, 46] width 31 height 25
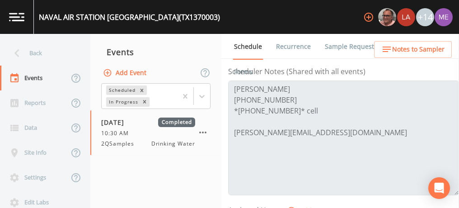
scroll to position [255, 0]
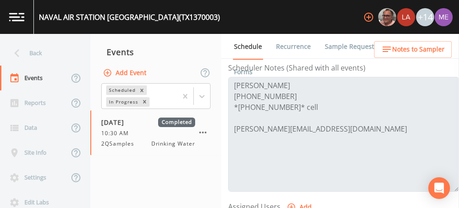
click at [95, 171] on nav "Events Add Event Scheduled In Progress [DATE] Completed 10:30 AM 2QSamples Drin…" at bounding box center [155, 121] width 131 height 174
click at [356, 48] on link "Sample Requests" at bounding box center [350, 46] width 55 height 25
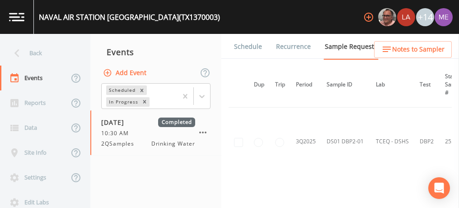
scroll to position [541, 0]
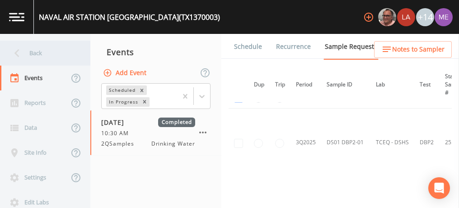
click at [33, 51] on div "Back" at bounding box center [40, 53] width 81 height 25
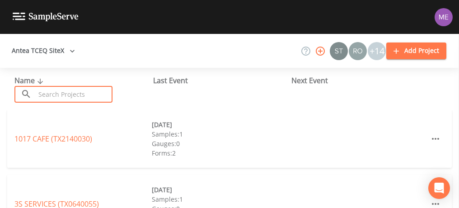
click at [50, 94] on input "text" at bounding box center [73, 94] width 77 height 17
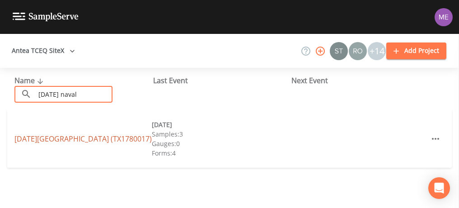
type input "[DATE] naval"
click at [29, 134] on link "[DATE][GEOGRAPHIC_DATA] (TX1780017)" at bounding box center [82, 139] width 137 height 10
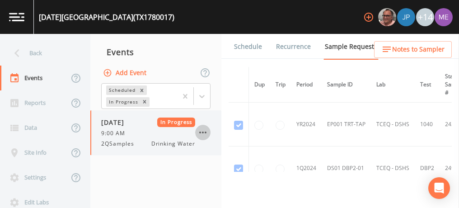
click at [202, 131] on icon "button" at bounding box center [202, 132] width 7 height 2
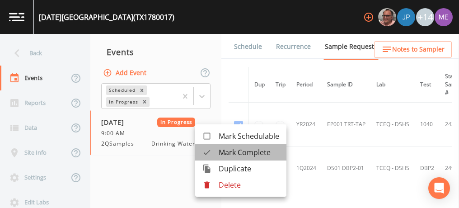
click at [220, 155] on span "Mark Complete" at bounding box center [248, 152] width 60 height 11
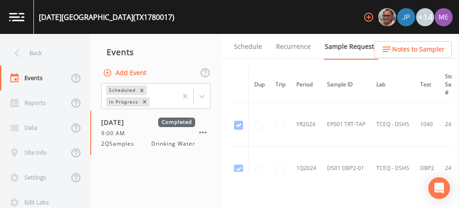
click at [244, 46] on link "Schedule" at bounding box center [247, 46] width 31 height 25
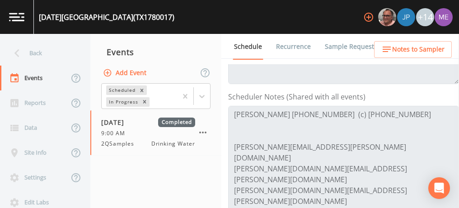
scroll to position [226, 0]
click at [338, 45] on link "Sample Requests" at bounding box center [350, 46] width 55 height 25
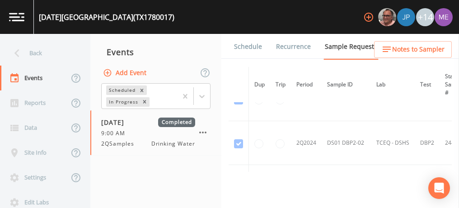
scroll to position [193, 0]
